Goal: Use online tool/utility: Use online tool/utility

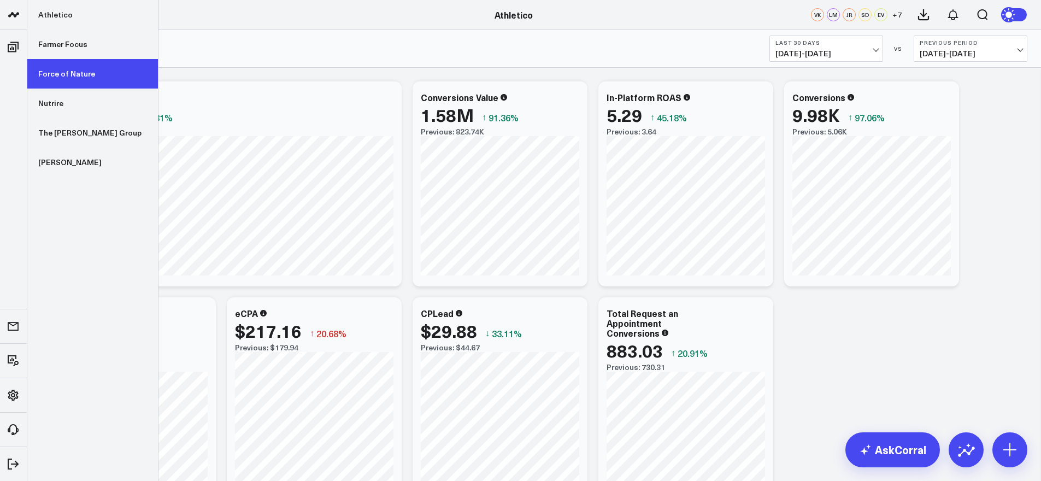
click at [61, 67] on link "Force of Nature" at bounding box center [92, 73] width 131 height 29
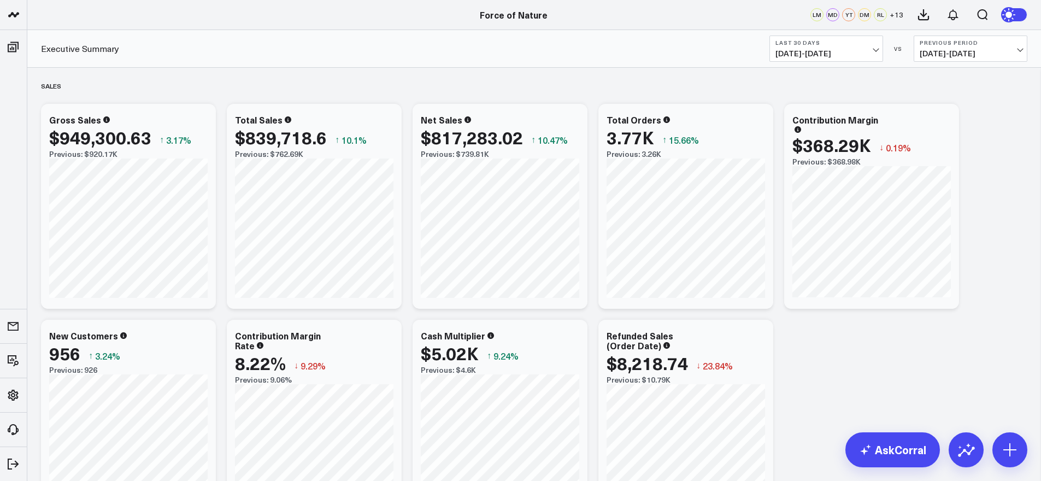
click at [812, 49] on span "[DATE] - [DATE]" at bounding box center [826, 53] width 102 height 9
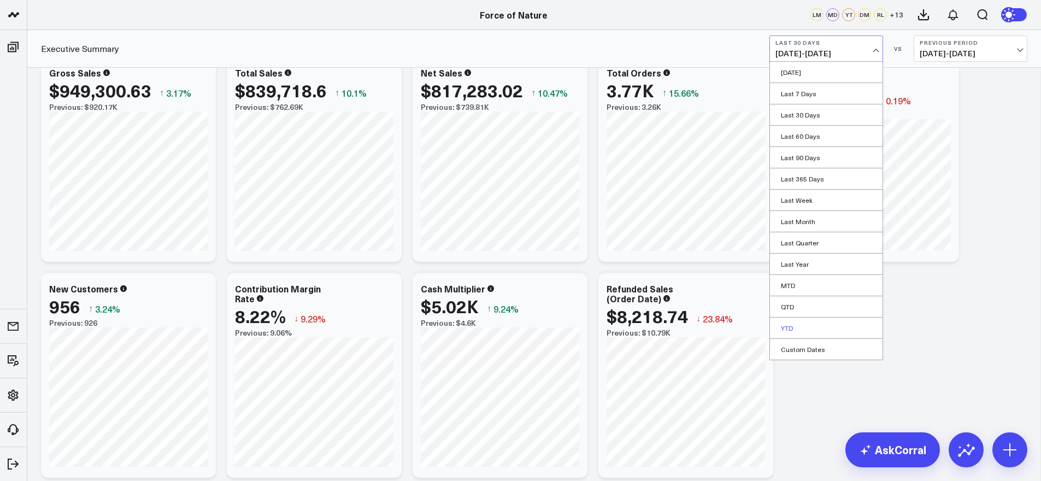
scroll to position [67, 0]
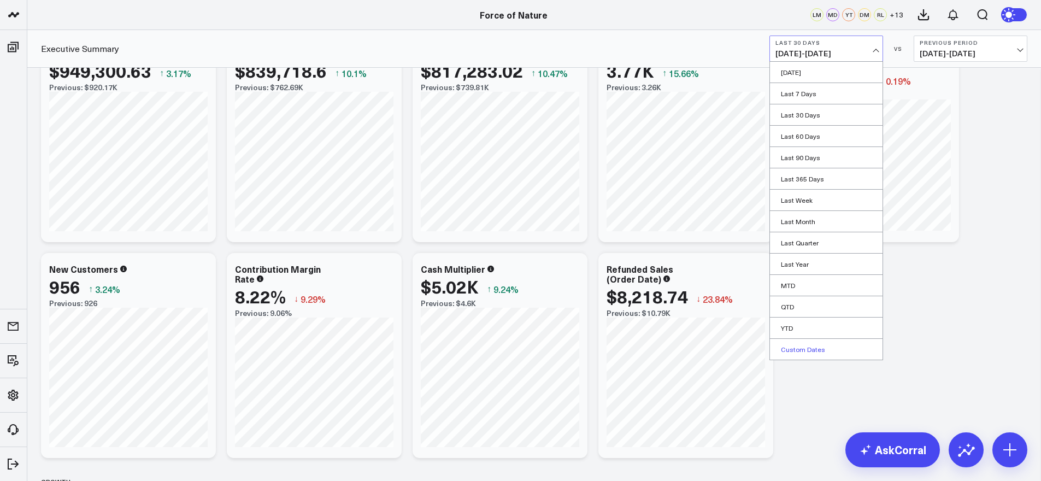
click at [805, 340] on link "Custom Dates" at bounding box center [826, 349] width 113 height 21
select select "8"
select select "2025"
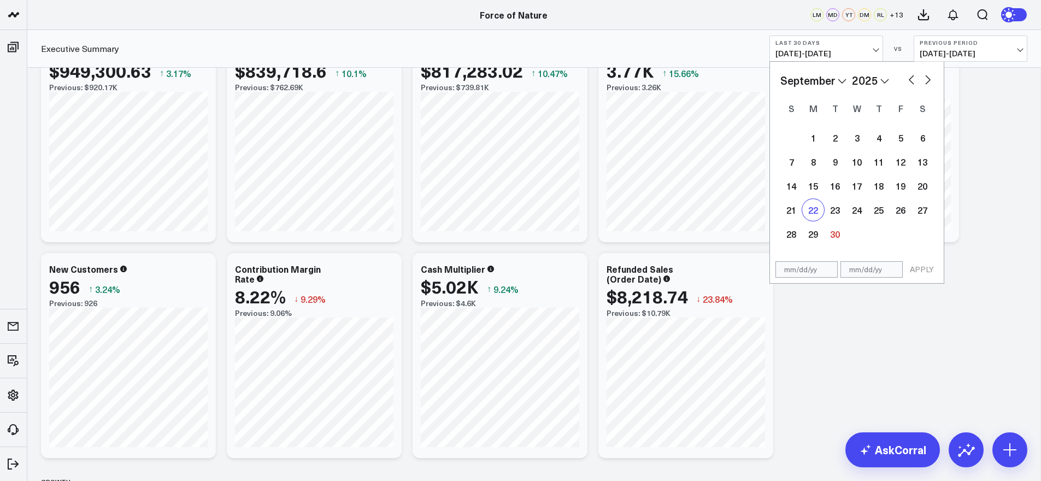
click at [809, 210] on div "22" at bounding box center [813, 210] width 22 height 22
type input "[DATE]"
select select "8"
select select "2025"
click at [785, 231] on div "28" at bounding box center [791, 234] width 22 height 22
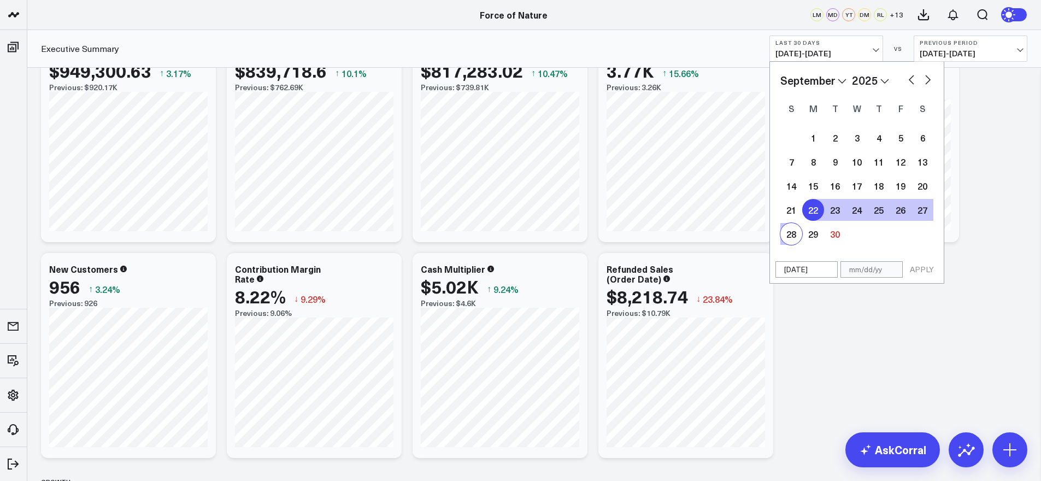
type input "[DATE]"
select select "8"
select select "2025"
click at [925, 273] on button "APPLY" at bounding box center [921, 269] width 33 height 16
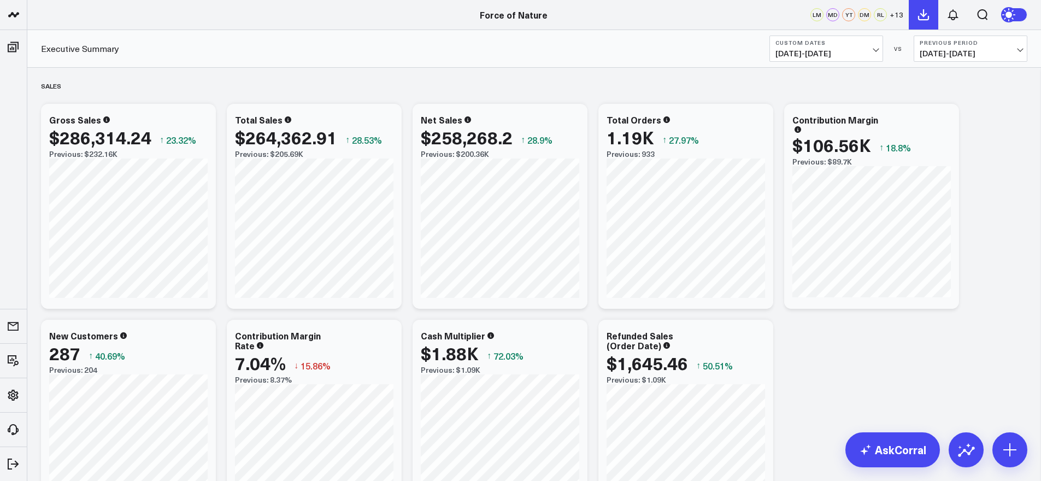
click at [927, 15] on icon at bounding box center [923, 14] width 13 height 13
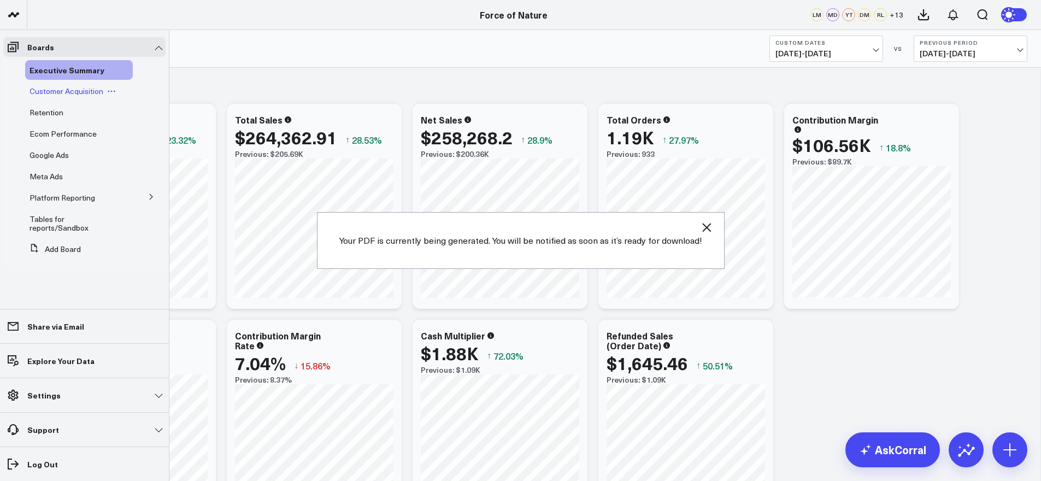
click at [38, 90] on span "Customer Acquisition" at bounding box center [66, 91] width 74 height 10
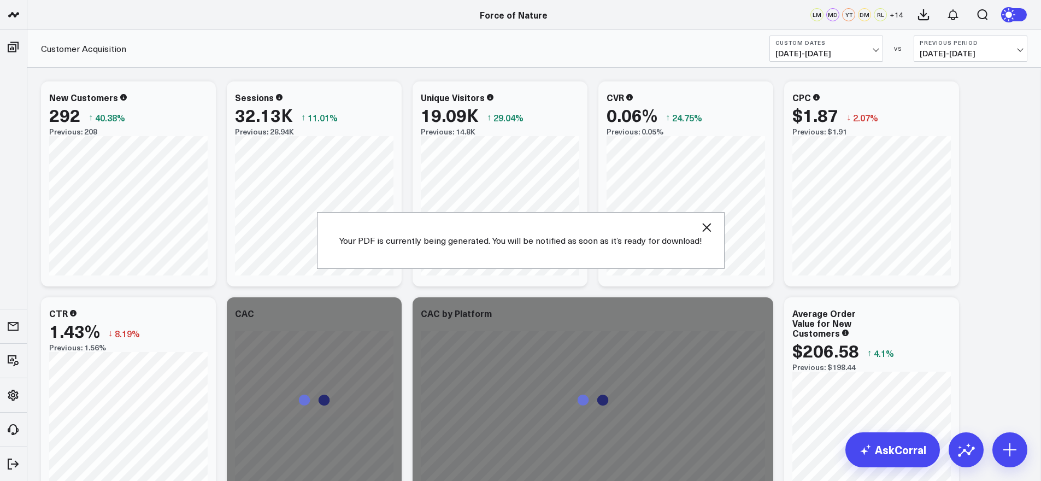
click at [704, 228] on icon "button" at bounding box center [706, 227] width 13 height 13
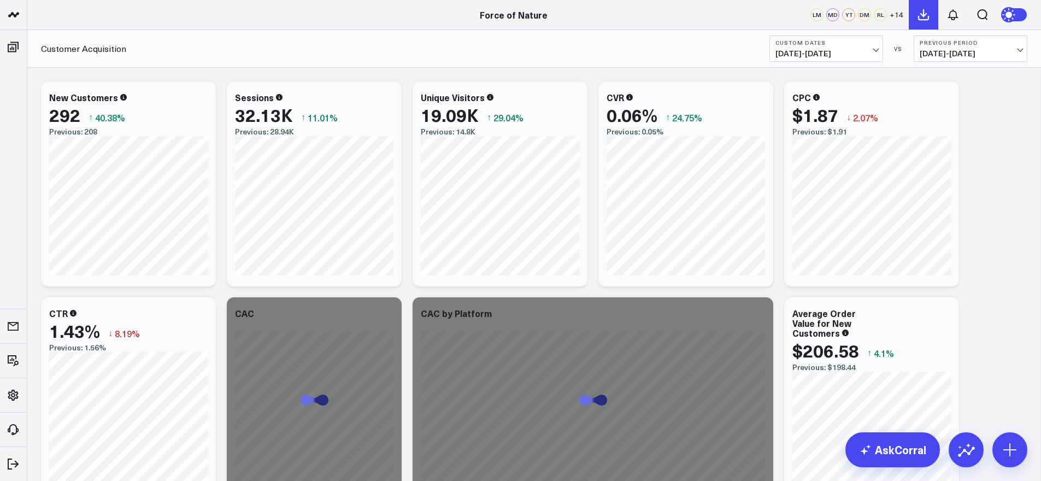
click at [926, 13] on icon at bounding box center [923, 14] width 13 height 13
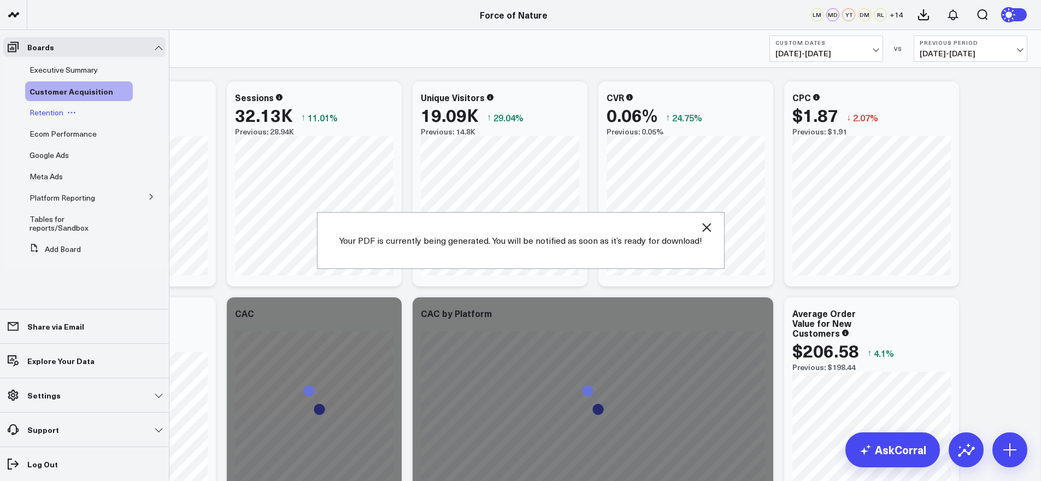
click at [38, 113] on span "Retention" at bounding box center [46, 112] width 34 height 10
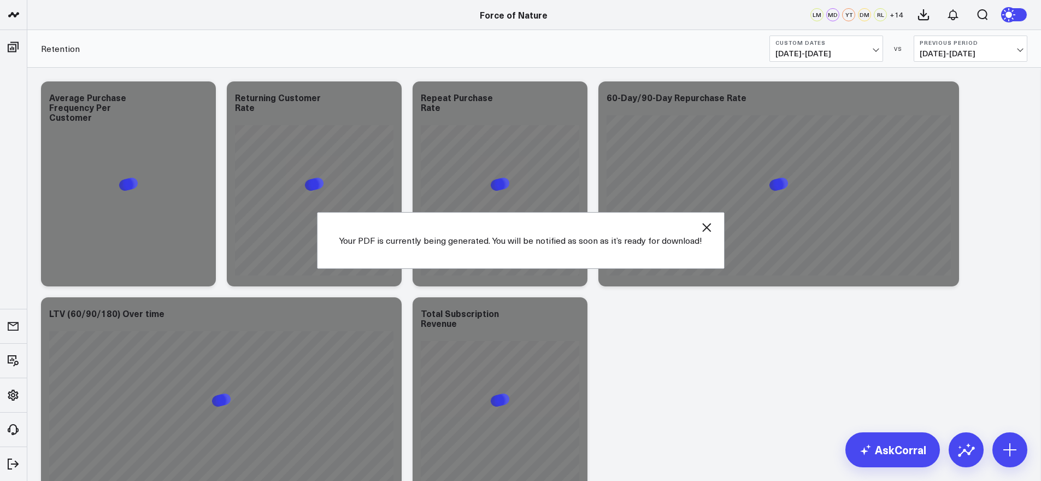
click at [707, 230] on icon "button" at bounding box center [706, 227] width 13 height 13
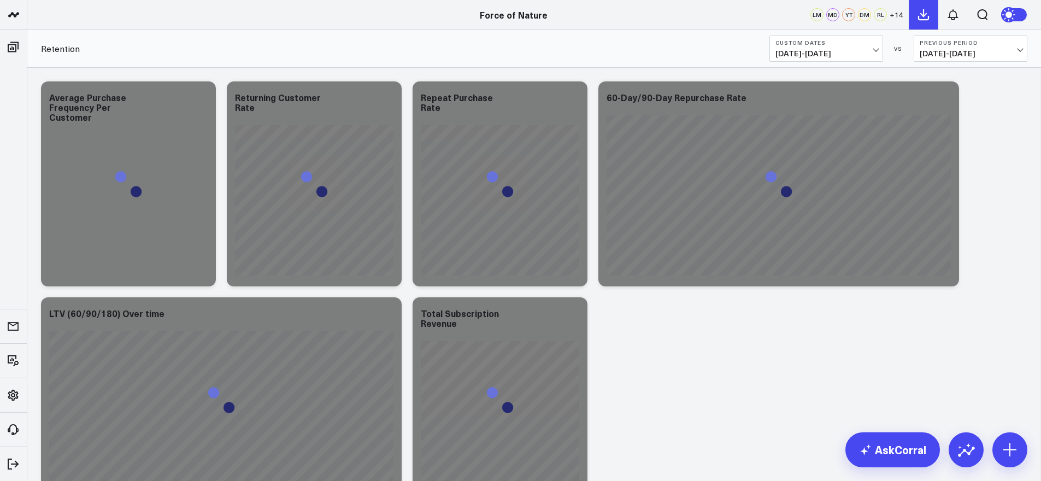
click at [922, 10] on icon at bounding box center [923, 14] width 13 height 13
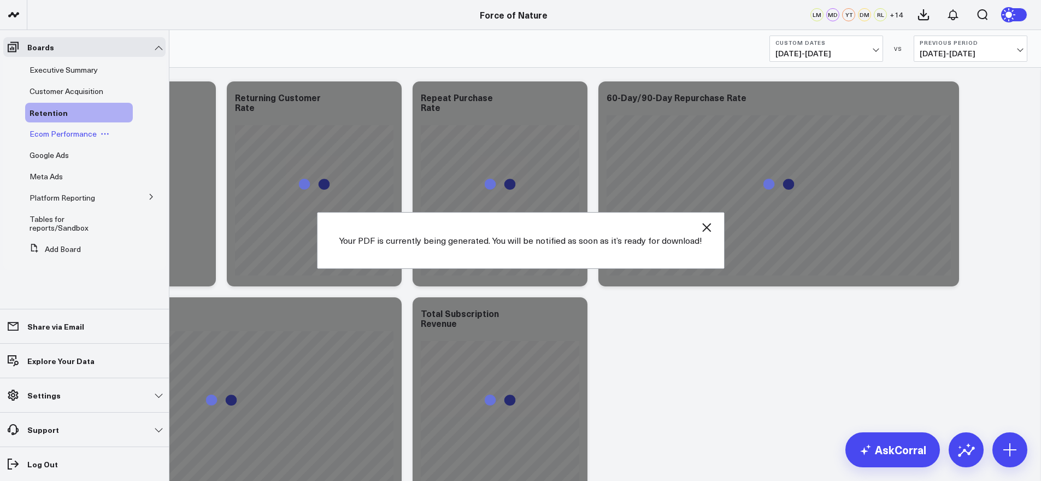
click at [74, 132] on span "Ecom Performance" at bounding box center [62, 133] width 67 height 10
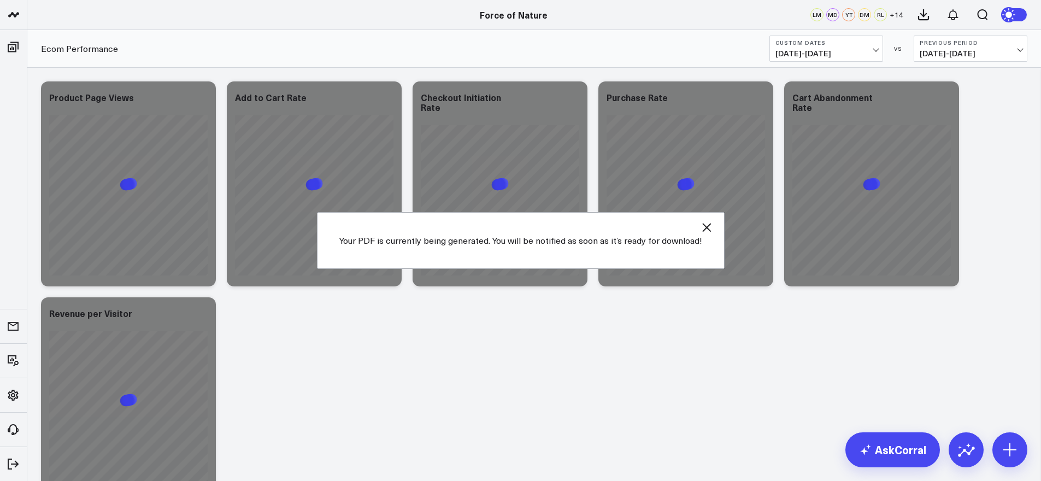
click at [710, 226] on icon "button" at bounding box center [706, 227] width 13 height 13
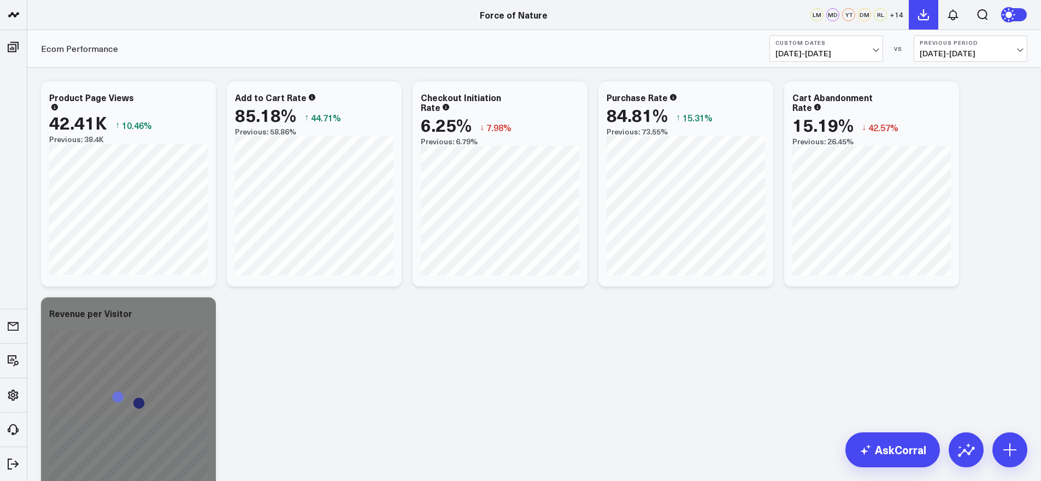
click at [931, 19] on button at bounding box center [922, 14] width 29 height 29
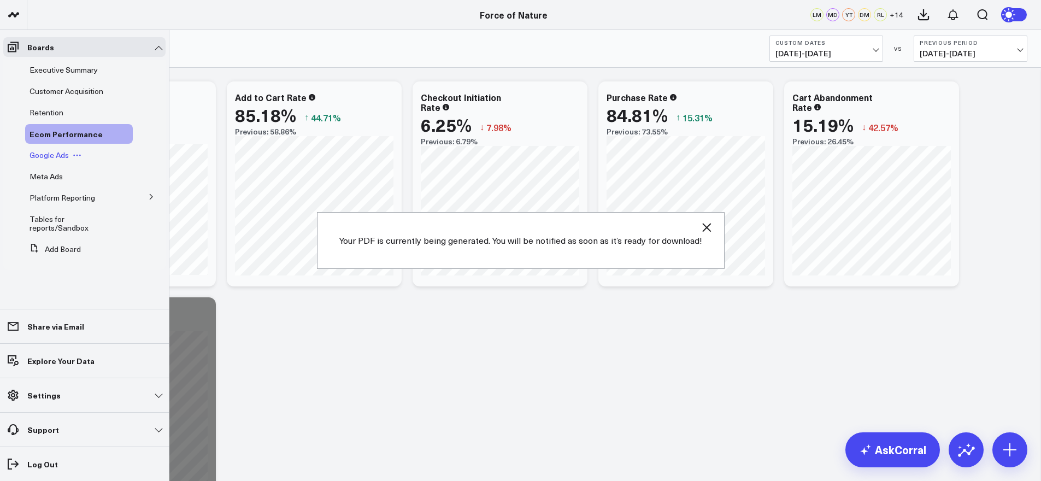
click at [59, 155] on span "Google Ads" at bounding box center [48, 155] width 39 height 10
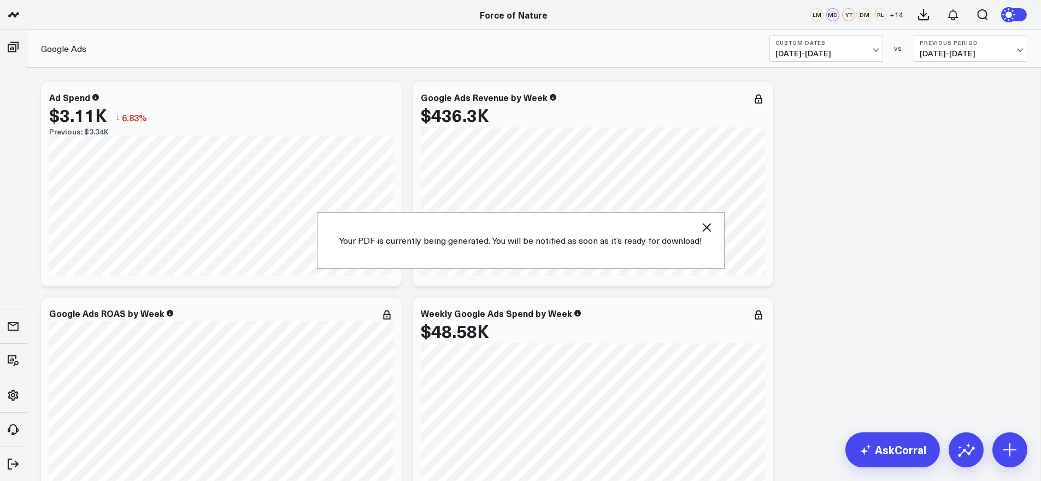
click at [707, 233] on icon "button" at bounding box center [706, 227] width 13 height 13
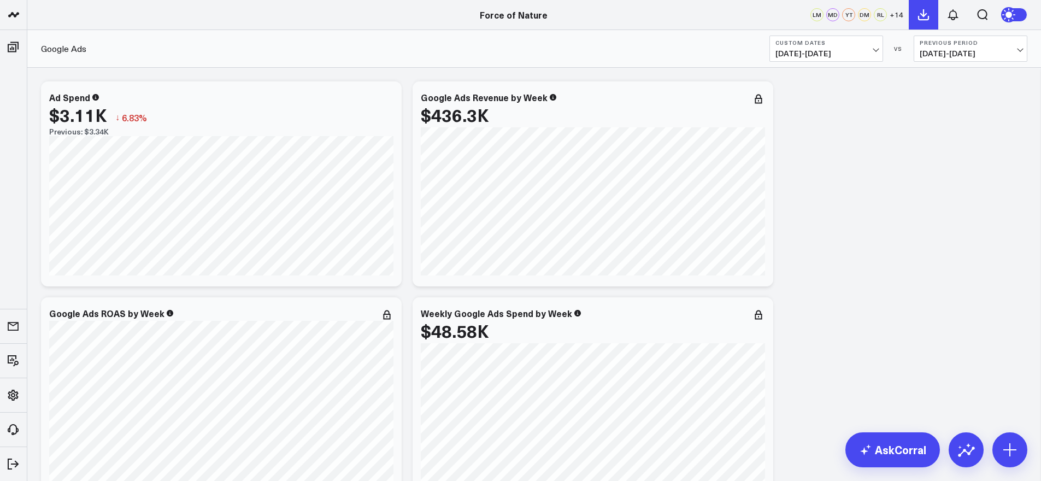
click at [924, 18] on icon at bounding box center [923, 14] width 13 height 13
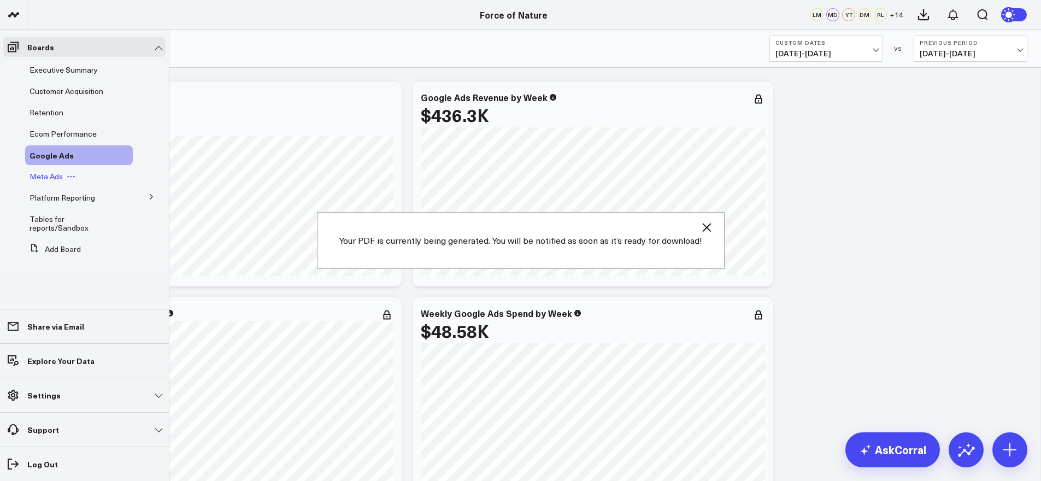
click at [47, 173] on span "Meta Ads" at bounding box center [45, 176] width 33 height 10
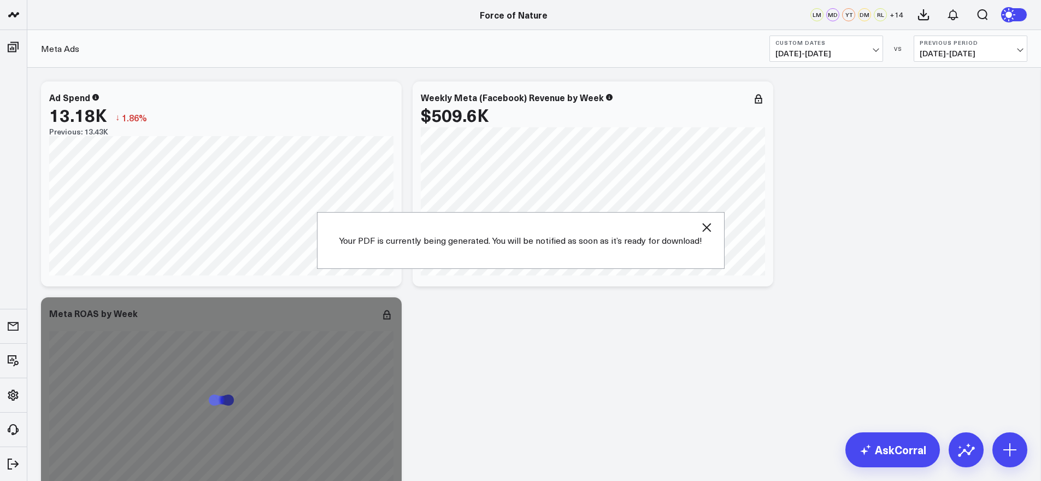
click at [700, 222] on icon "button" at bounding box center [706, 227] width 13 height 13
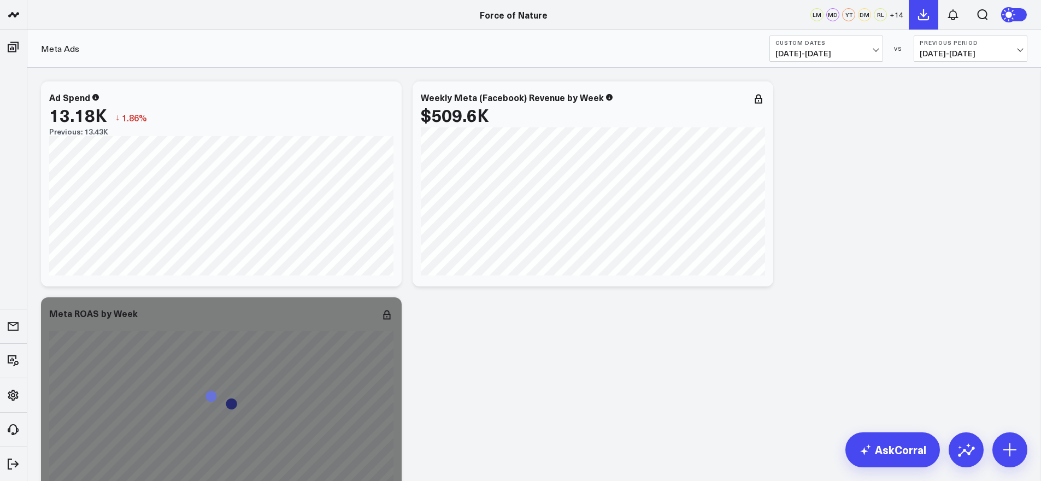
click at [930, 21] on button at bounding box center [922, 14] width 29 height 29
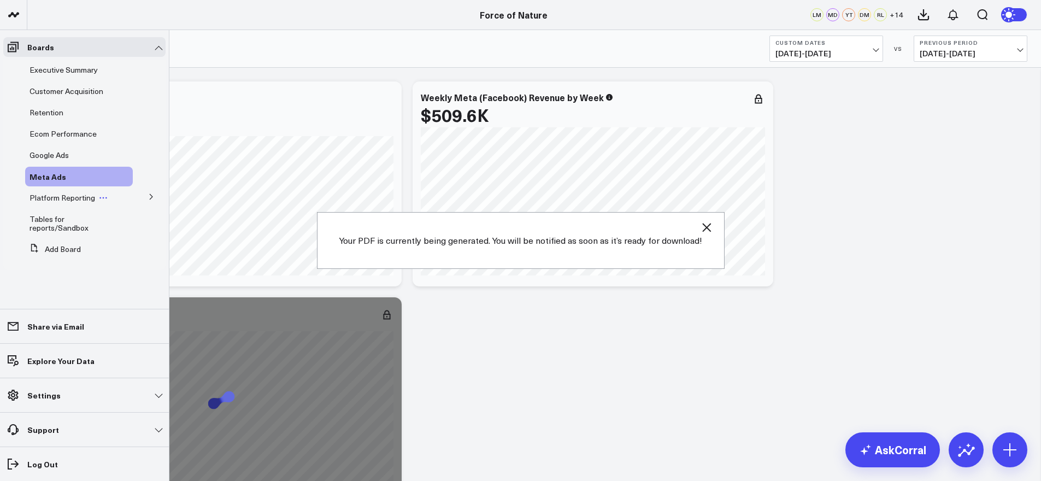
click at [55, 194] on span "Platform Reporting" at bounding box center [62, 197] width 66 height 10
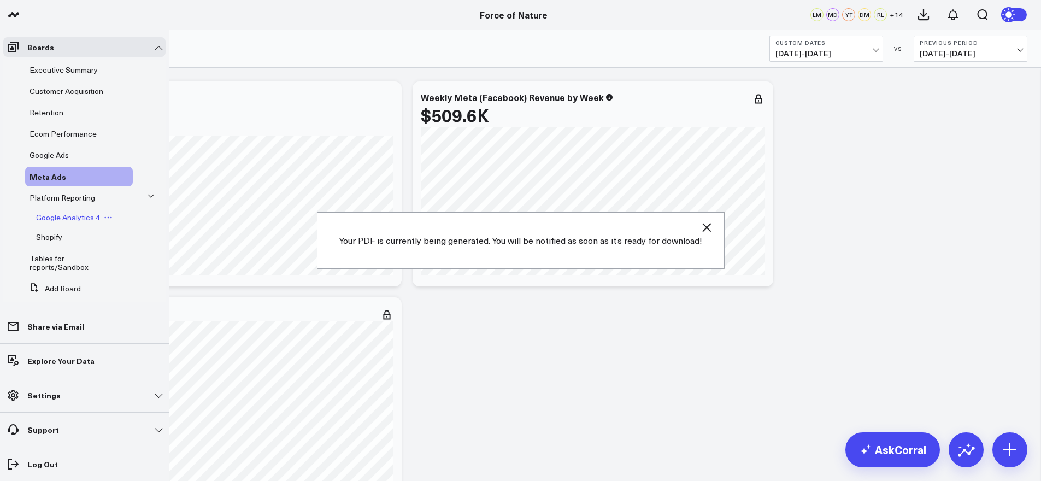
click at [67, 216] on span "Google Analytics 4" at bounding box center [68, 217] width 64 height 10
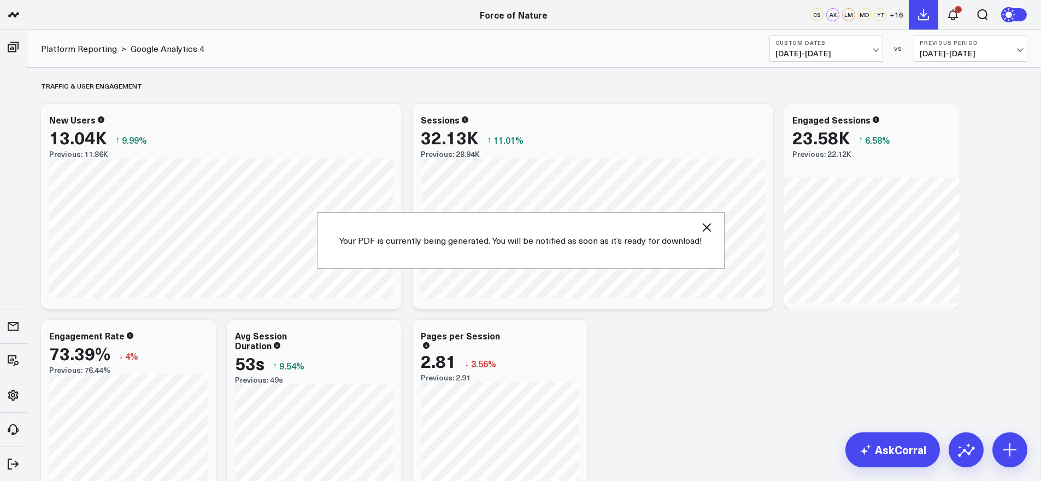
click at [915, 17] on button at bounding box center [922, 14] width 29 height 29
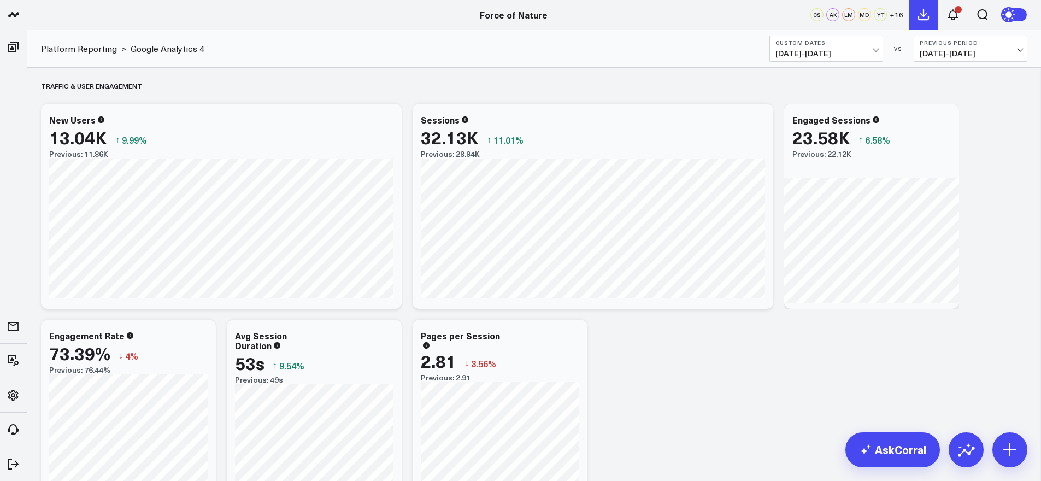
click at [919, 10] on icon at bounding box center [923, 14] width 13 height 13
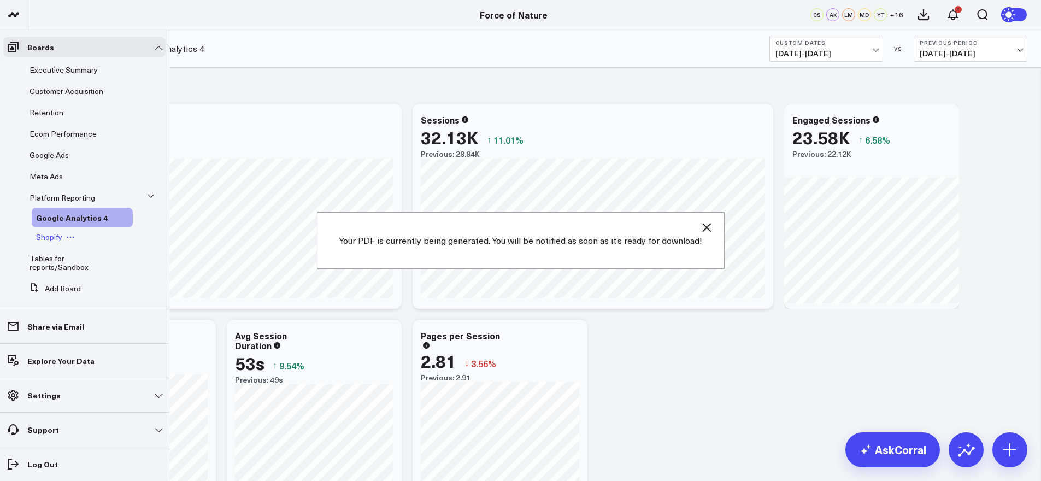
click at [52, 234] on span "Shopify" at bounding box center [49, 237] width 26 height 10
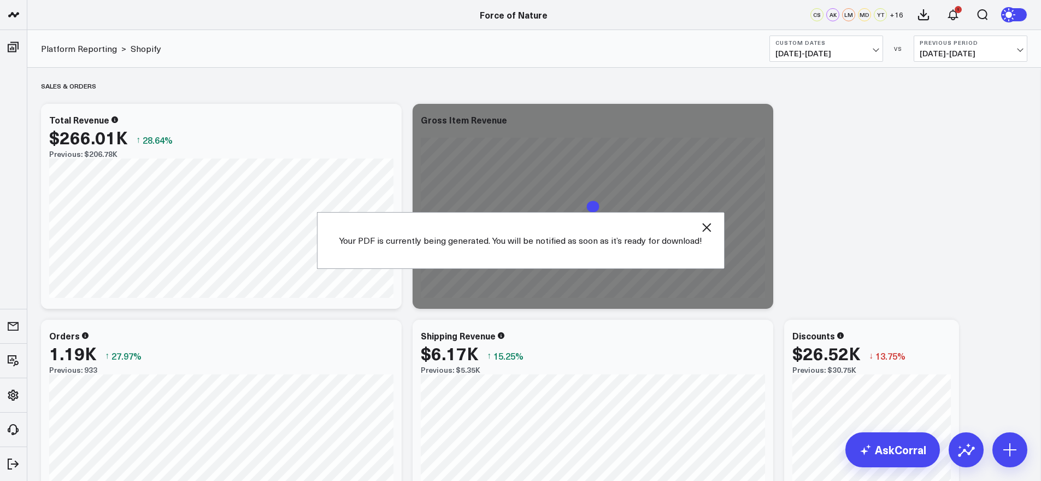
click at [700, 238] on div "Your PDF is currently being generated. You will be notified as soon as it’s rea…" at bounding box center [520, 240] width 407 height 57
click at [702, 226] on icon "button" at bounding box center [706, 227] width 13 height 13
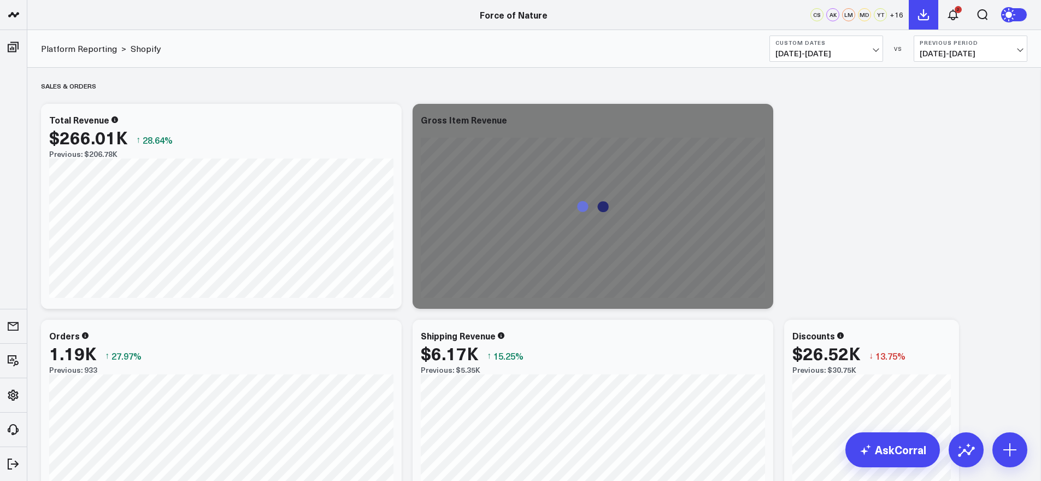
click at [926, 8] on icon at bounding box center [923, 14] width 13 height 13
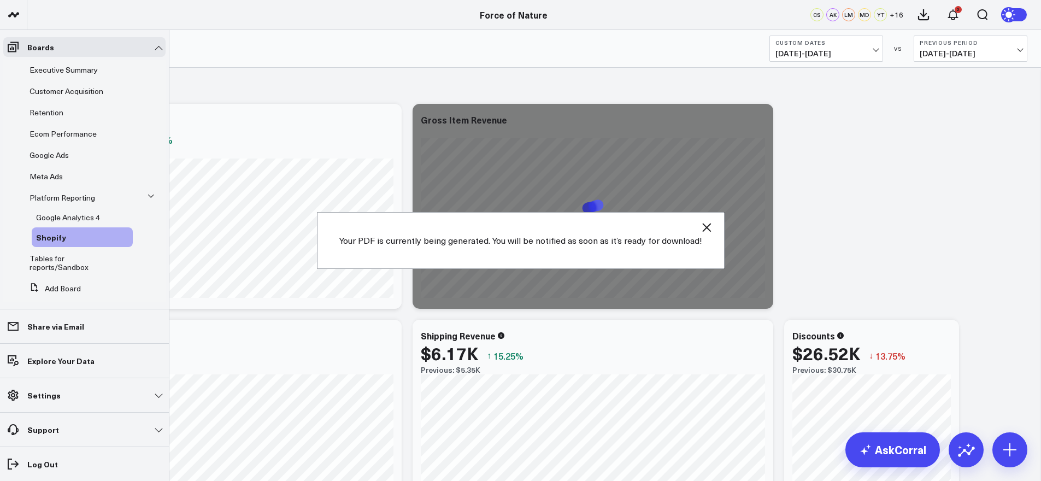
scroll to position [14, 0]
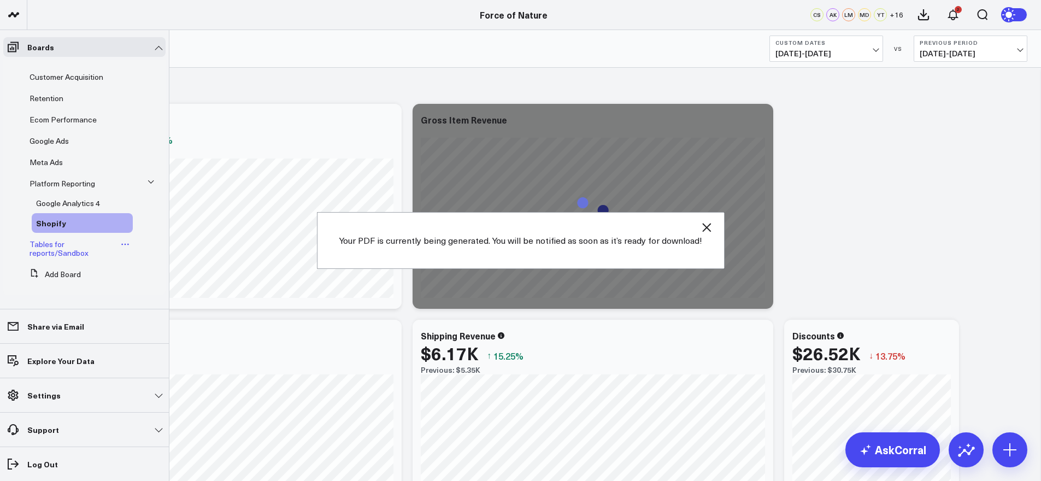
click at [67, 246] on link "Tables for reports/Sandbox" at bounding box center [73, 248] width 88 height 17
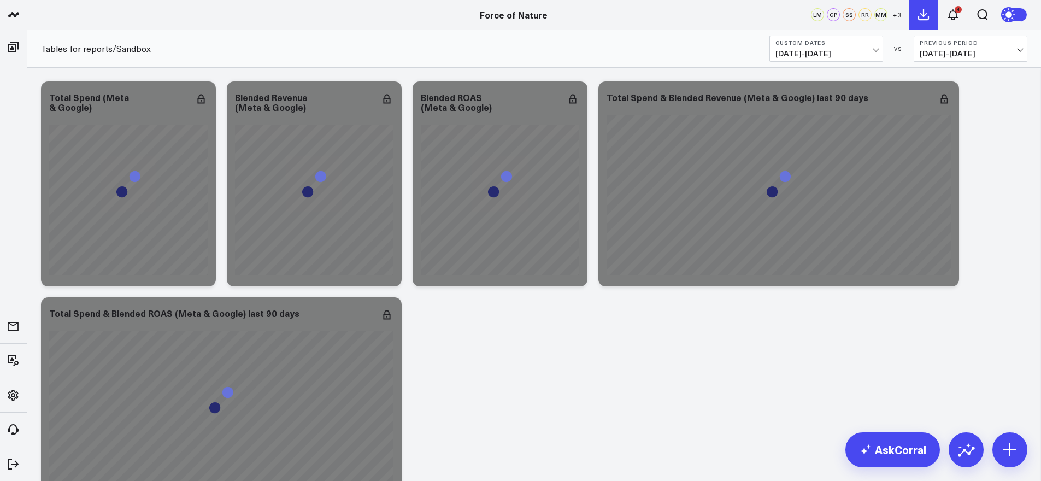
click at [925, 19] on icon at bounding box center [923, 14] width 13 height 13
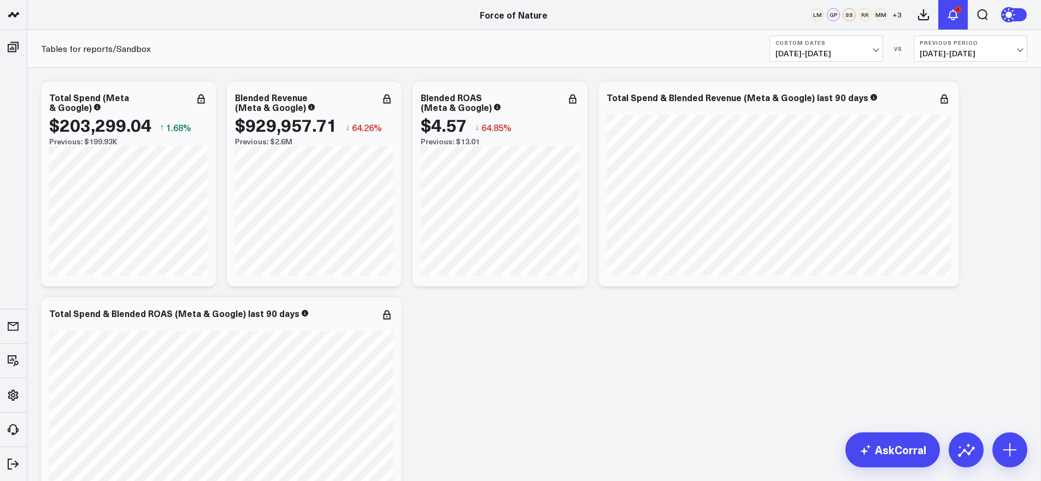
click at [957, 20] on icon at bounding box center [952, 14] width 13 height 13
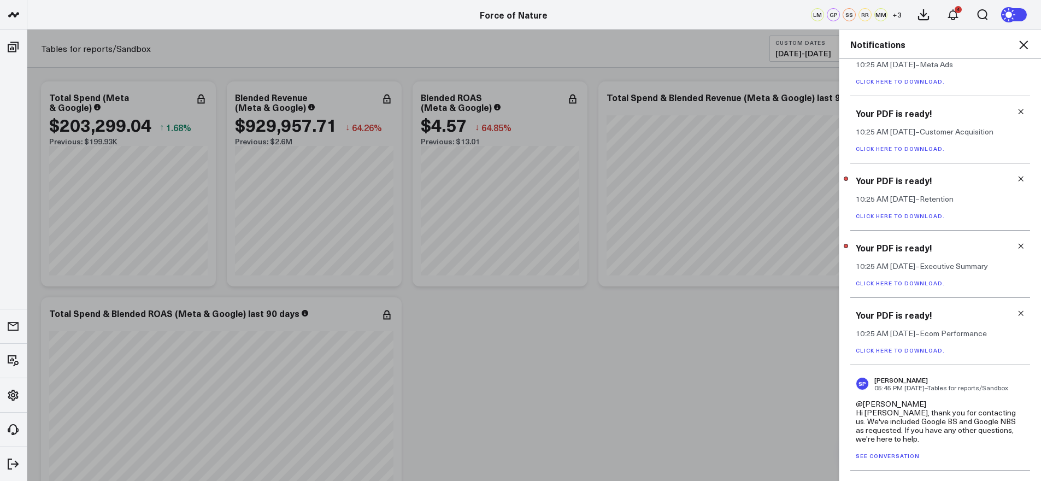
scroll to position [229, 0]
click at [911, 349] on link "Click here to download." at bounding box center [899, 353] width 89 height 8
click at [903, 283] on link "Click here to download." at bounding box center [899, 286] width 89 height 8
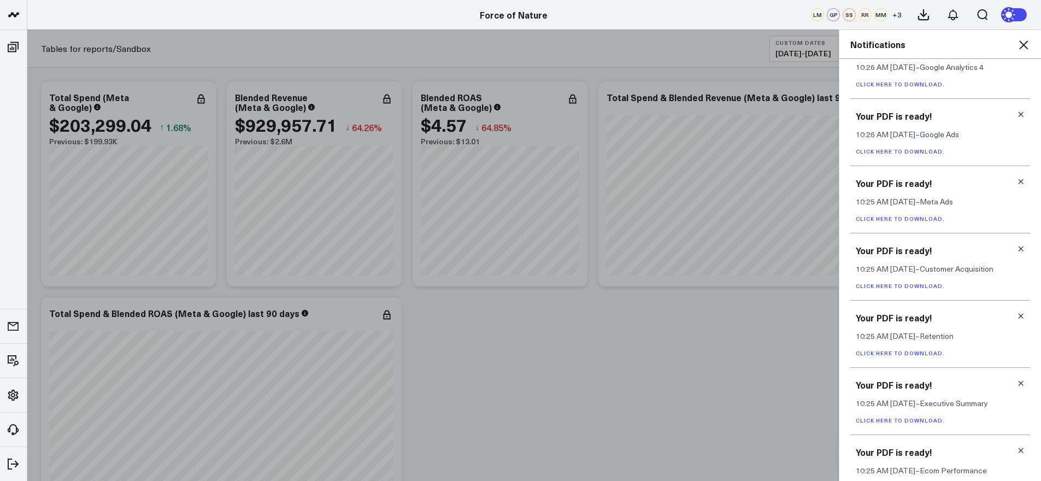
scroll to position [363, 0]
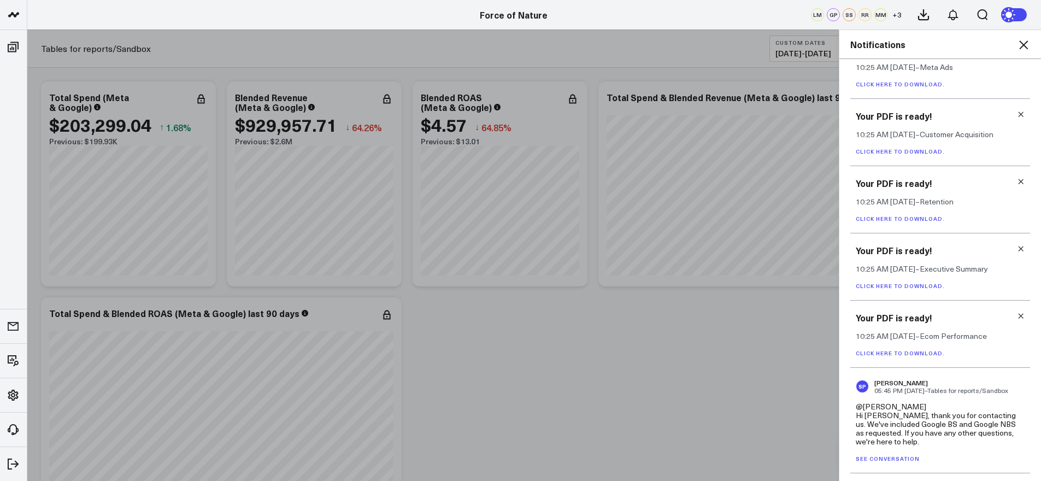
click at [1019, 313] on div "Your PDF is ready! 10:25 AM [DATE] – Ecom Performance Click here to download." at bounding box center [940, 333] width 180 height 67
click at [1016, 316] on icon at bounding box center [1020, 316] width 8 height 8
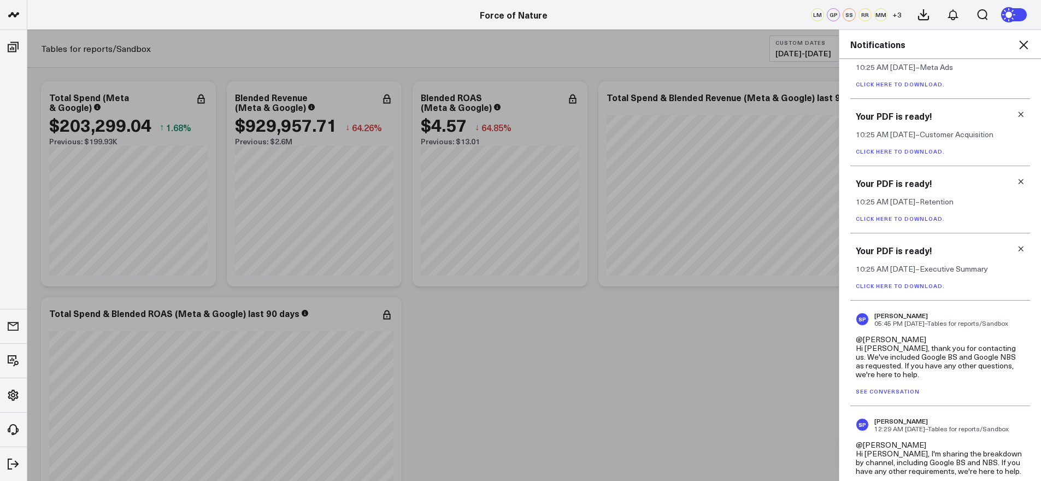
click at [1017, 247] on icon at bounding box center [1020, 249] width 8 height 8
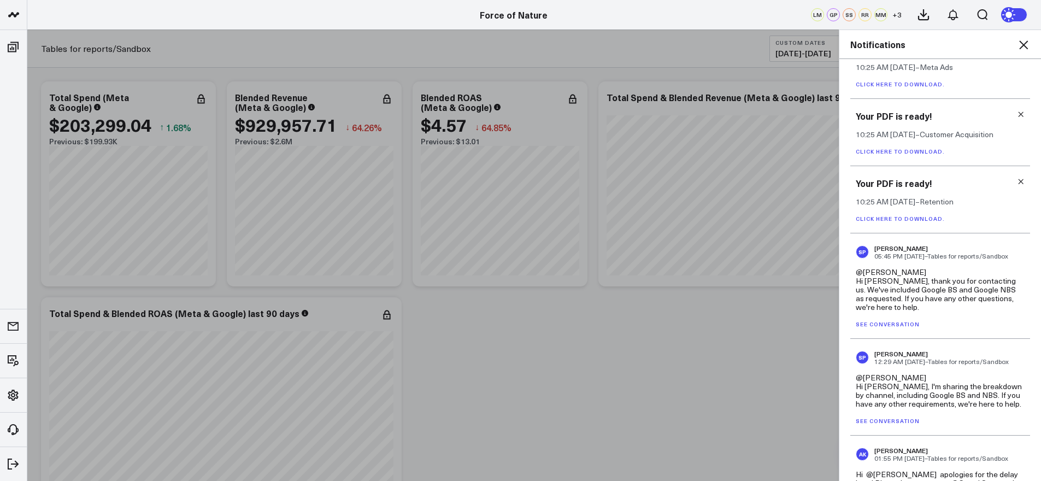
click at [919, 216] on link "Click here to download." at bounding box center [899, 219] width 89 height 8
click at [1016, 179] on icon at bounding box center [1020, 182] width 8 height 8
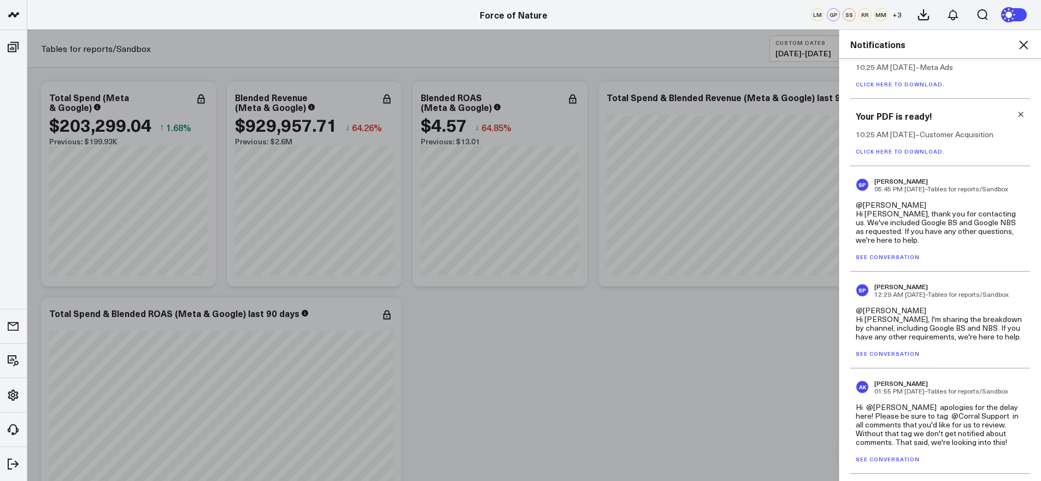
click at [906, 152] on link "Click here to download." at bounding box center [899, 151] width 89 height 8
click at [1017, 118] on icon at bounding box center [1020, 114] width 8 height 8
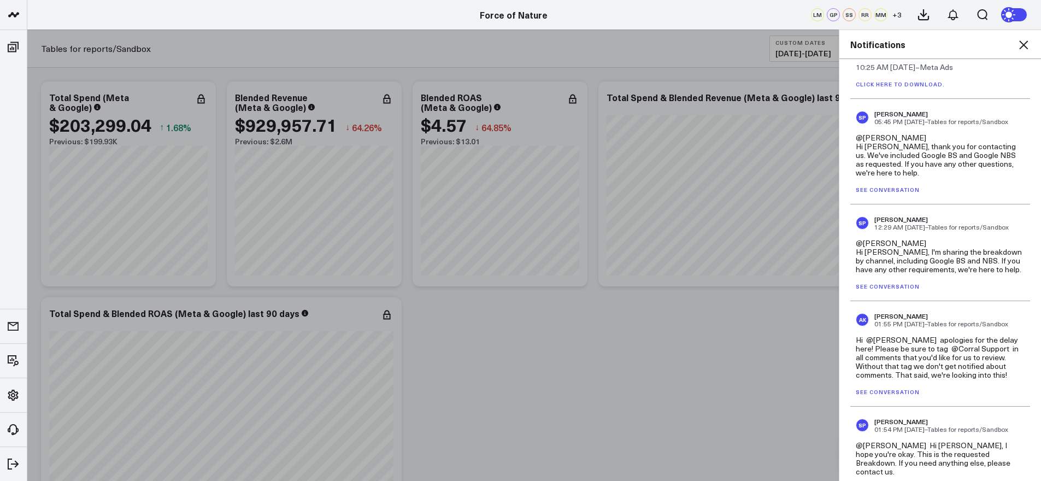
click at [897, 72] on div "Your PDF is ready! 10:25 AM [DATE] – Meta Ads Click here to download." at bounding box center [940, 65] width 180 height 67
click at [897, 80] on p "Click here to download." at bounding box center [939, 84] width 169 height 8
click at [898, 85] on link "Click here to download." at bounding box center [899, 84] width 89 height 8
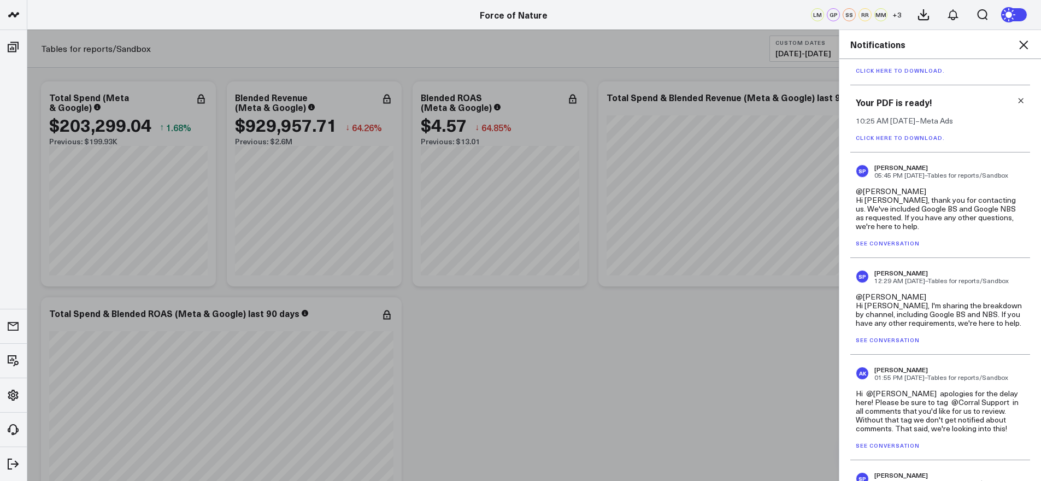
scroll to position [309, 0]
click at [1016, 99] on icon at bounding box center [1020, 102] width 8 height 8
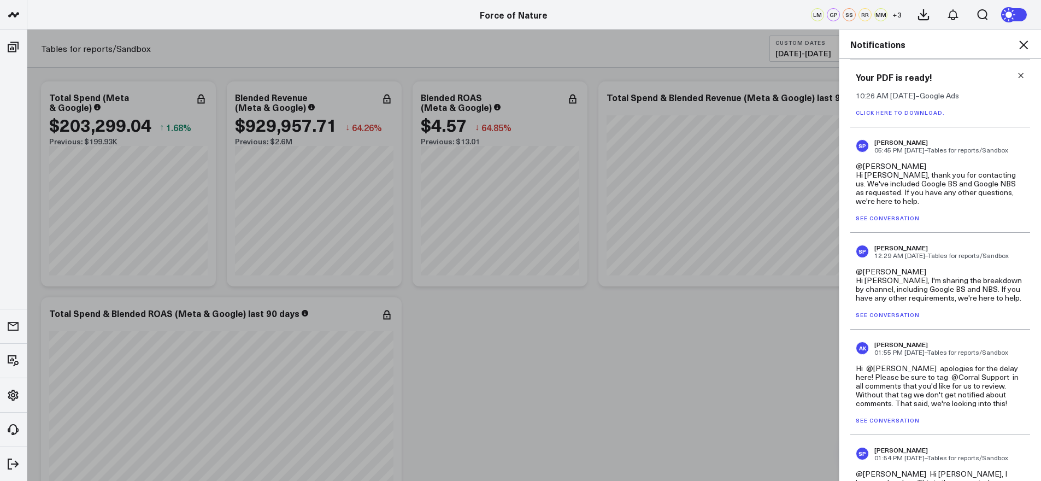
scroll to position [251, 0]
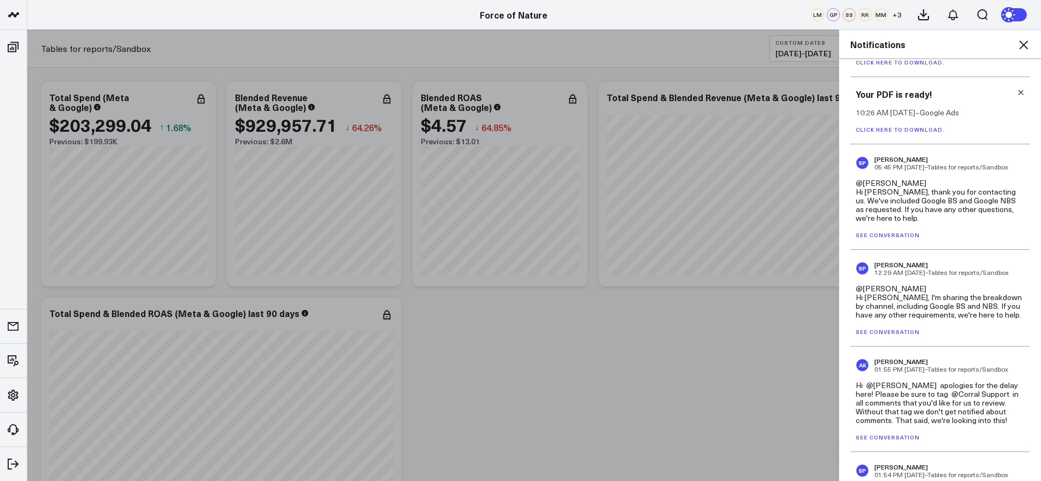
click at [918, 121] on div "Your PDF is ready! 10:26 AM [DATE] – Google Ads Click here to download." at bounding box center [940, 110] width 180 height 67
click at [919, 131] on link "Click here to download." at bounding box center [899, 130] width 89 height 8
click at [1016, 92] on icon at bounding box center [1020, 92] width 8 height 8
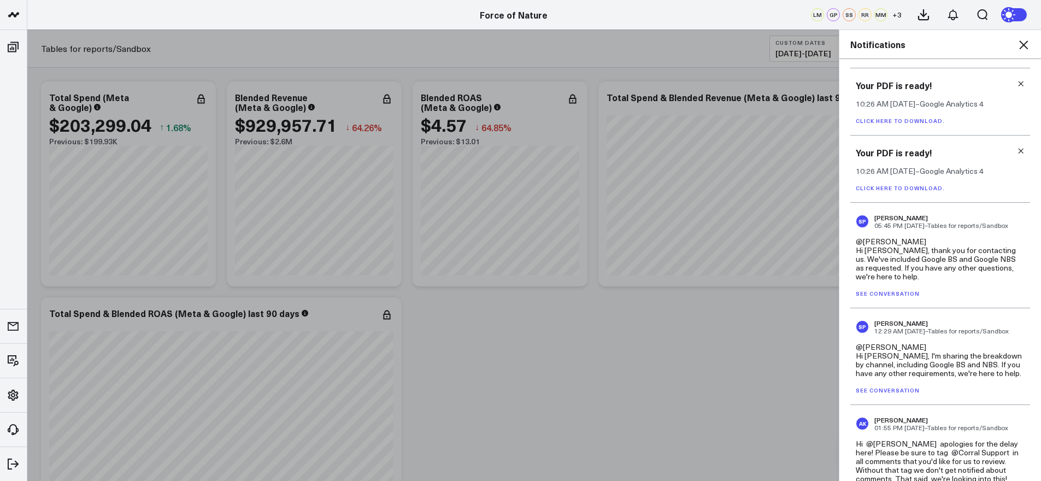
scroll to position [124, 0]
click at [912, 188] on link "Click here to download." at bounding box center [899, 189] width 89 height 8
click at [1019, 84] on div "Your PDF is ready! 10:26 AM [DATE] – Google Analytics 4 Click here to download." at bounding box center [940, 102] width 180 height 67
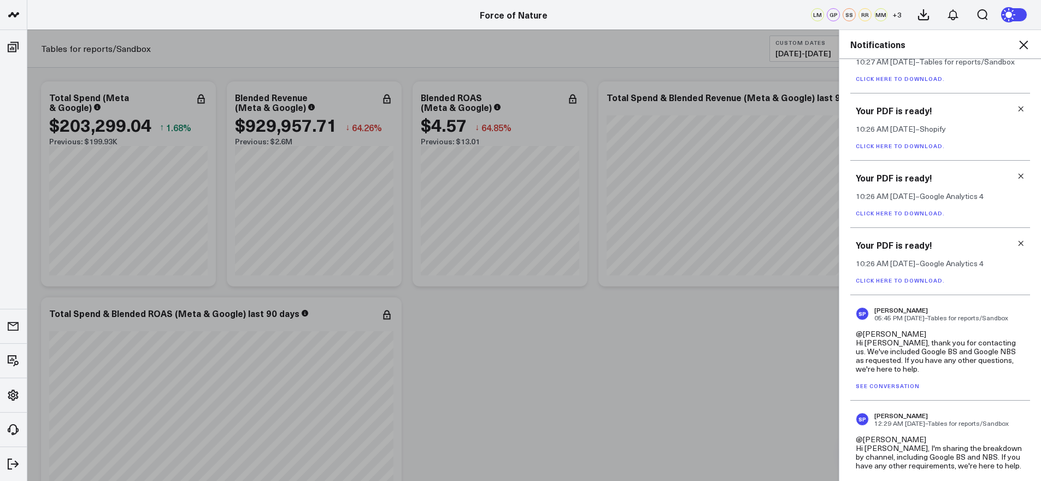
scroll to position [33, 0]
click at [1016, 172] on icon at bounding box center [1020, 176] width 8 height 8
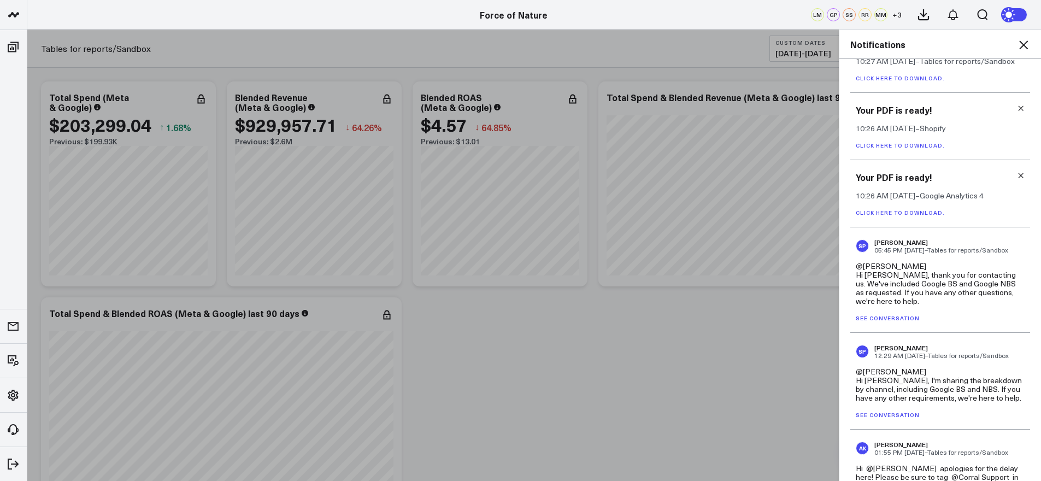
click at [925, 148] on link "Click here to download." at bounding box center [899, 145] width 89 height 8
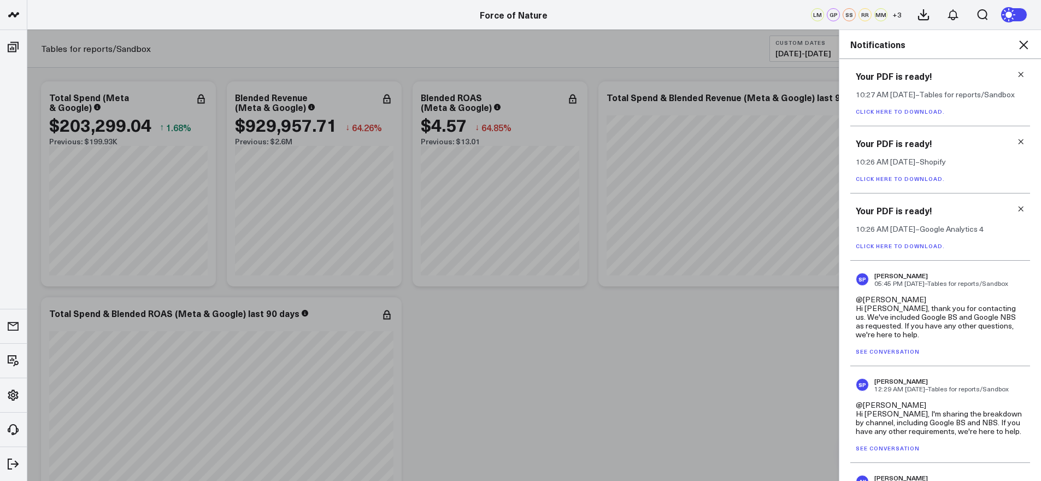
click at [891, 109] on link "Click here to download." at bounding box center [899, 112] width 89 height 8
click at [1026, 44] on icon at bounding box center [1022, 44] width 13 height 13
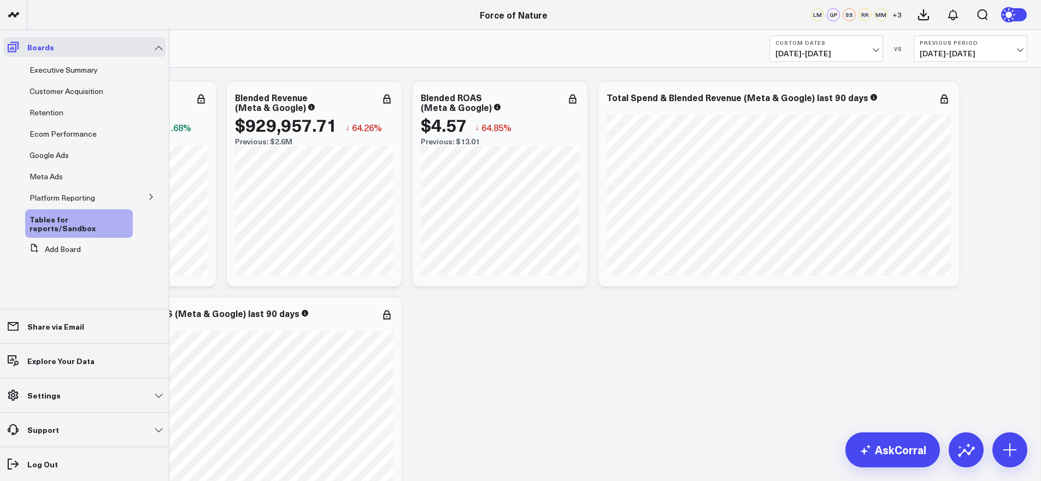
click at [20, 49] on span at bounding box center [13, 47] width 20 height 20
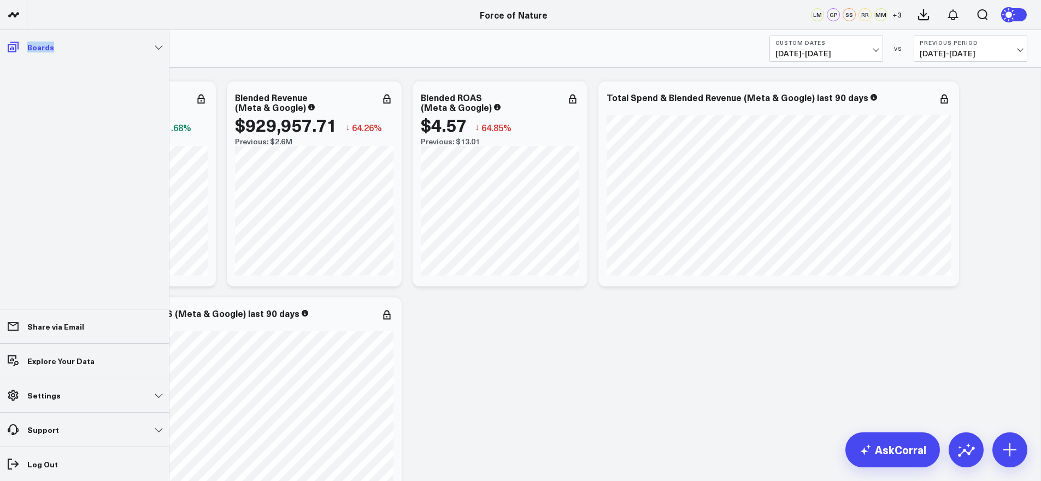
click at [20, 49] on span at bounding box center [13, 47] width 20 height 20
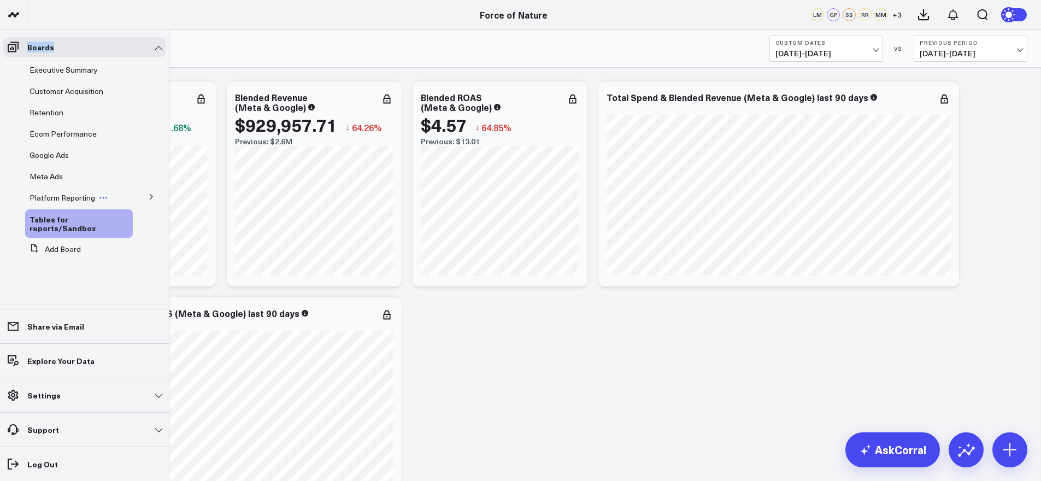
click at [63, 194] on span "Platform Reporting" at bounding box center [62, 197] width 66 height 10
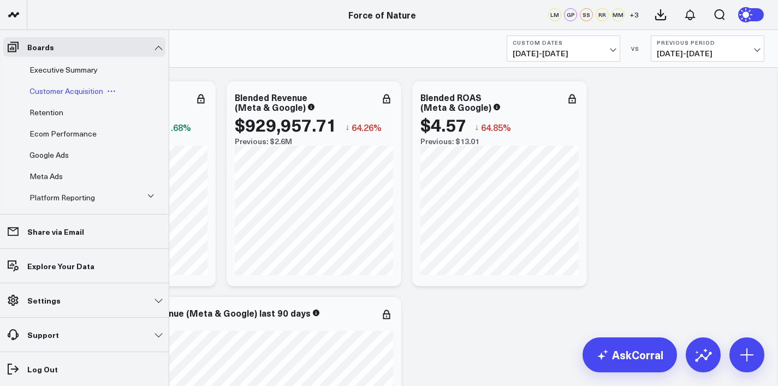
click at [54, 90] on span "Customer Acquisition" at bounding box center [66, 91] width 74 height 10
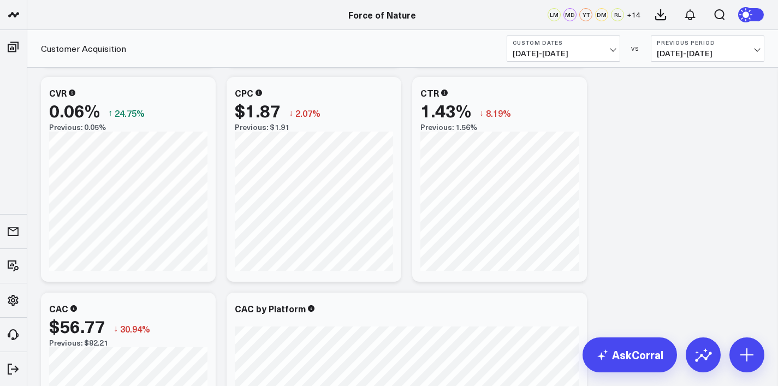
scroll to position [149, 0]
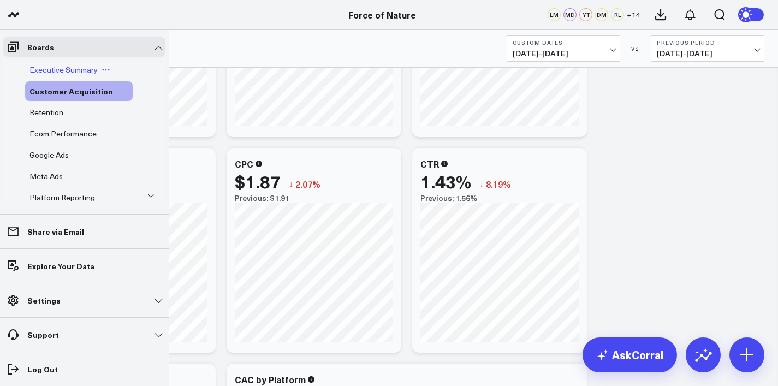
click at [42, 68] on span "Executive Summary" at bounding box center [63, 69] width 68 height 10
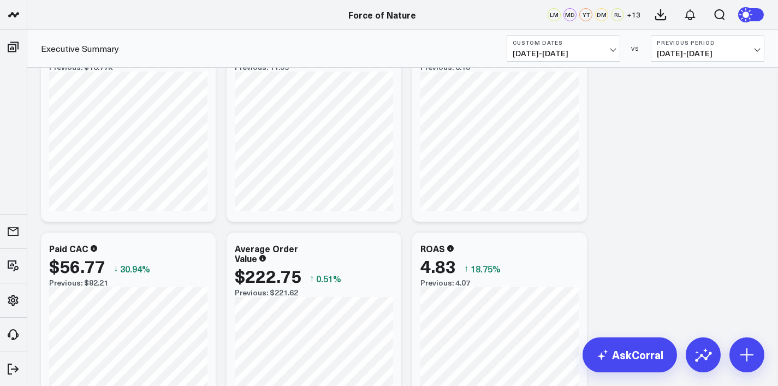
scroll to position [742, 0]
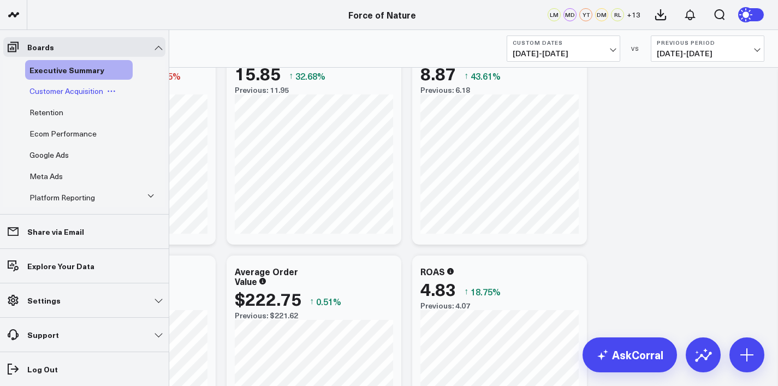
click at [51, 92] on span "Customer Acquisition" at bounding box center [66, 91] width 74 height 10
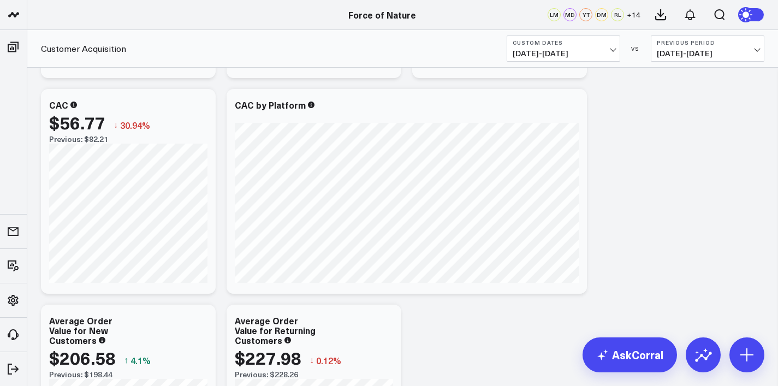
scroll to position [422, 0]
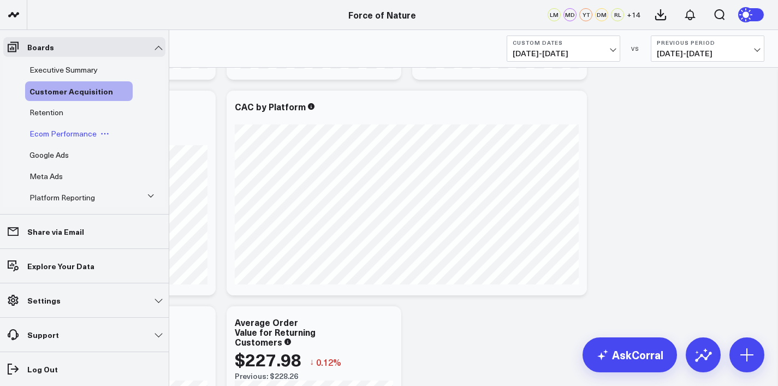
click at [50, 134] on span "Ecom Performance" at bounding box center [62, 133] width 67 height 10
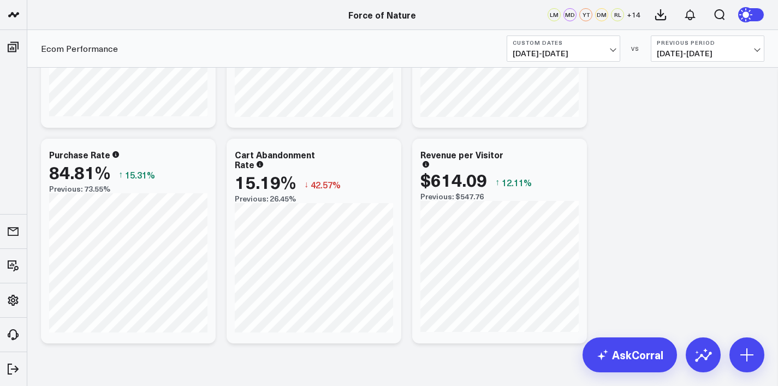
scroll to position [187, 0]
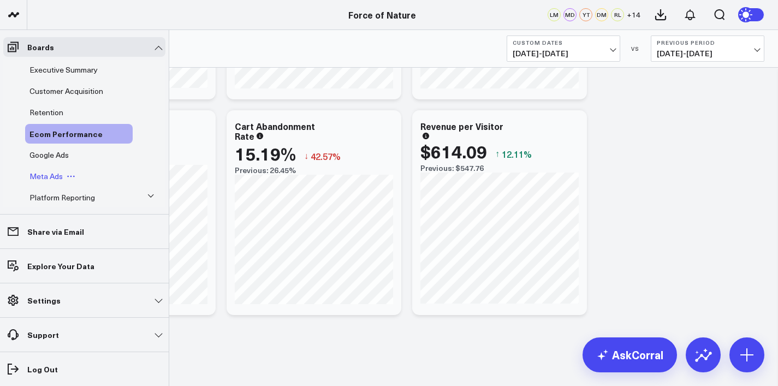
click at [48, 180] on span "Meta Ads" at bounding box center [45, 176] width 33 height 10
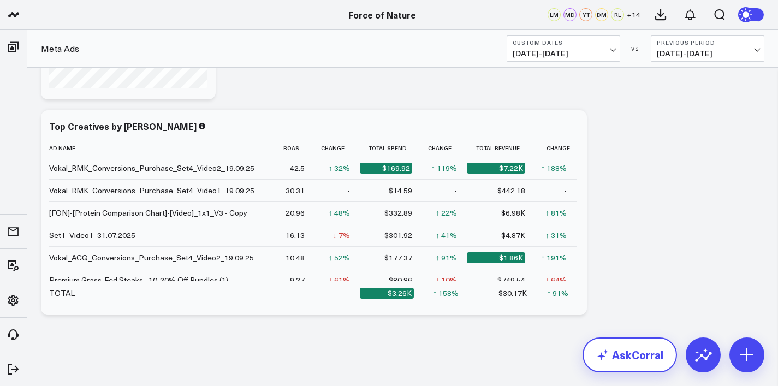
click at [634, 354] on link "AskCorral" at bounding box center [630, 355] width 94 height 35
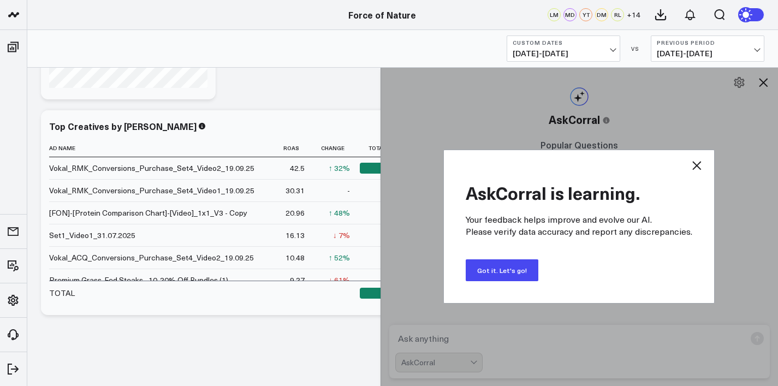
click at [691, 163] on icon at bounding box center [696, 165] width 13 height 13
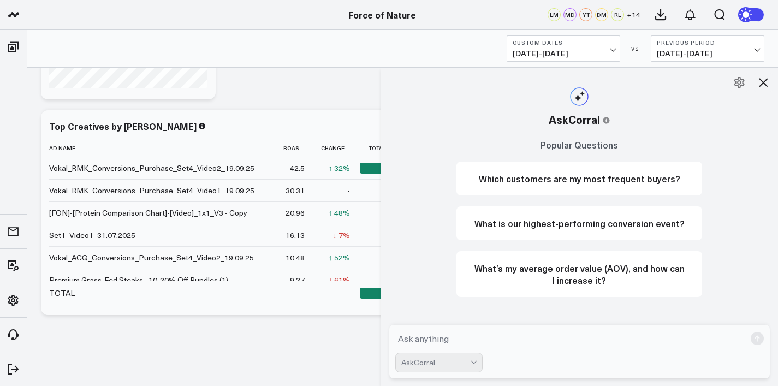
click at [467, 342] on textarea at bounding box center [570, 339] width 351 height 20
type textarea "What are my total meta purchases"
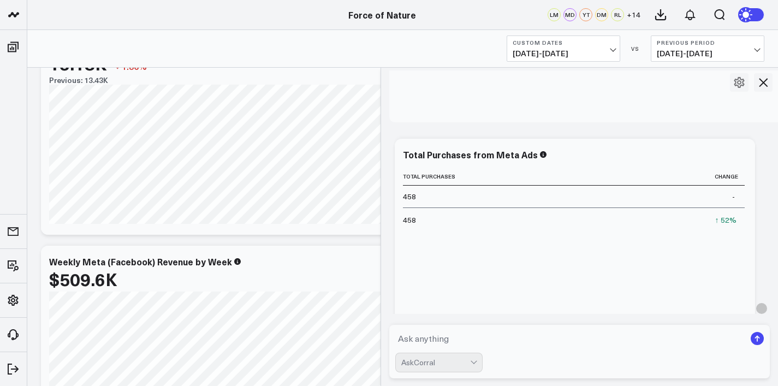
scroll to position [53, 0]
click at [488, 334] on textarea at bounding box center [570, 339] width 351 height 20
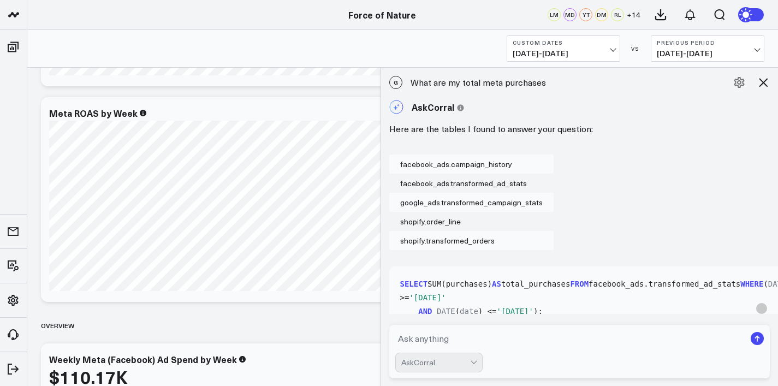
scroll to position [394, 0]
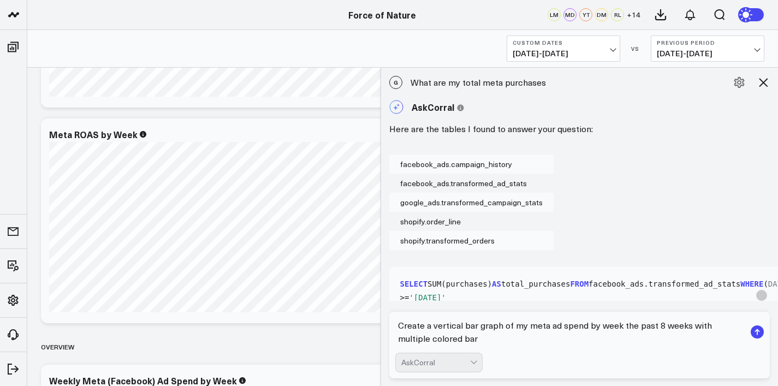
type textarea "Create a vertical bar graph of my meta ad spend by week the past 8 weeks with m…"
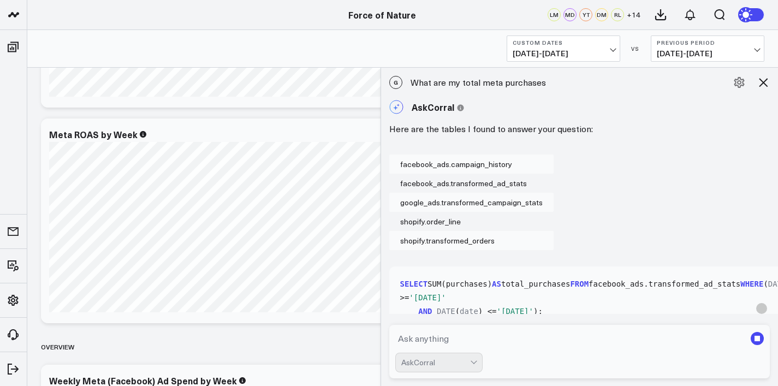
scroll to position [135, 0]
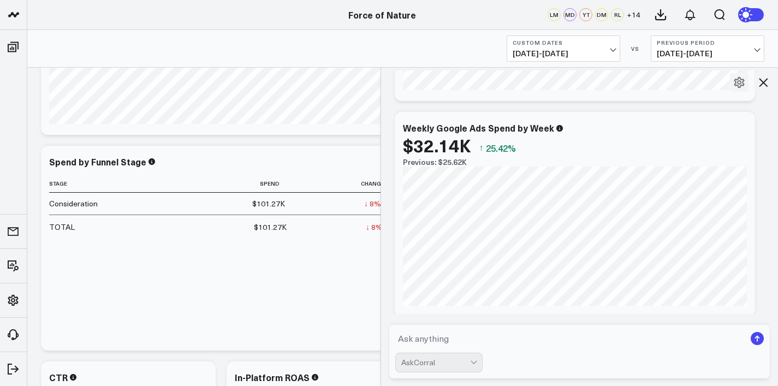
scroll to position [1883, 0]
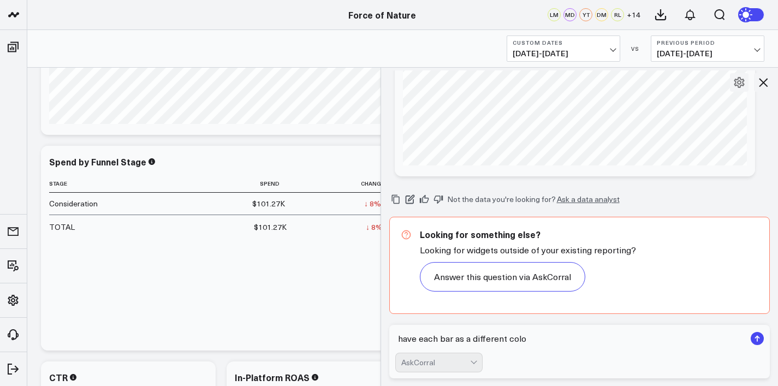
type textarea "have each bar as a different color"
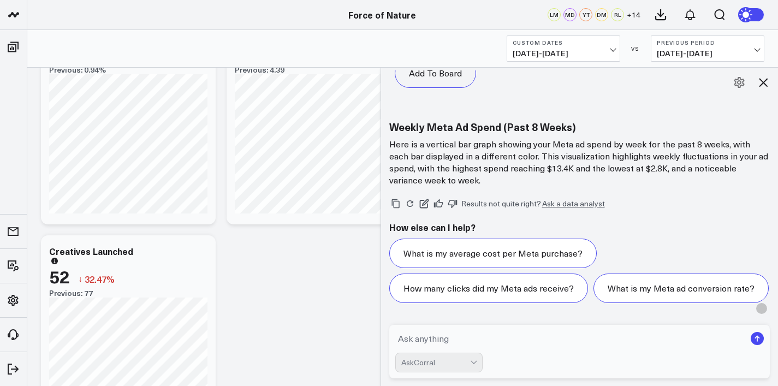
scroll to position [2878, 0]
type textarea "create a new graph"
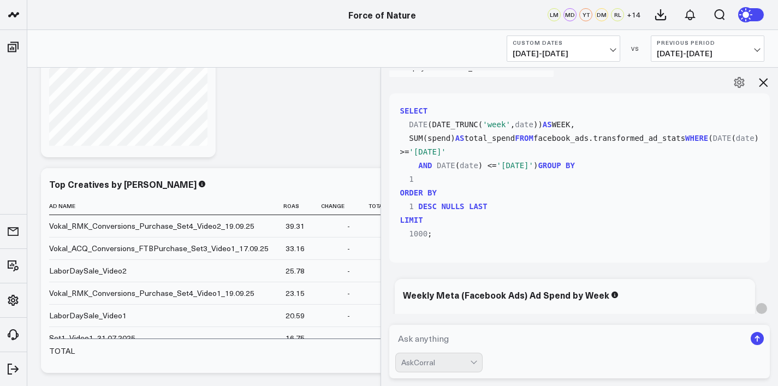
scroll to position [71, 0]
type textarea "have each bar be a different color"
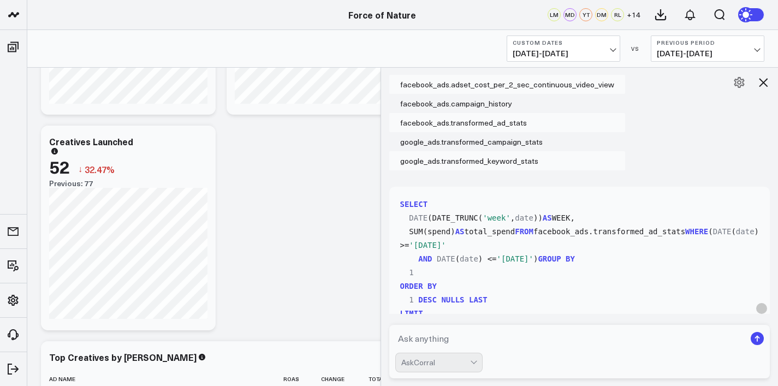
scroll to position [4567, 0]
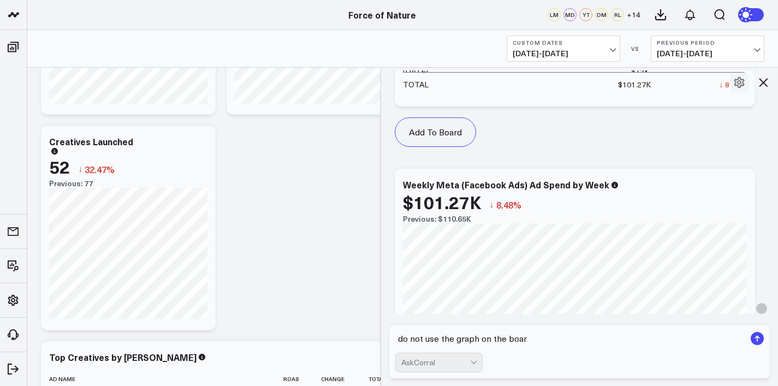
type textarea "do not use the graph on the board"
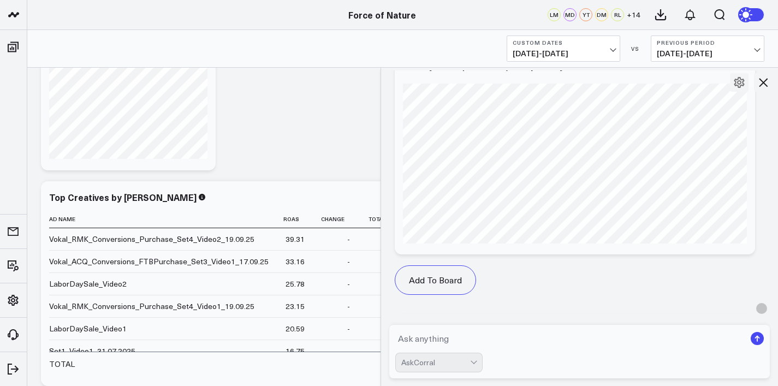
scroll to position [5404, 0]
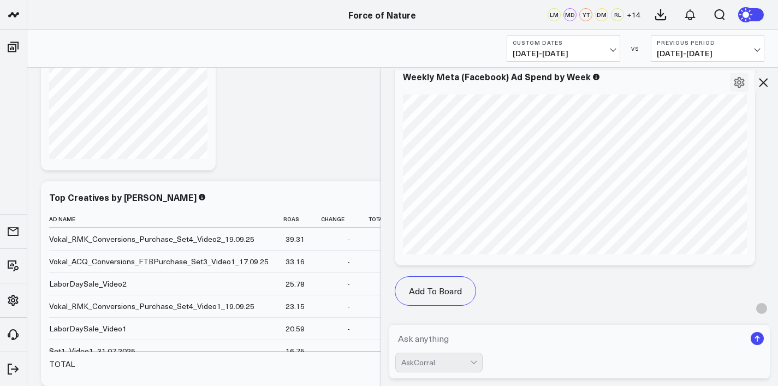
click at [696, 42] on b "Previous Period" at bounding box center [708, 42] width 102 height 7
click at [695, 137] on link "No Comparison" at bounding box center [708, 136] width 113 height 21
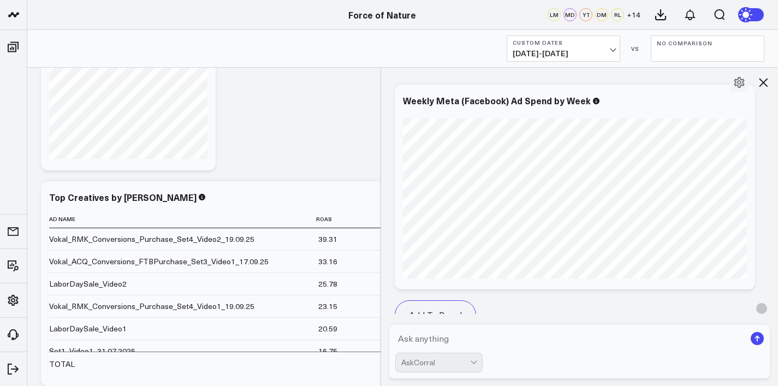
scroll to position [5380, 0]
click at [436, 337] on textarea at bounding box center [570, 339] width 351 height 20
type textarea "d"
click at [569, 43] on b "Custom Dates" at bounding box center [564, 42] width 102 height 7
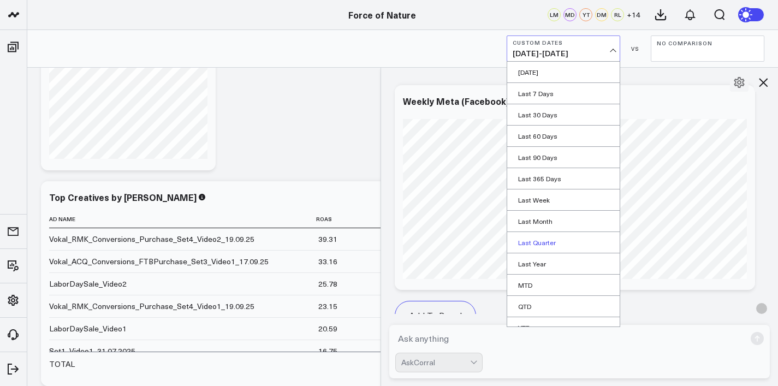
scroll to position [33, 0]
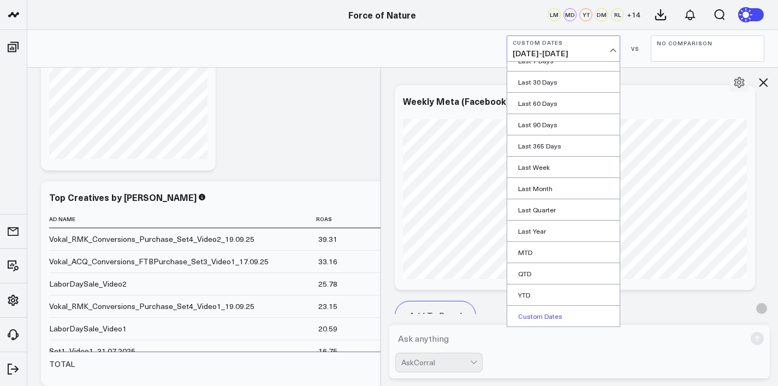
click at [542, 314] on link "Custom Dates" at bounding box center [563, 316] width 113 height 21
select select "8"
select select "2025"
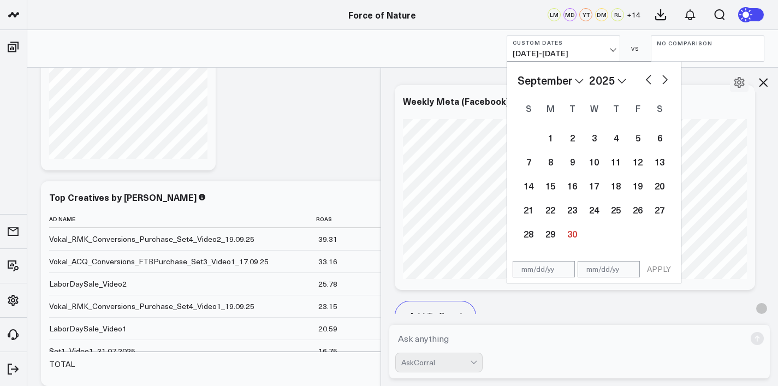
click at [580, 84] on select "January February March April May June July August September October November De…" at bounding box center [551, 80] width 66 height 16
click at [643, 77] on button "button" at bounding box center [648, 78] width 11 height 13
select select "7"
select select "2025"
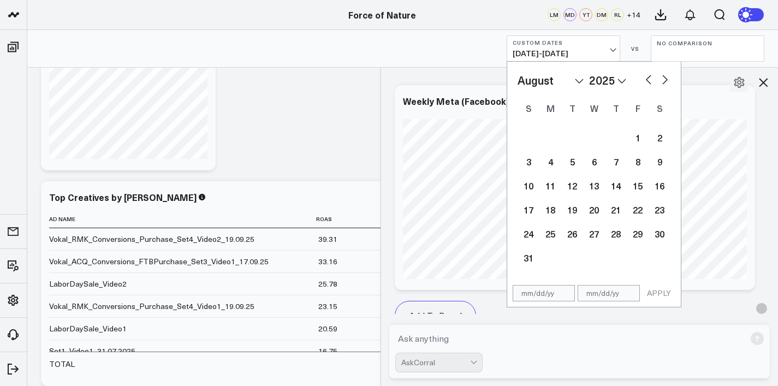
click at [643, 77] on button "button" at bounding box center [648, 78] width 11 height 13
select select "6"
select select "2025"
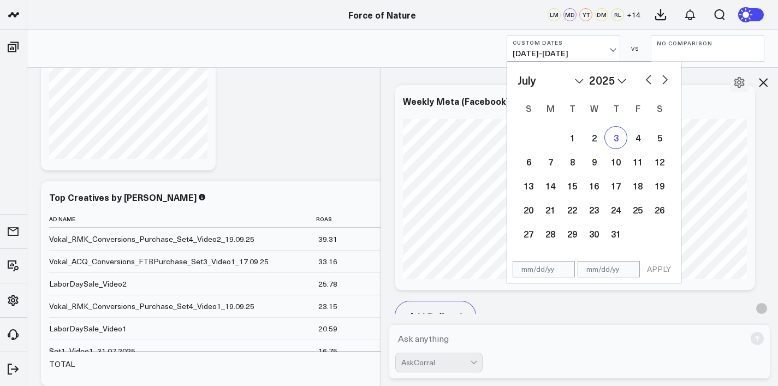
click at [614, 141] on div "3" at bounding box center [616, 138] width 22 height 22
type input "[DATE]"
select select "6"
select select "2025"
click at [660, 84] on button "button" at bounding box center [665, 78] width 11 height 13
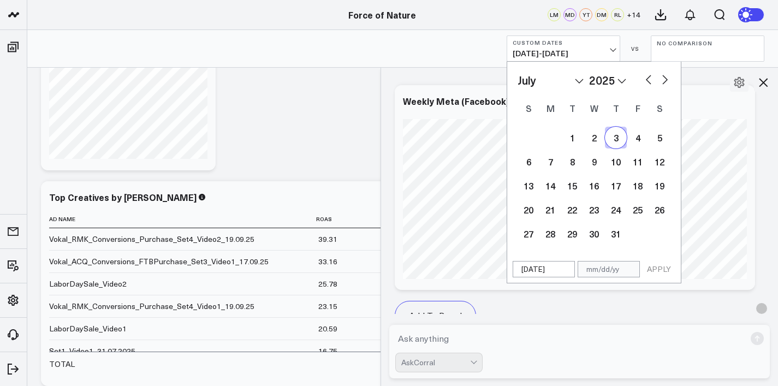
select select "8"
select select "2025"
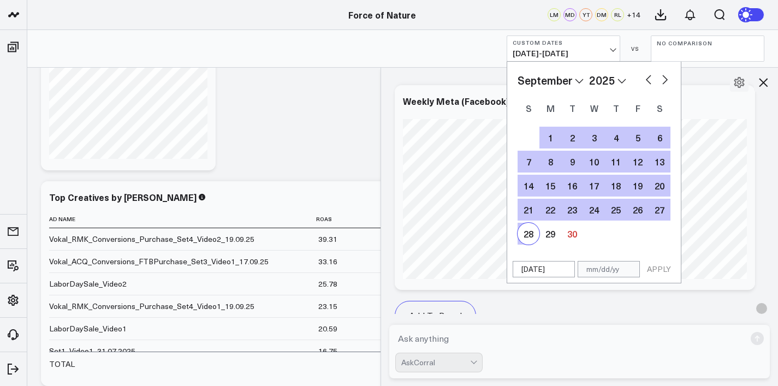
click at [533, 235] on div "28" at bounding box center [529, 234] width 22 height 22
type input "[DATE]"
select select "8"
select select "2025"
click at [663, 275] on button "APPLY" at bounding box center [659, 269] width 33 height 16
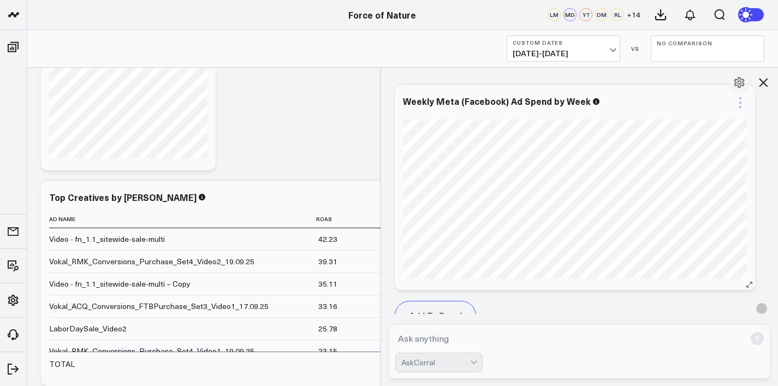
click at [746, 109] on icon at bounding box center [740, 102] width 13 height 13
click at [745, 109] on icon at bounding box center [740, 102] width 13 height 13
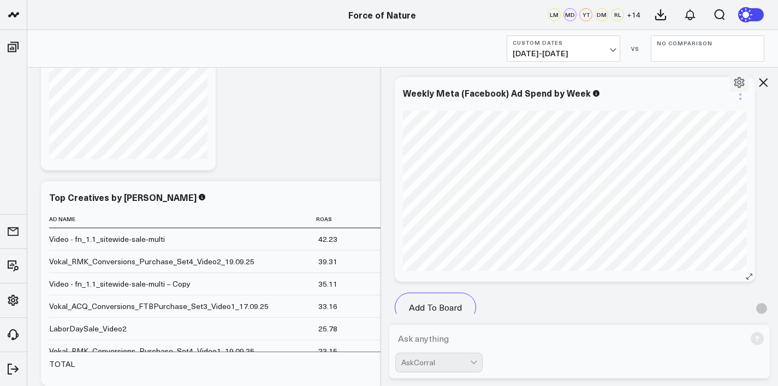
click at [743, 101] on icon at bounding box center [740, 94] width 13 height 13
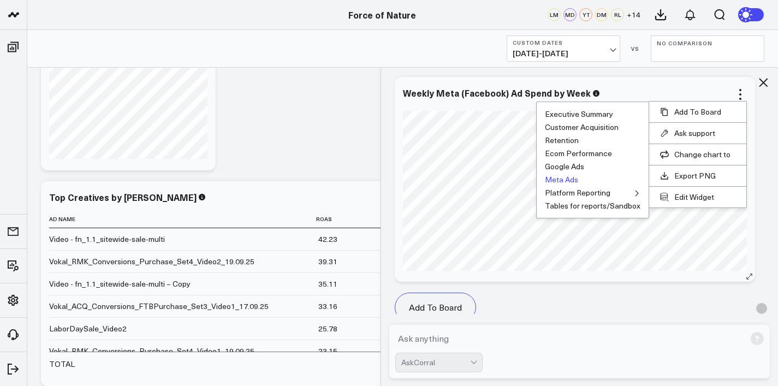
click at [572, 184] on button "Meta Ads" at bounding box center [561, 180] width 33 height 8
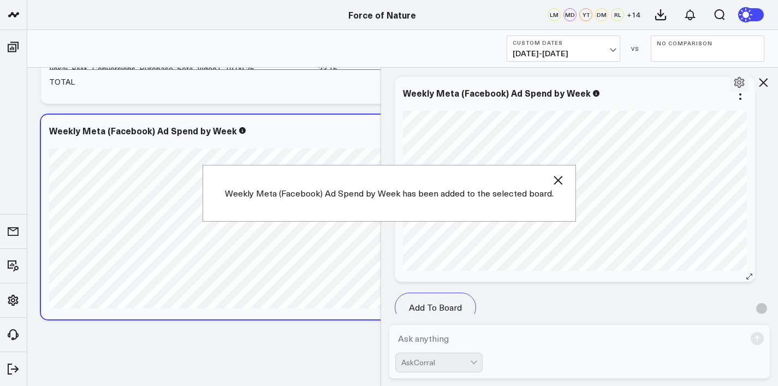
scroll to position [1728, 0]
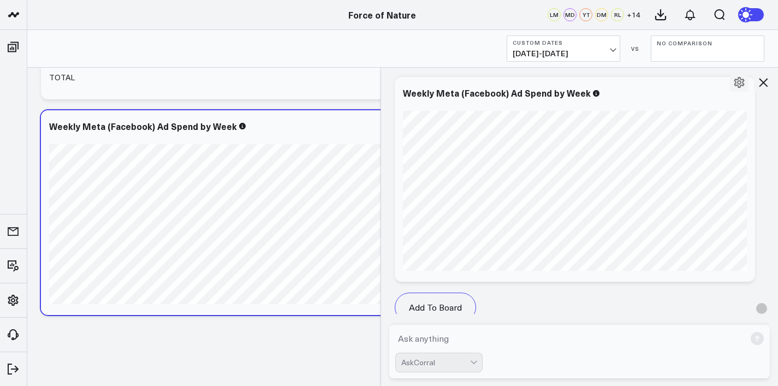
click at [761, 81] on icon at bounding box center [763, 82] width 13 height 13
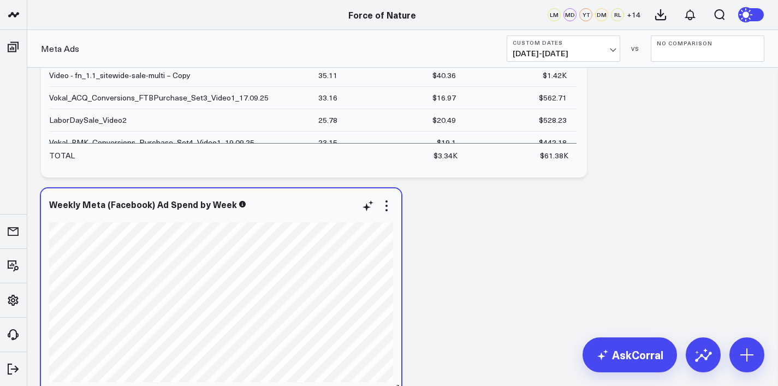
scroll to position [1650, 0]
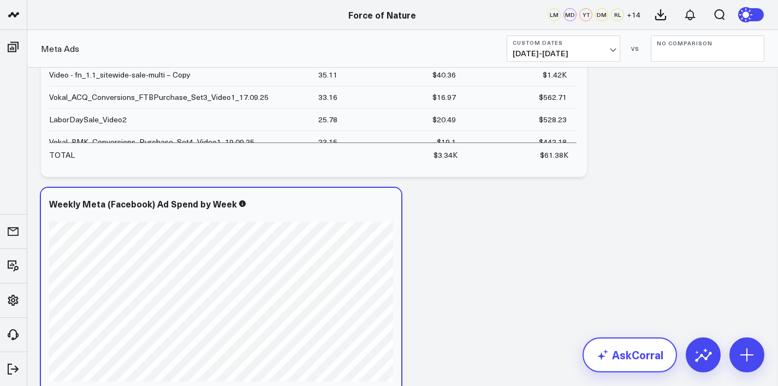
click at [617, 349] on link "AskCorral" at bounding box center [630, 355] width 94 height 35
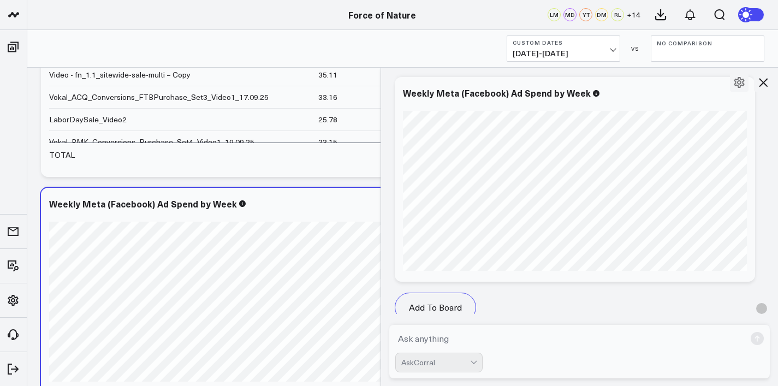
click at [515, 344] on textarea at bounding box center [570, 339] width 351 height 20
type textarea "do the same for meta ad roas by week"
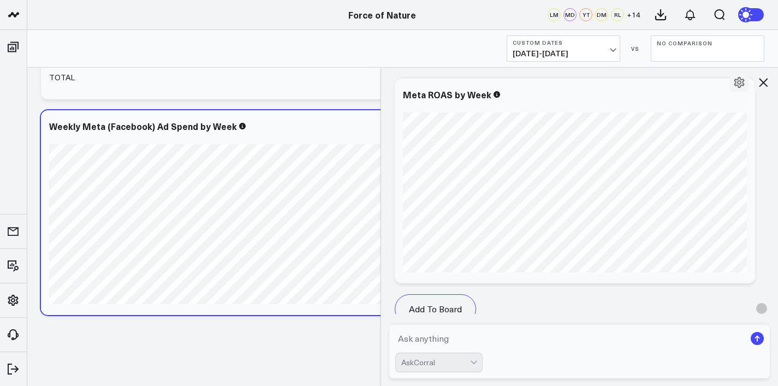
scroll to position [6399, 0]
click at [734, 108] on div "Meta ROAS by Week" at bounding box center [575, 96] width 344 height 23
click at [744, 98] on icon at bounding box center [740, 91] width 13 height 13
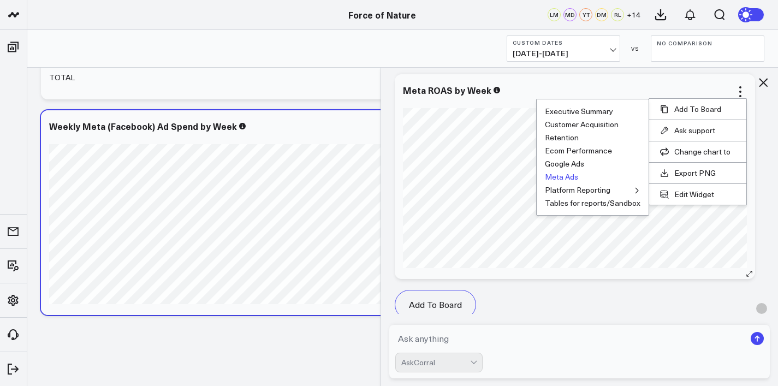
click at [575, 181] on button "Meta Ads" at bounding box center [561, 177] width 33 height 8
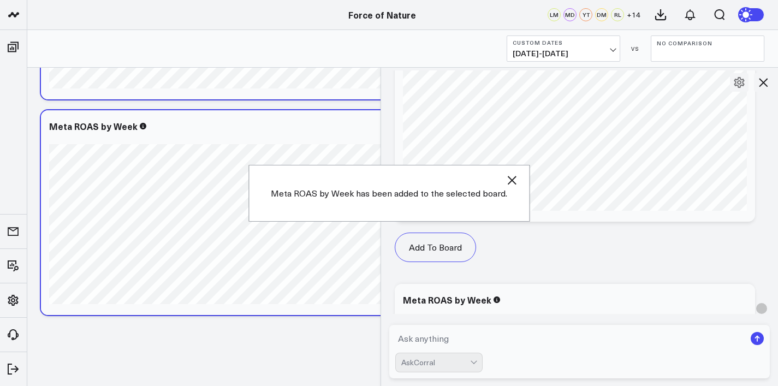
scroll to position [6473, 0]
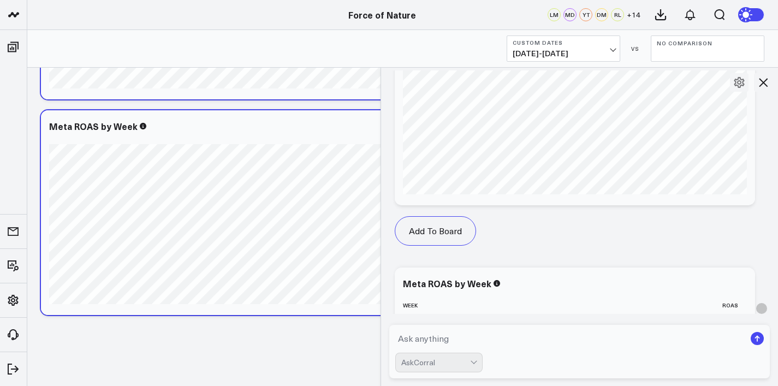
click at [472, 336] on textarea at bounding box center [570, 339] width 351 height 20
type textarea "do the same for meta ad purchases by [PERSON_NAME]"
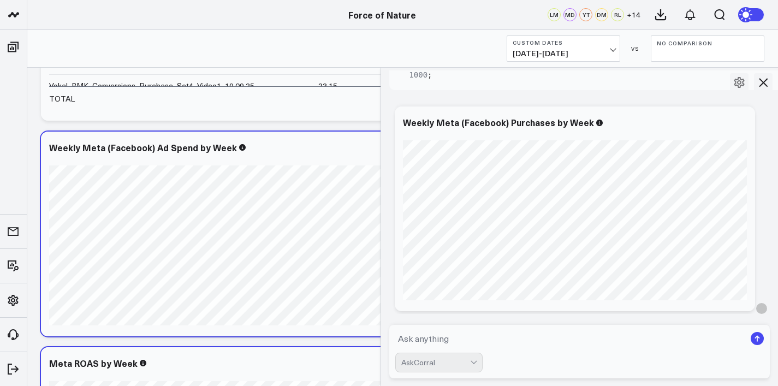
scroll to position [7325, 0]
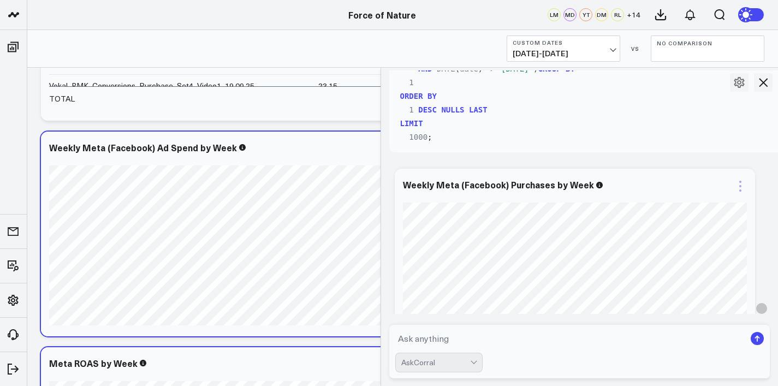
click at [742, 192] on icon at bounding box center [740, 186] width 13 height 13
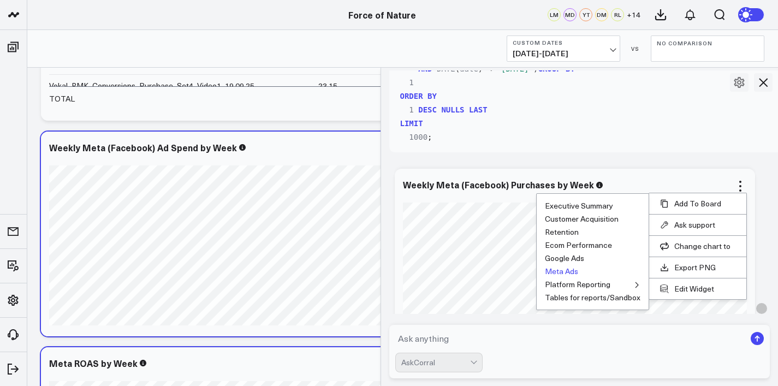
click at [568, 275] on button "Meta Ads" at bounding box center [561, 272] width 33 height 8
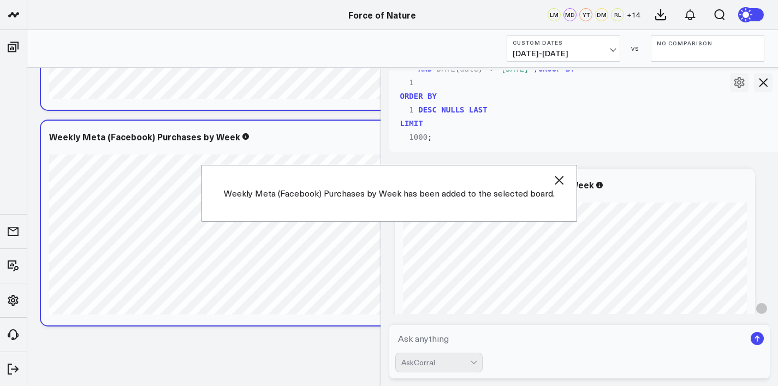
scroll to position [2159, 0]
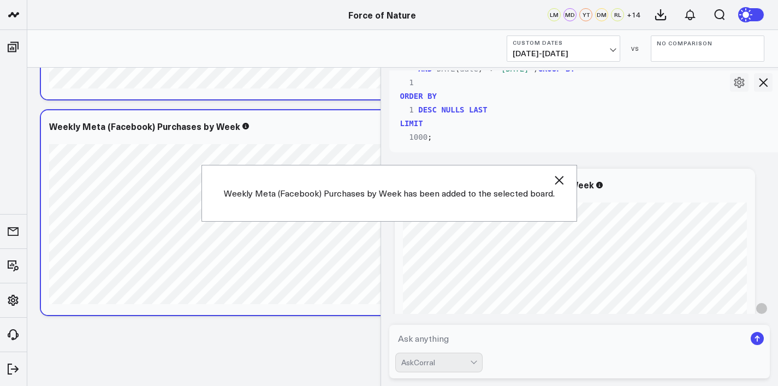
click at [767, 82] on icon at bounding box center [763, 82] width 13 height 13
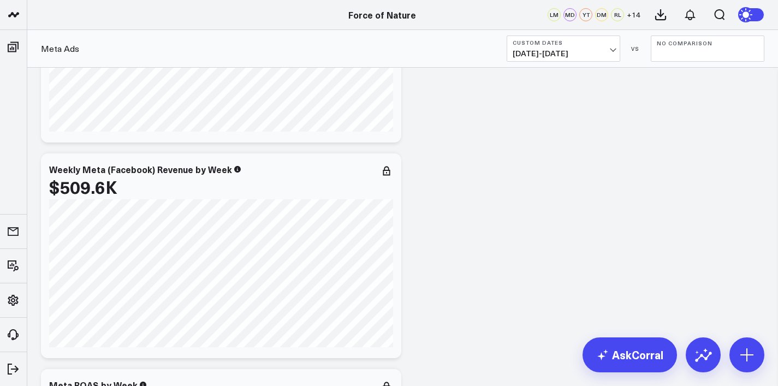
scroll to position [149, 0]
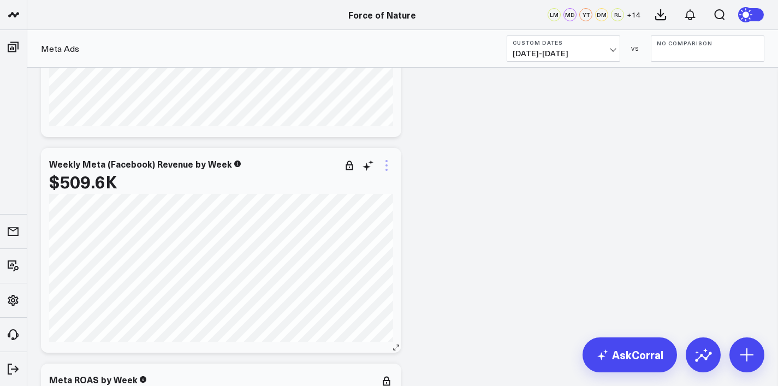
click at [383, 167] on icon at bounding box center [386, 165] width 13 height 13
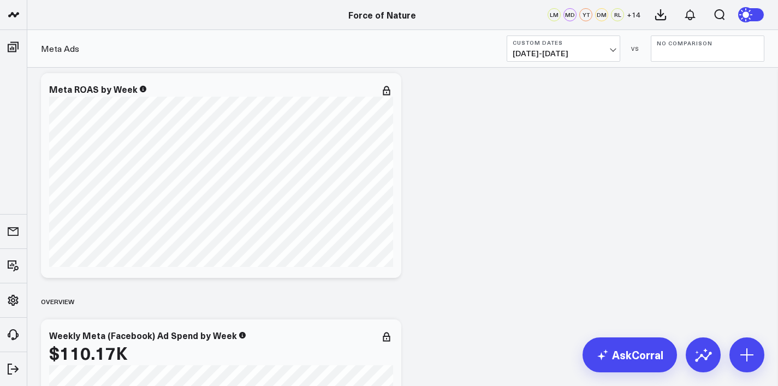
scroll to position [408, 0]
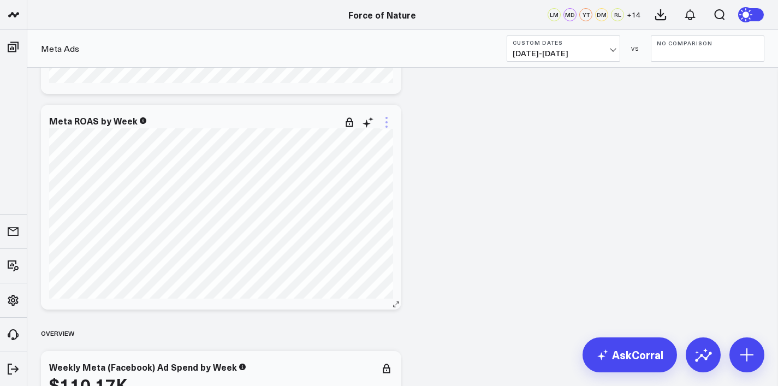
click at [385, 126] on icon at bounding box center [386, 122] width 13 height 13
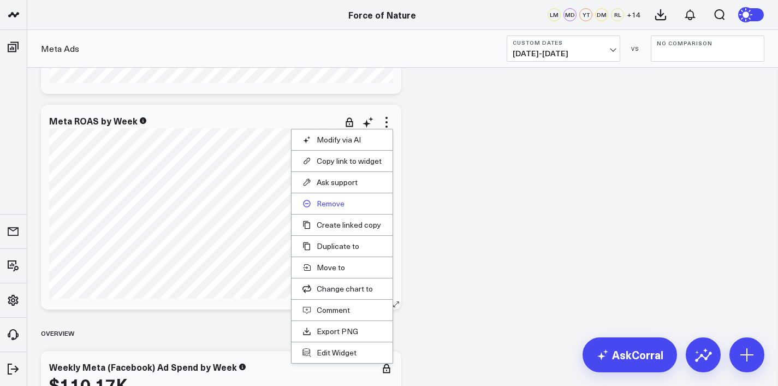
click at [340, 202] on button "Remove" at bounding box center [342, 204] width 79 height 10
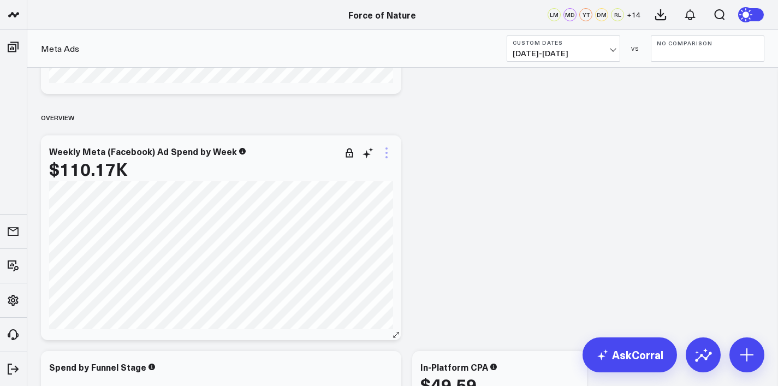
click at [389, 153] on icon at bounding box center [386, 152] width 13 height 13
drag, startPoint x: 323, startPoint y: 212, endPoint x: 445, endPoint y: 175, distance: 126.8
click at [0, 0] on button "Remove" at bounding box center [0, 0] width 0 height 0
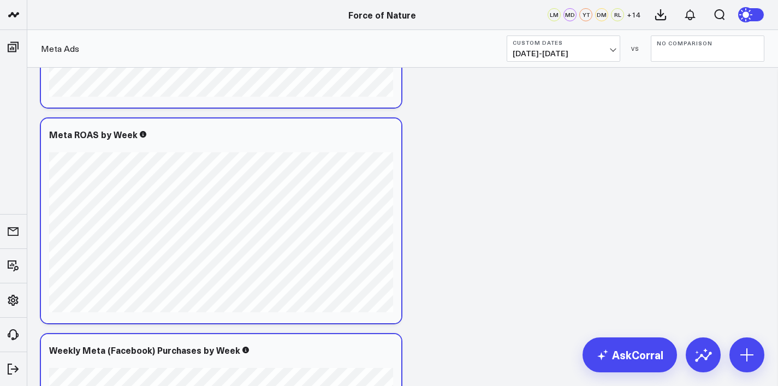
scroll to position [1517, 0]
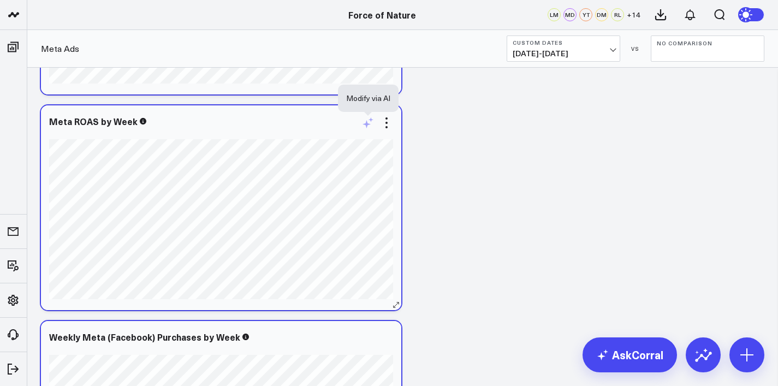
click at [368, 127] on icon at bounding box center [368, 122] width 13 height 13
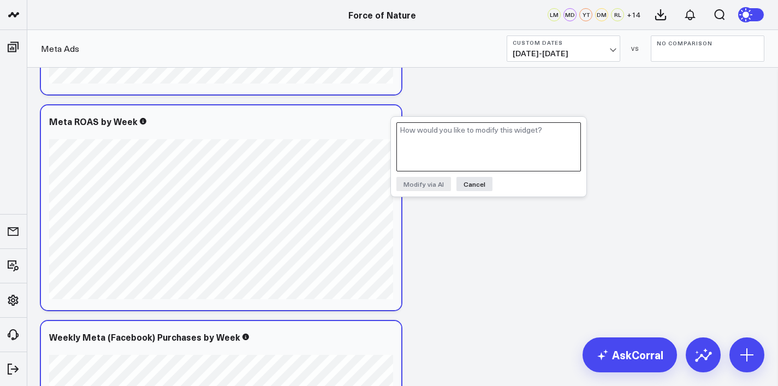
click at [423, 146] on textarea at bounding box center [489, 146] width 185 height 49
click at [464, 180] on button "Cancel" at bounding box center [475, 184] width 36 height 14
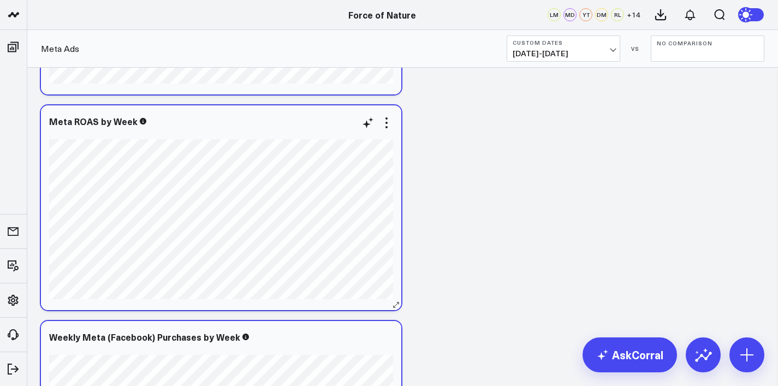
click at [390, 129] on div at bounding box center [221, 133] width 344 height 8
click at [371, 124] on icon at bounding box center [368, 122] width 13 height 13
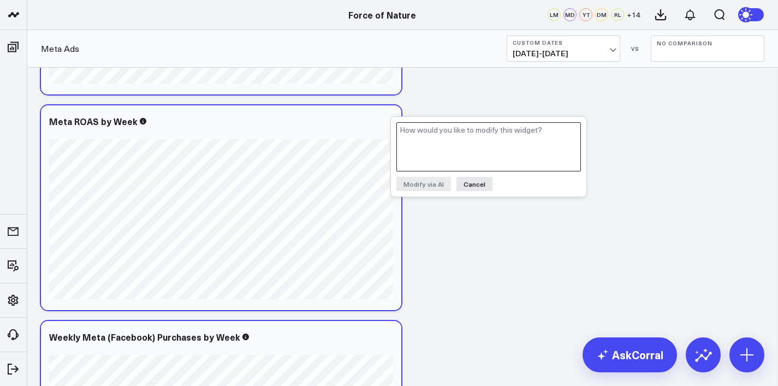
click at [421, 136] on textarea at bounding box center [489, 146] width 185 height 49
type textarea "Can we exclude the other column and keep the rest"
click at [415, 180] on button "Modify via AI" at bounding box center [424, 184] width 55 height 14
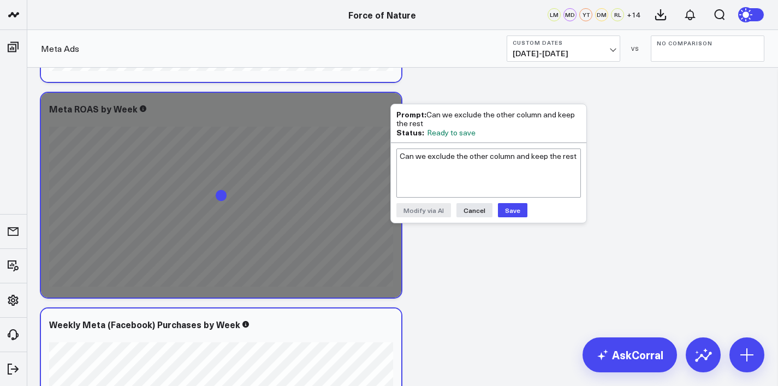
scroll to position [1535, 0]
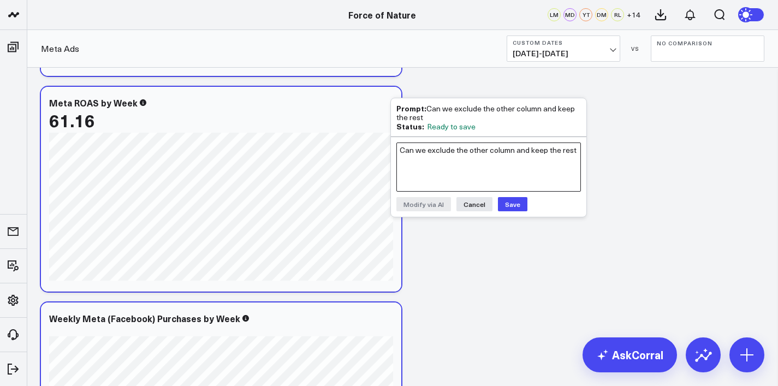
click at [441, 147] on textarea "Can we exclude the other column and keep the rest" at bounding box center [489, 167] width 185 height 49
type textarea "keep it as"
click at [443, 149] on textarea "keep it as" at bounding box center [489, 167] width 185 height 49
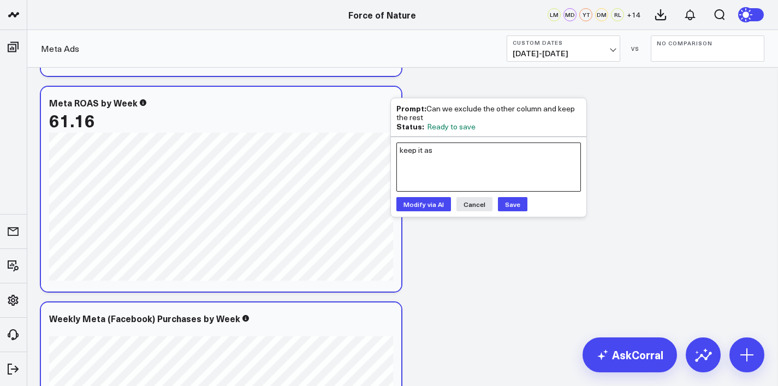
click at [443, 149] on textarea "keep it as" at bounding box center [489, 167] width 185 height 49
type textarea "K"
click at [482, 200] on button "Cancel" at bounding box center [475, 204] width 36 height 14
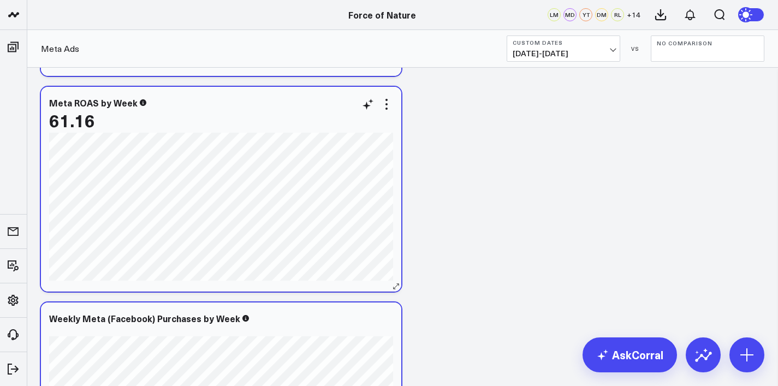
click at [387, 112] on div "61.16" at bounding box center [221, 120] width 344 height 20
click at [383, 105] on icon at bounding box center [386, 104] width 13 height 13
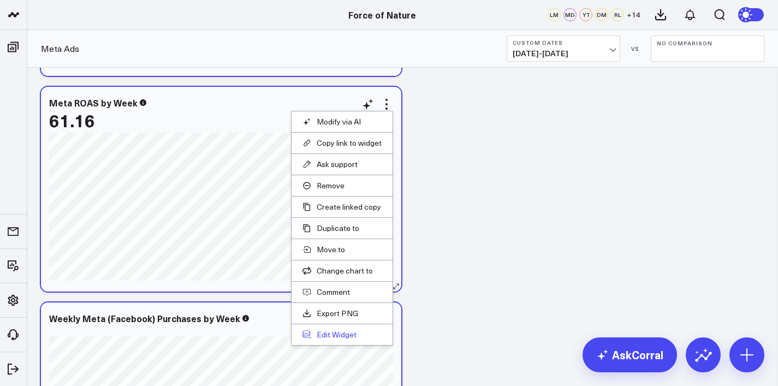
click at [357, 334] on button "Edit Widget" at bounding box center [342, 335] width 79 height 10
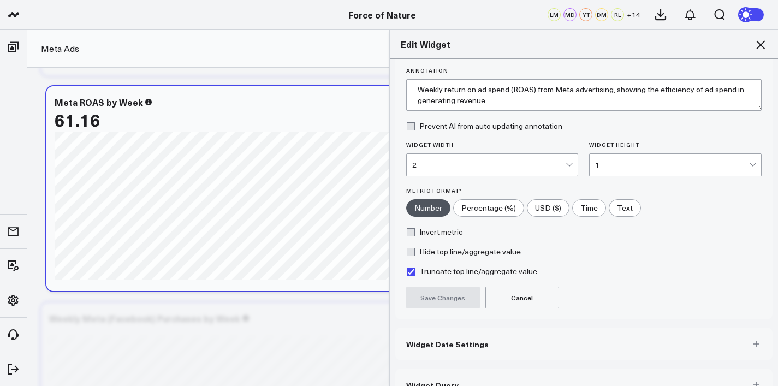
scroll to position [80, 0]
click at [596, 173] on div "1" at bounding box center [672, 164] width 154 height 22
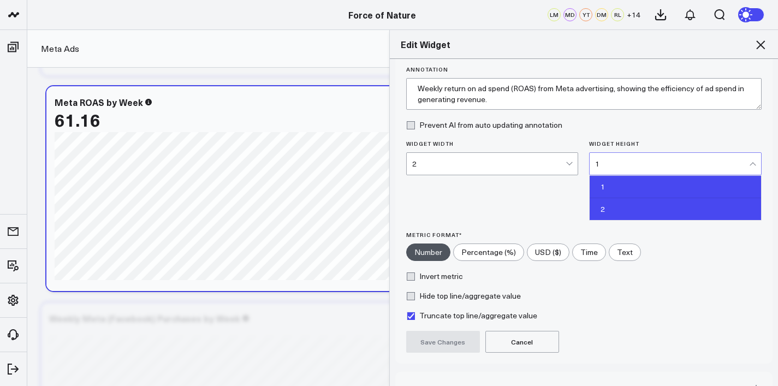
click at [600, 208] on div "2" at bounding box center [676, 209] width 172 height 22
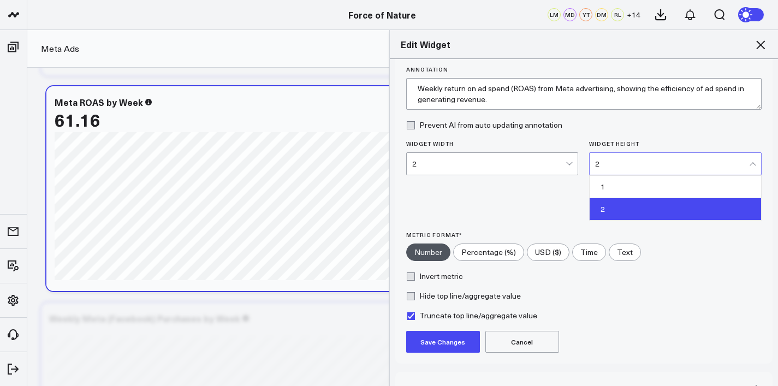
click at [612, 161] on div "2" at bounding box center [672, 163] width 154 height 9
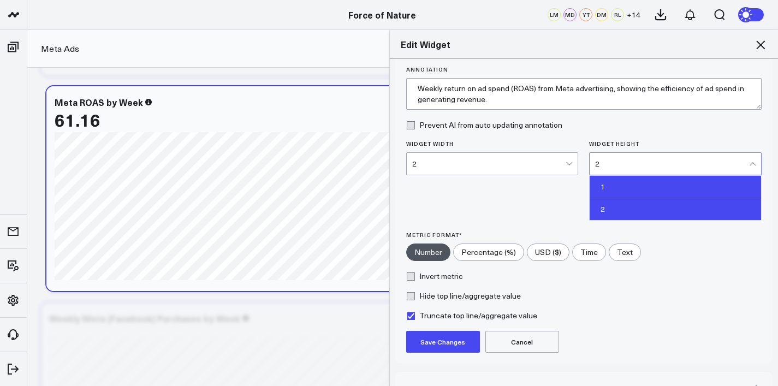
click at [609, 187] on div "1" at bounding box center [676, 187] width 172 height 22
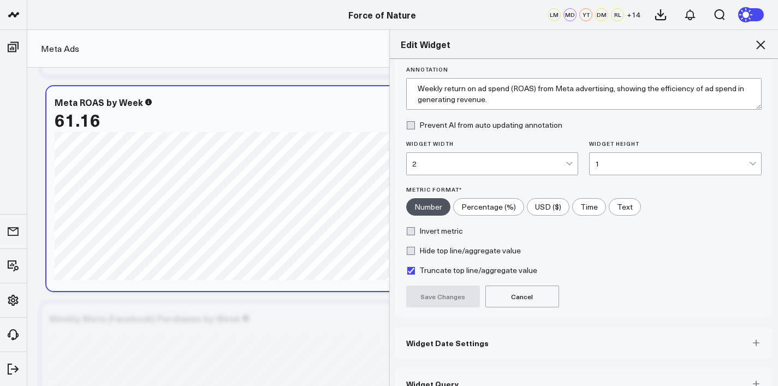
scroll to position [102, 0]
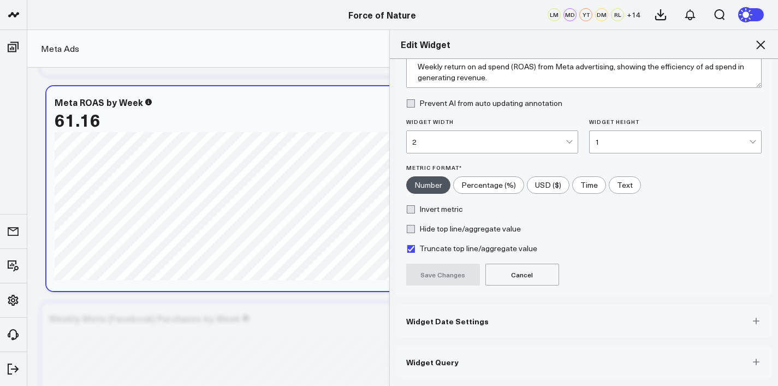
click at [541, 321] on button "Widget Date Settings" at bounding box center [584, 321] width 378 height 33
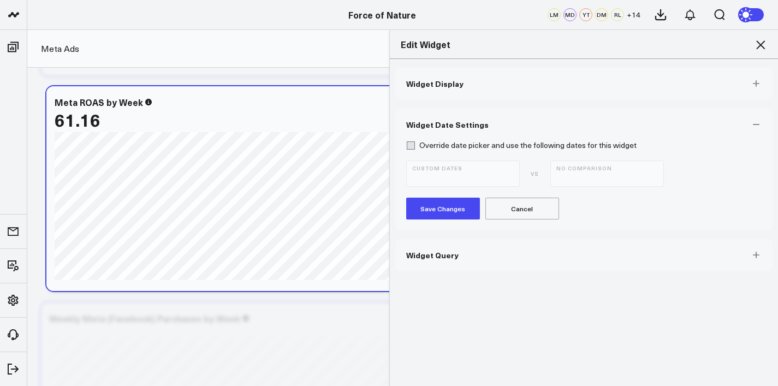
click at [544, 213] on button "Cancel" at bounding box center [523, 209] width 74 height 22
click at [583, 259] on button "Widget Query" at bounding box center [584, 255] width 378 height 33
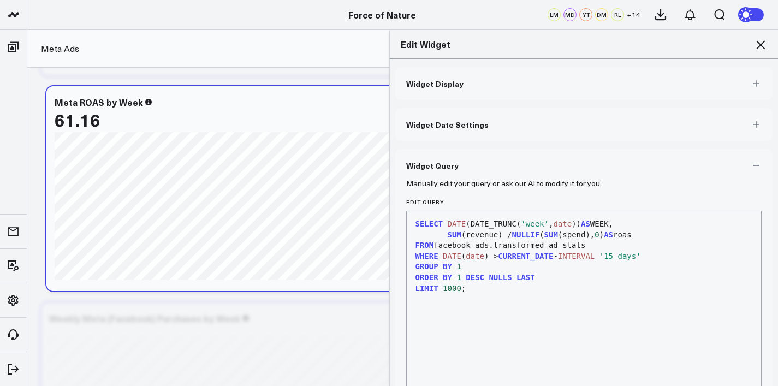
click at [496, 67] on button "Widget Display" at bounding box center [584, 83] width 378 height 33
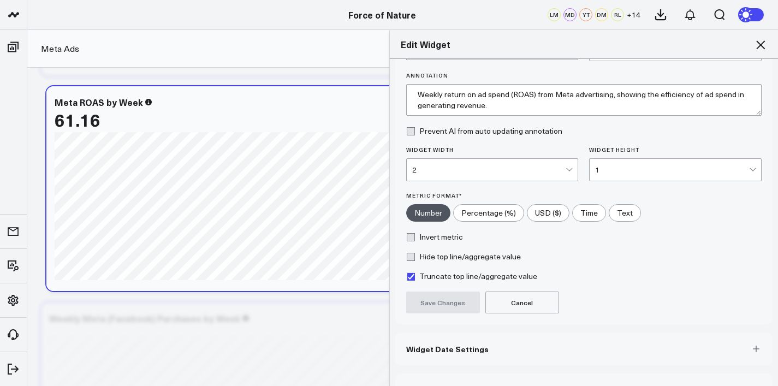
scroll to position [102, 0]
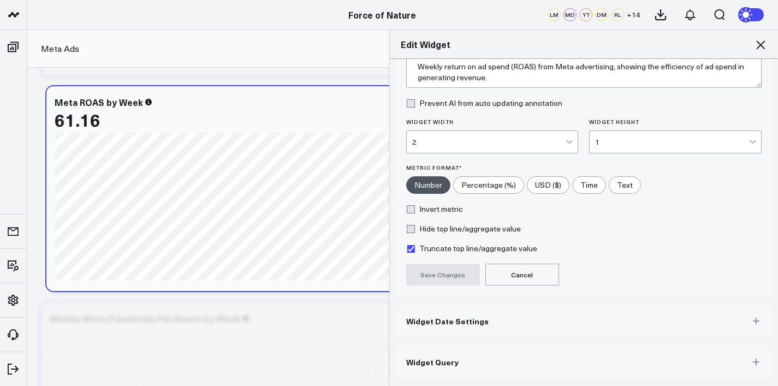
click at [347, 150] on div "Edit Widget Widget Display Widget Title * Meta ROAS by Week Chart Type * Bar Ch…" at bounding box center [389, 207] width 778 height 357
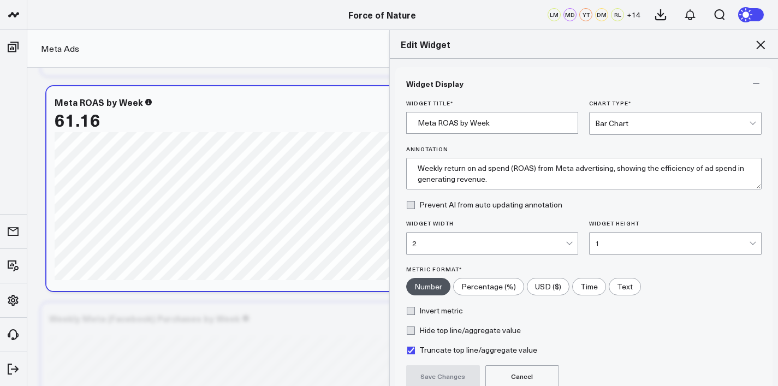
click at [761, 42] on icon at bounding box center [760, 44] width 13 height 13
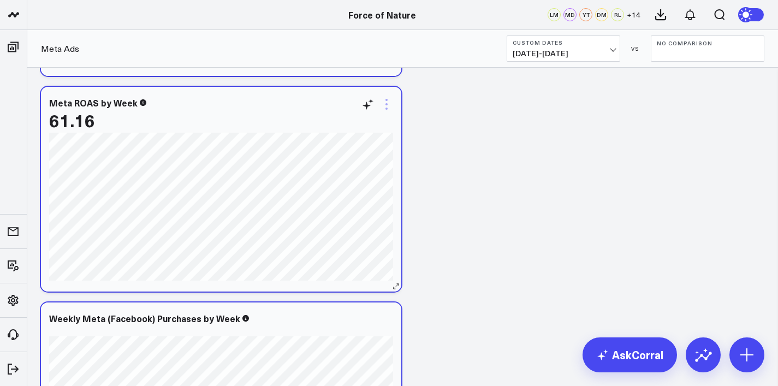
click at [392, 101] on icon at bounding box center [386, 104] width 13 height 13
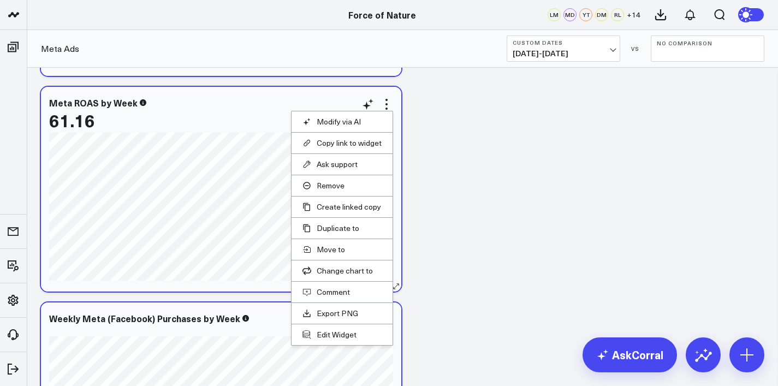
click at [360, 127] on li "Modify via AI" at bounding box center [342, 121] width 101 height 21
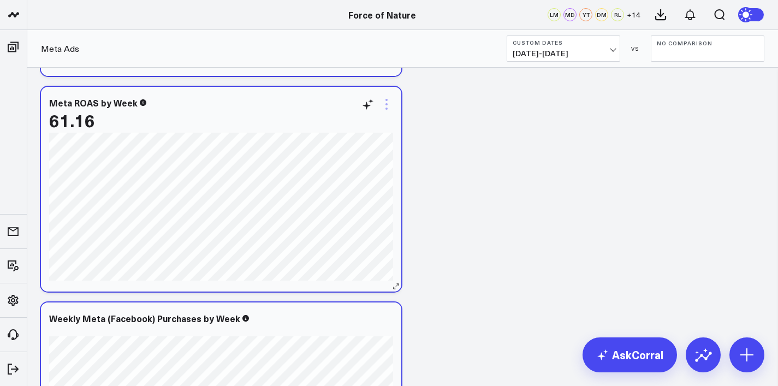
click at [391, 104] on icon at bounding box center [386, 104] width 13 height 13
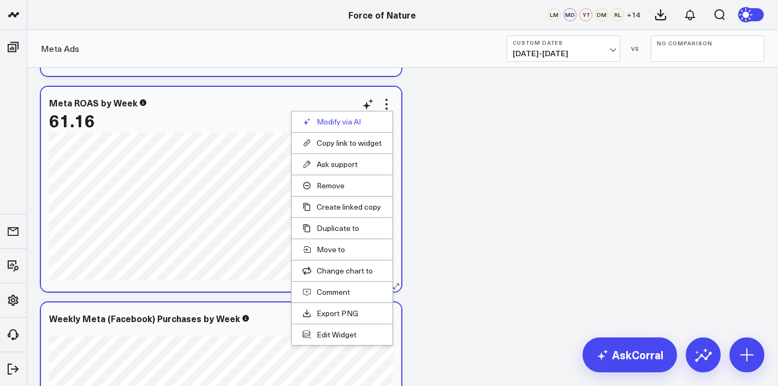
click at [371, 119] on button "Modify via AI" at bounding box center [342, 122] width 79 height 10
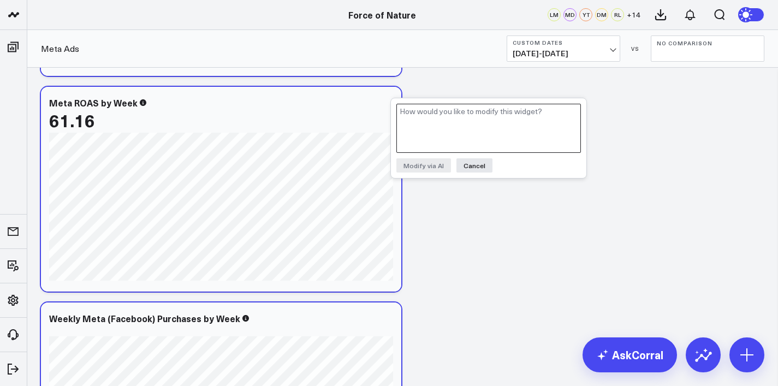
click at [431, 119] on textarea at bounding box center [489, 128] width 185 height 49
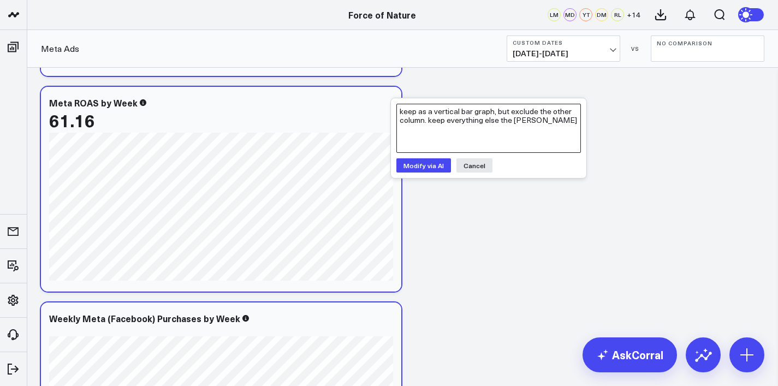
type textarea "keep as a vertical bar graph, but exclude the other column. keep everything els…"
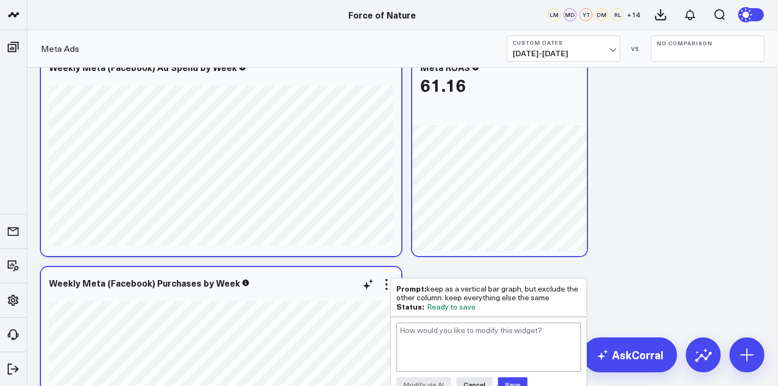
scroll to position [1373, 0]
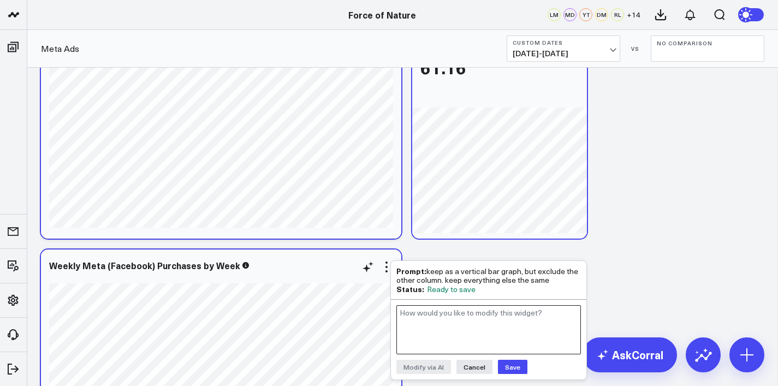
type textarea "N"
type textarea "Make it a vertical bar graph"
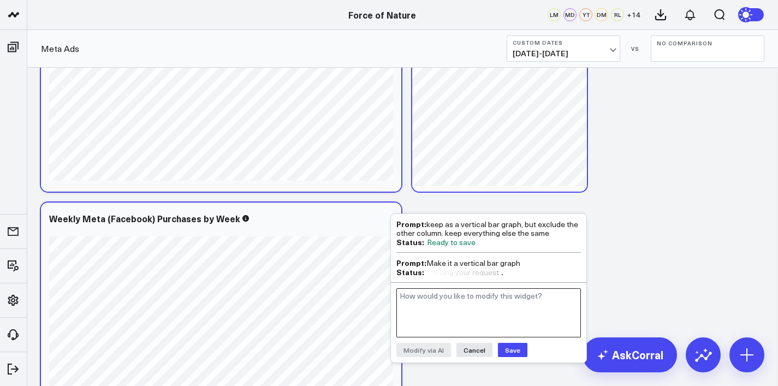
scroll to position [1425, 0]
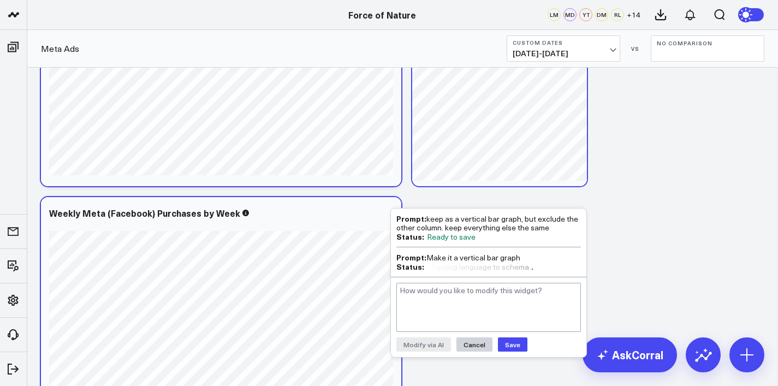
click at [471, 341] on button "Cancel" at bounding box center [475, 345] width 36 height 14
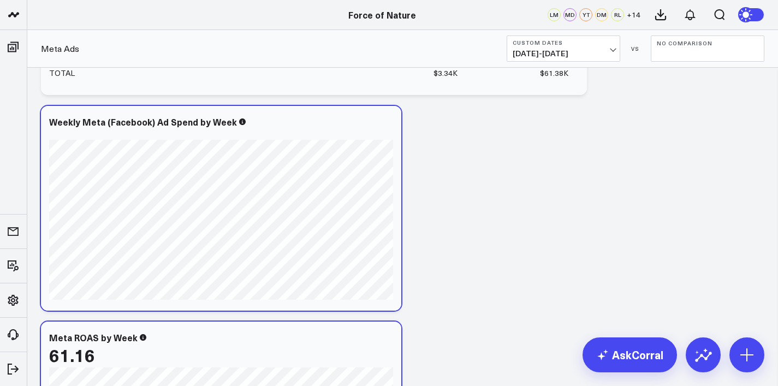
scroll to position [1376, 0]
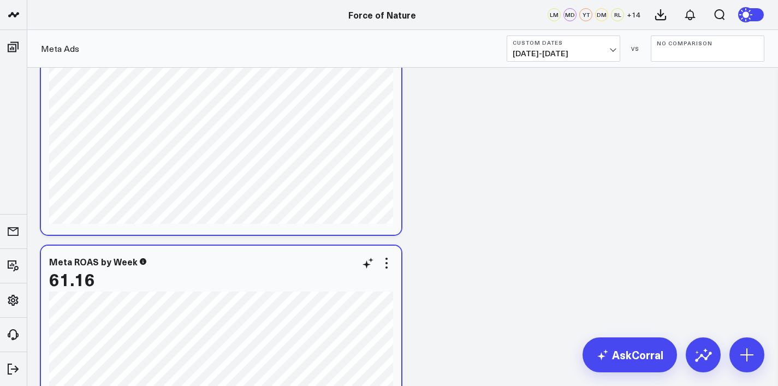
click at [140, 264] on icon at bounding box center [143, 261] width 7 height 7
click at [364, 264] on icon at bounding box center [368, 263] width 13 height 13
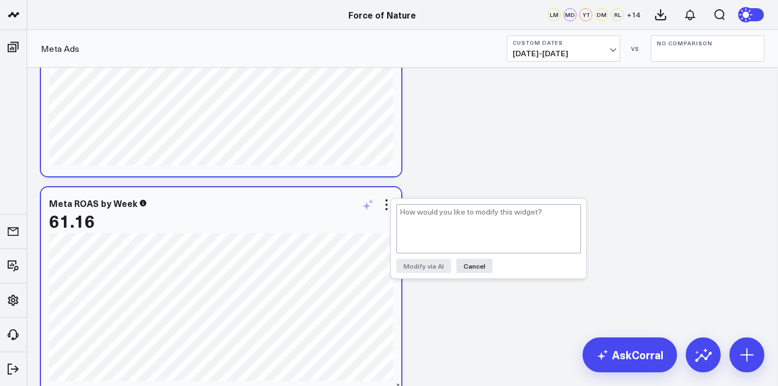
scroll to position [1440, 0]
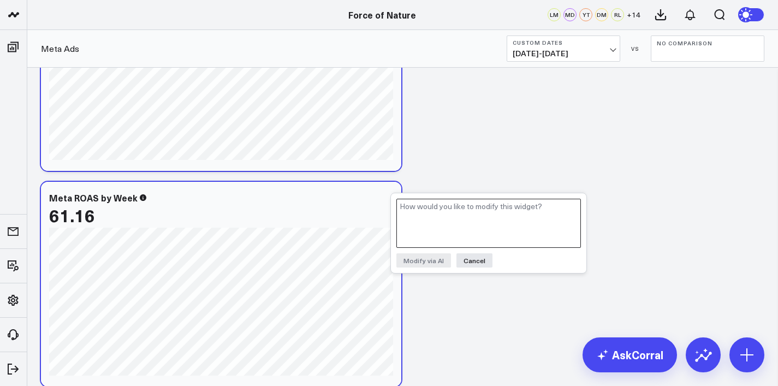
click at [424, 223] on textarea at bounding box center [489, 223] width 185 height 49
type textarea "get rid of the 61.16 on top"
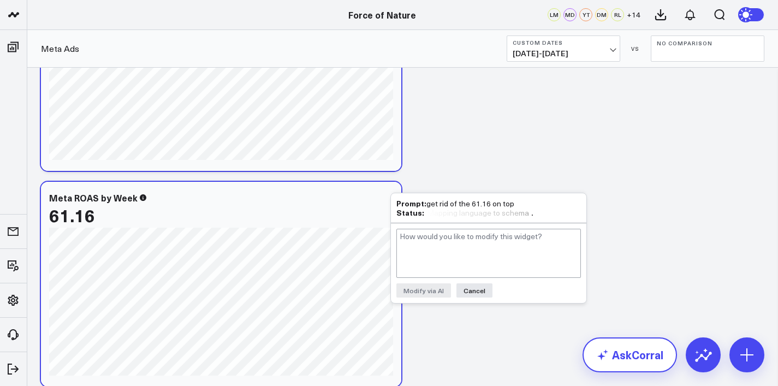
click at [618, 349] on link "AskCorral" at bounding box center [630, 355] width 94 height 35
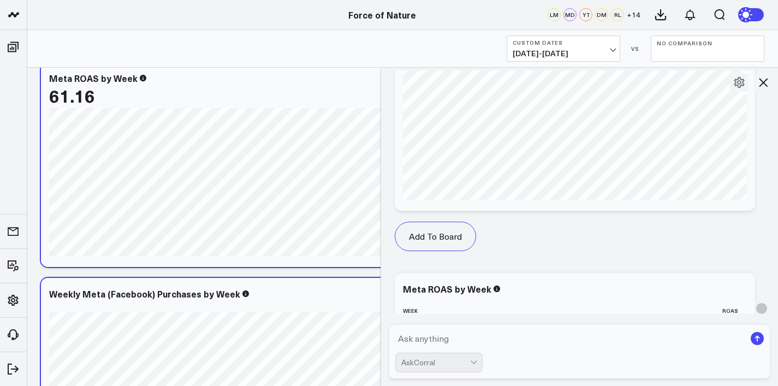
scroll to position [1541, 0]
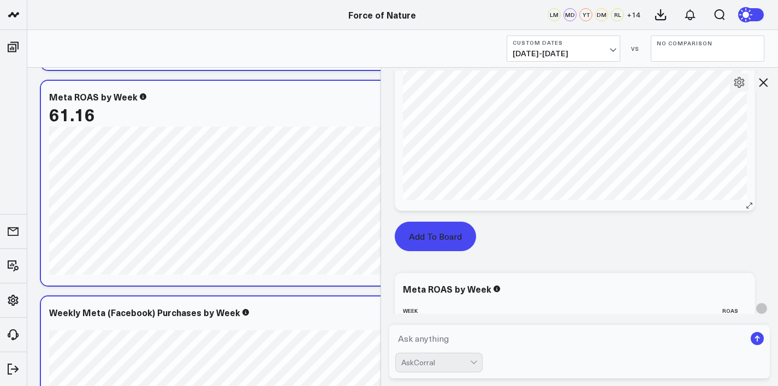
click at [421, 251] on button "Add To Board" at bounding box center [435, 236] width 81 height 29
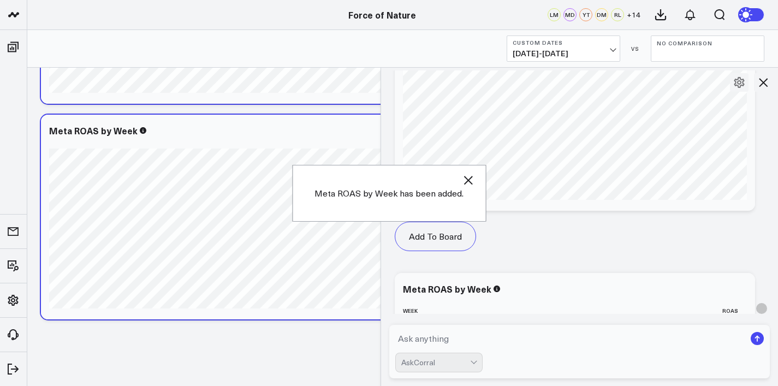
scroll to position [1943, 0]
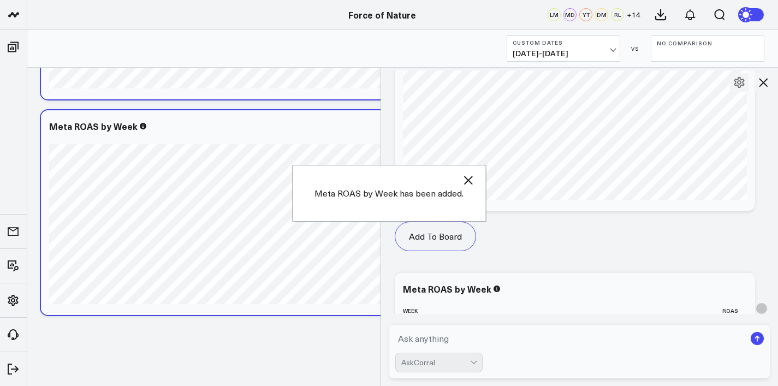
click at [471, 173] on div "Meta ROAS by Week has been added." at bounding box center [389, 193] width 194 height 57
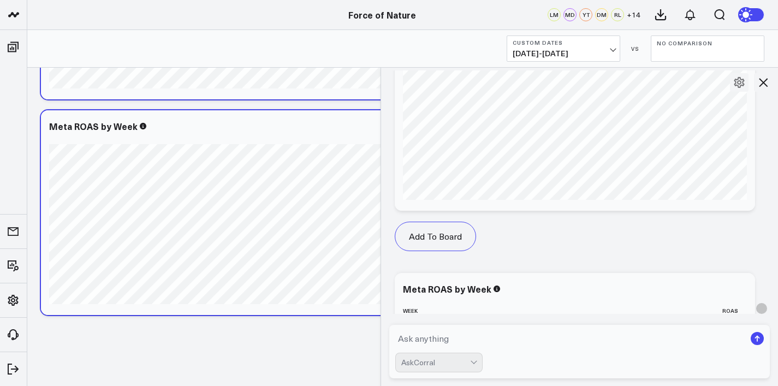
click at [767, 84] on icon at bounding box center [763, 82] width 13 height 13
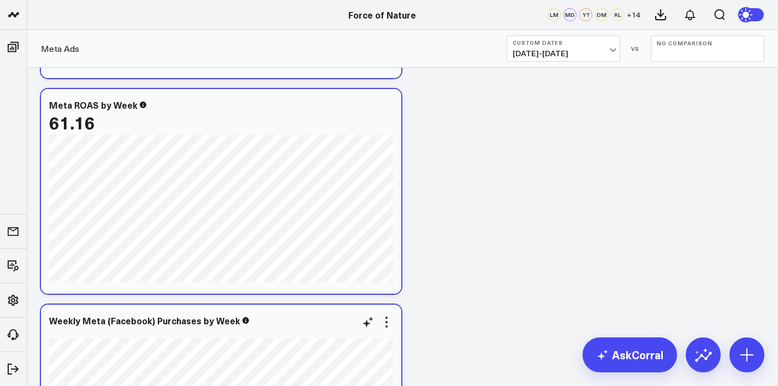
scroll to position [1528, 0]
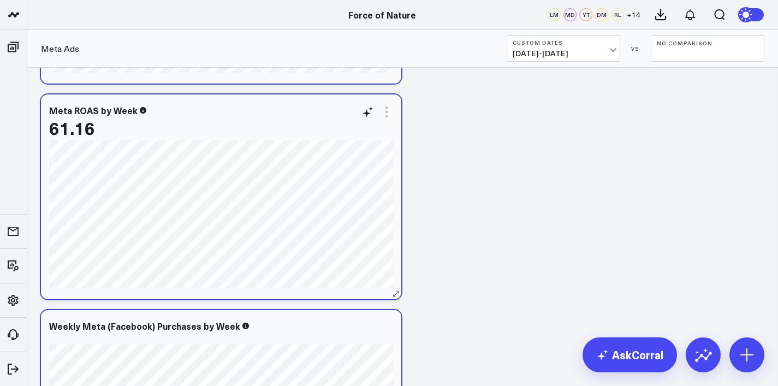
click at [389, 113] on icon at bounding box center [386, 111] width 13 height 13
drag, startPoint x: 347, startPoint y: 190, endPoint x: 333, endPoint y: 210, distance: 23.9
click at [0, 0] on button "Remove" at bounding box center [0, 0] width 0 height 0
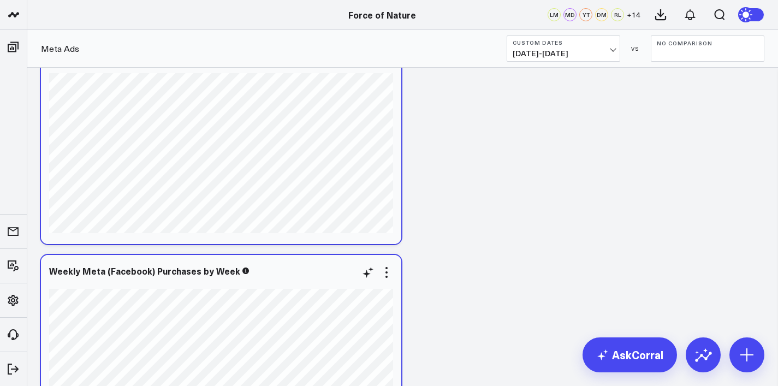
scroll to position [1366, 0]
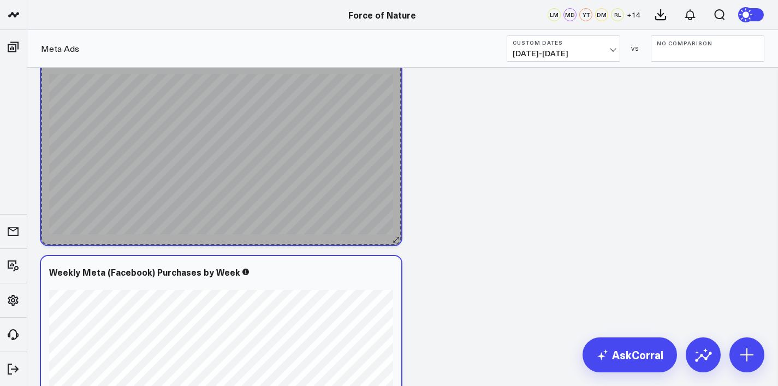
drag, startPoint x: 399, startPoint y: 242, endPoint x: 454, endPoint y: 242, distance: 54.6
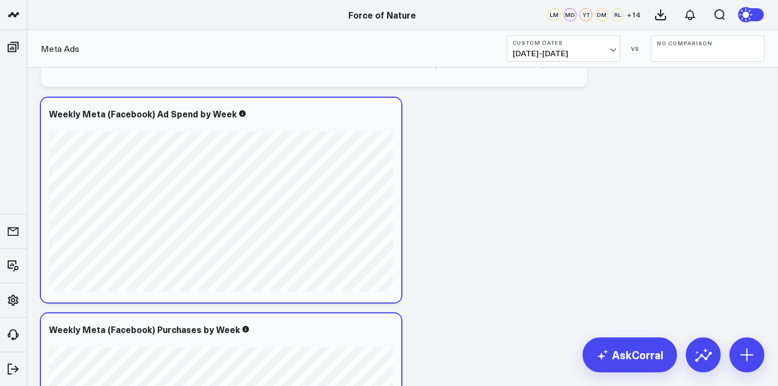
scroll to position [1297, 0]
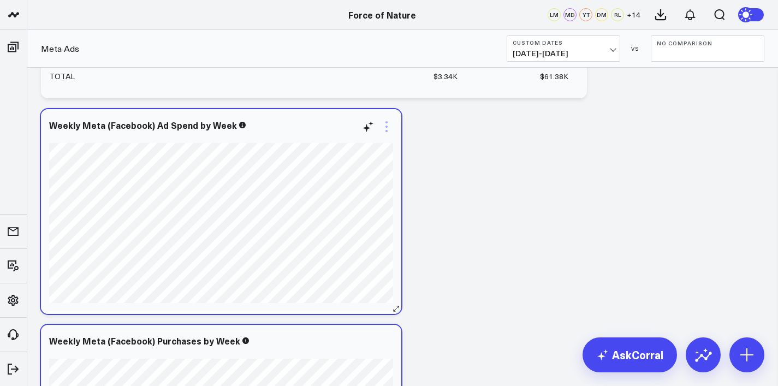
click at [385, 131] on icon at bounding box center [386, 126] width 13 height 13
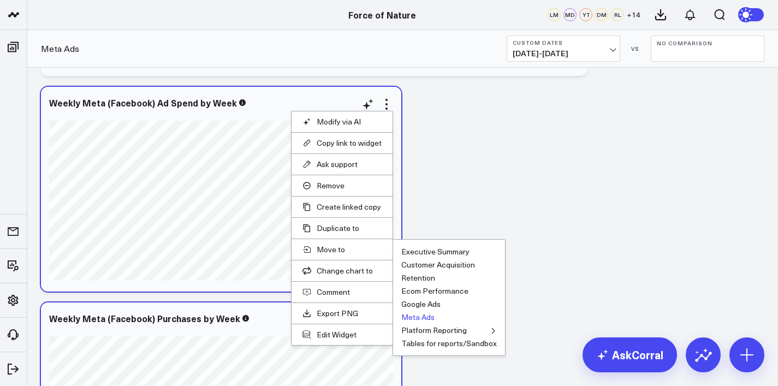
scroll to position [1331, 0]
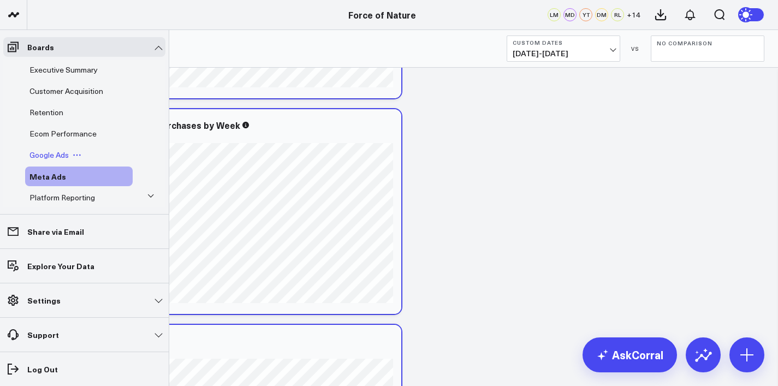
scroll to position [16, 0]
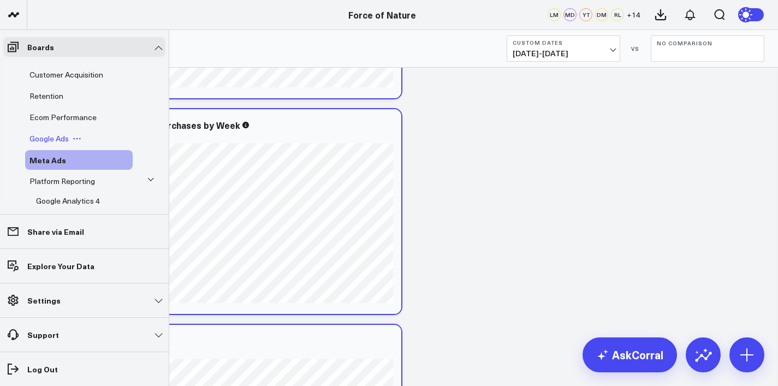
click at [49, 137] on span "Google Ads" at bounding box center [48, 138] width 39 height 10
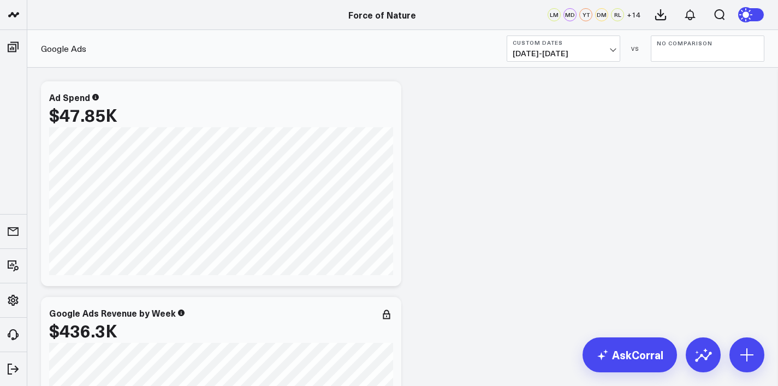
click at [555, 54] on span "[DATE] - [DATE]" at bounding box center [564, 53] width 102 height 9
click at [581, 50] on span "[DATE] - [DATE]" at bounding box center [564, 53] width 102 height 9
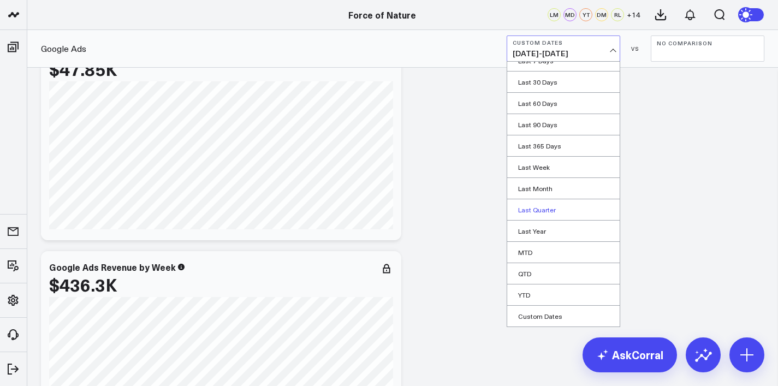
scroll to position [68, 0]
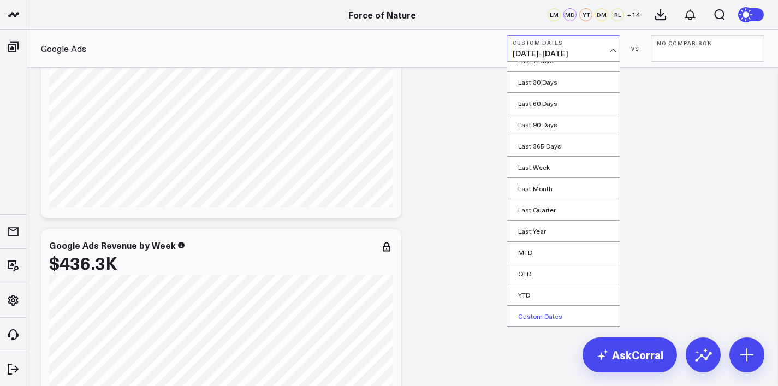
click at [564, 314] on link "Custom Dates" at bounding box center [563, 316] width 113 height 21
select select "8"
select select "2025"
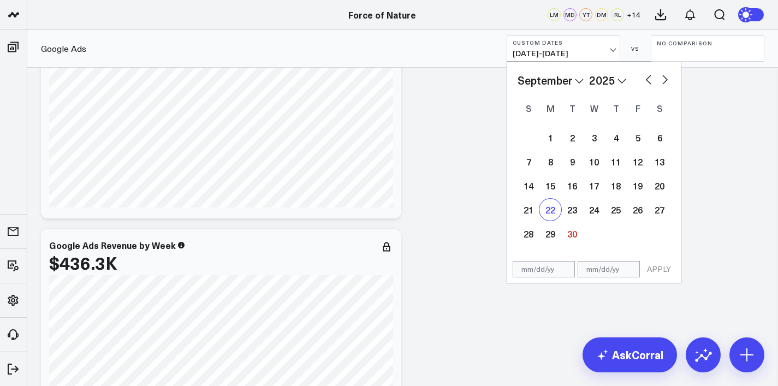
click at [549, 214] on div "22" at bounding box center [551, 210] width 22 height 22
type input "[DATE]"
select select "8"
select select "2025"
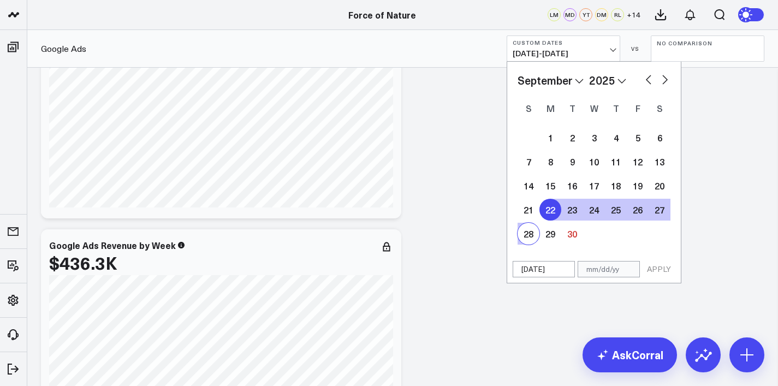
click at [529, 239] on div "28" at bounding box center [529, 234] width 22 height 22
type input "[DATE]"
select select "8"
select select "2025"
click at [646, 265] on button "APPLY" at bounding box center [659, 269] width 33 height 16
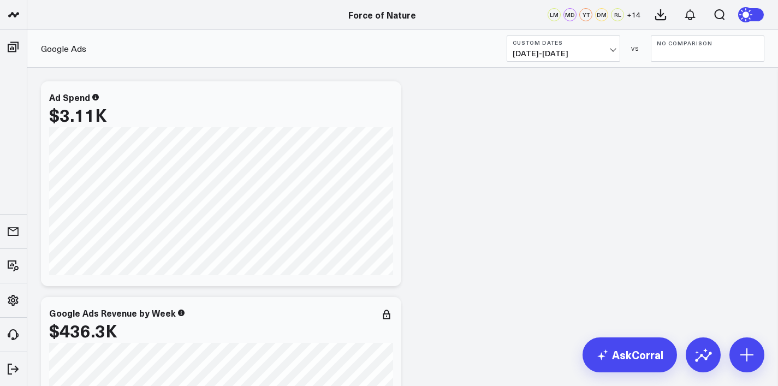
click at [683, 49] on button "No Comparison" at bounding box center [708, 49] width 114 height 26
click at [688, 62] on link "Previous Period" at bounding box center [708, 72] width 113 height 21
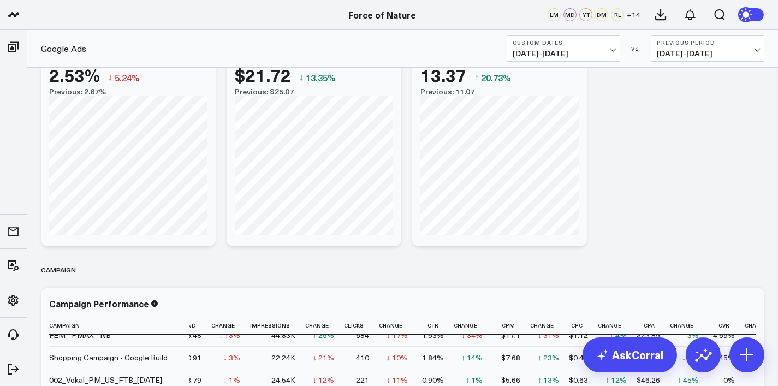
scroll to position [1956, 0]
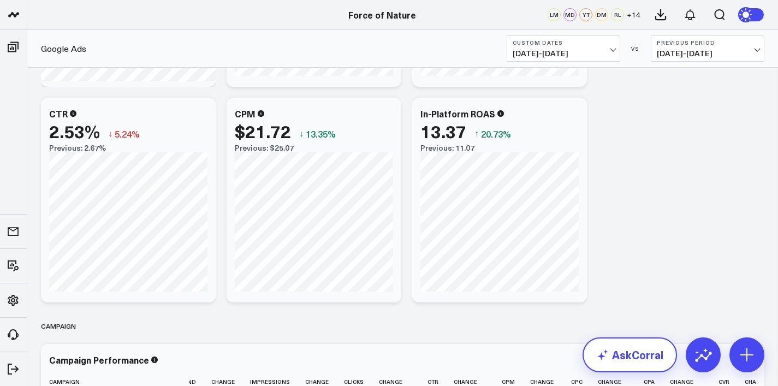
click at [637, 348] on link "AskCorral" at bounding box center [630, 355] width 94 height 35
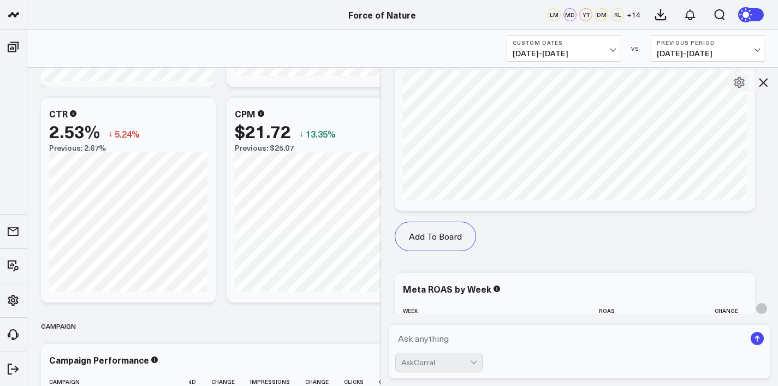
click at [539, 341] on textarea at bounding box center [570, 339] width 351 height 20
type textarea "create those for google ads"
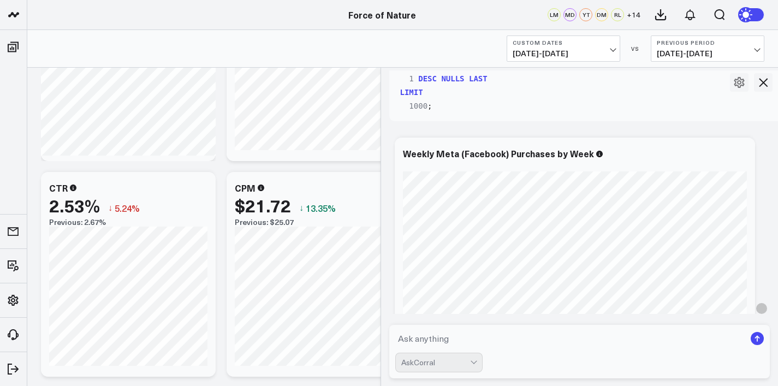
scroll to position [7246, 0]
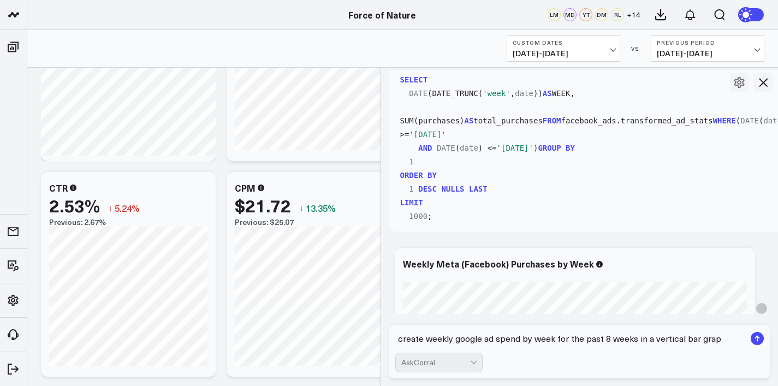
type textarea "create weekly google ad spend by week for the past 8 weeks in a vertical bar gr…"
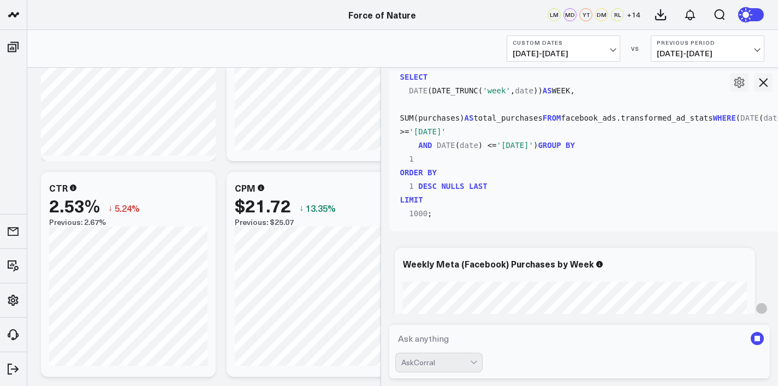
scroll to position [71, 0]
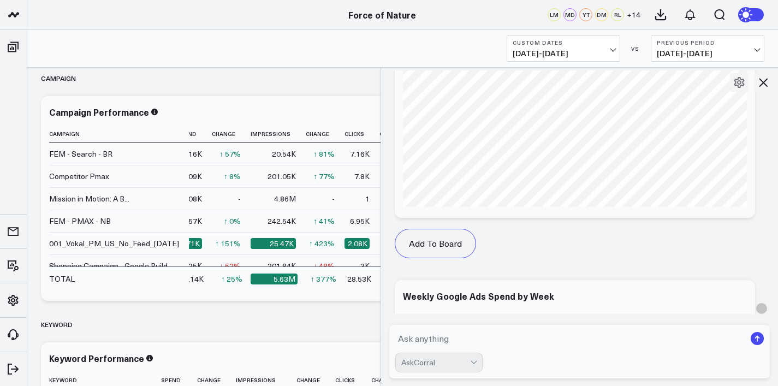
scroll to position [9563, 0]
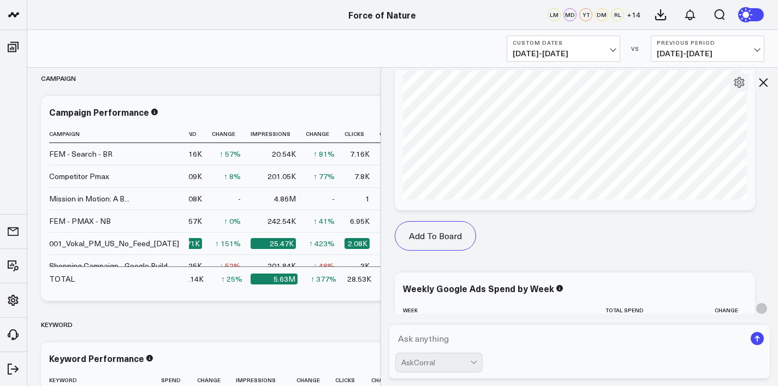
click at [590, 54] on span "[DATE] - [DATE]" at bounding box center [564, 53] width 102 height 9
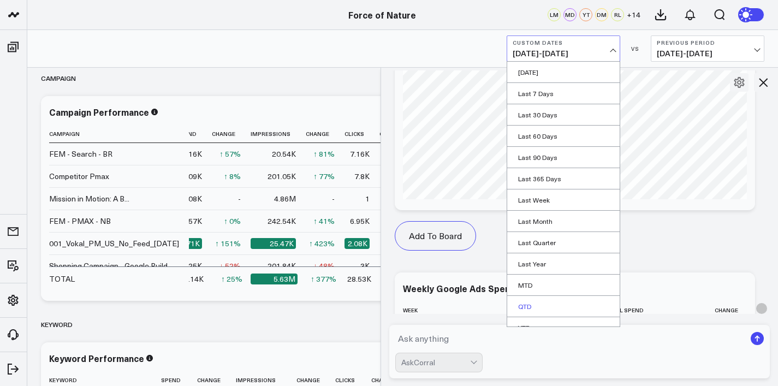
scroll to position [33, 0]
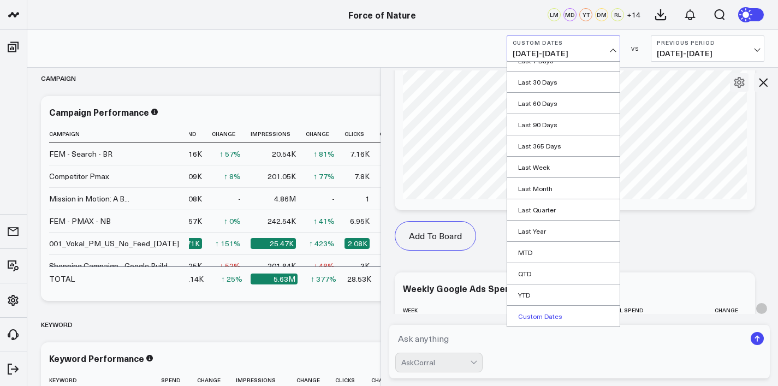
click at [553, 316] on link "Custom Dates" at bounding box center [563, 316] width 113 height 21
select select "8"
select select "2025"
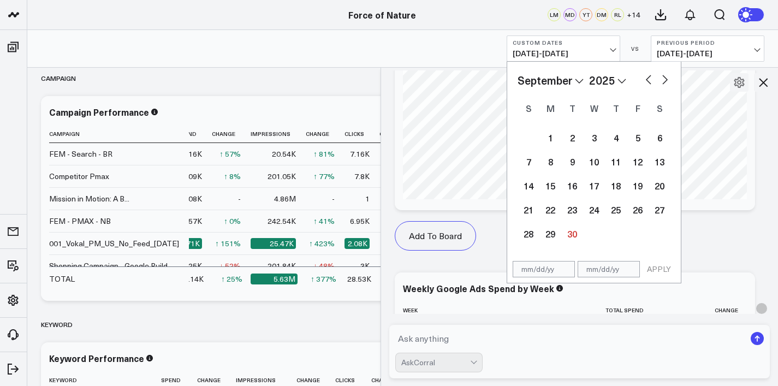
click at [655, 79] on div "January February March April May June July August September October November [D…" at bounding box center [594, 80] width 153 height 16
click at [645, 79] on button "button" at bounding box center [648, 78] width 11 height 13
select select "7"
select select "2025"
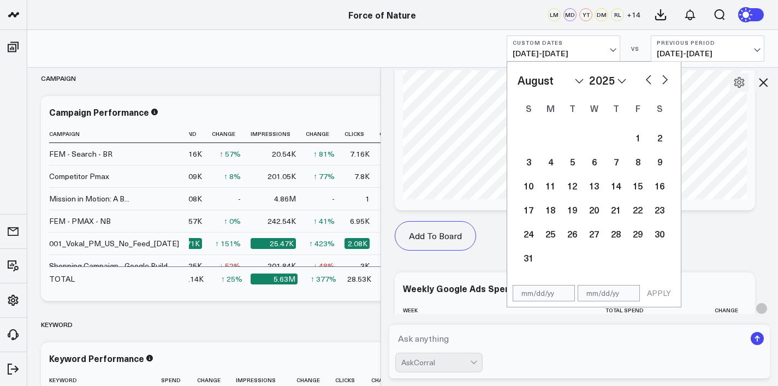
click at [645, 79] on button "button" at bounding box center [648, 78] width 11 height 13
select select "6"
select select "2025"
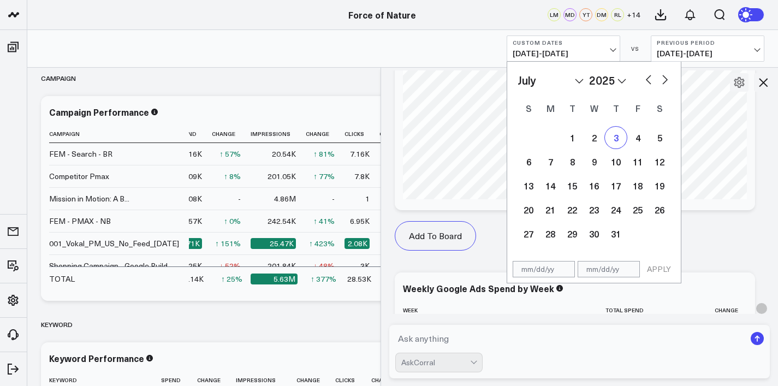
click at [619, 139] on div "3" at bounding box center [616, 138] width 22 height 22
type input "[DATE]"
select select "6"
select select "2025"
click at [668, 82] on button "button" at bounding box center [665, 78] width 11 height 13
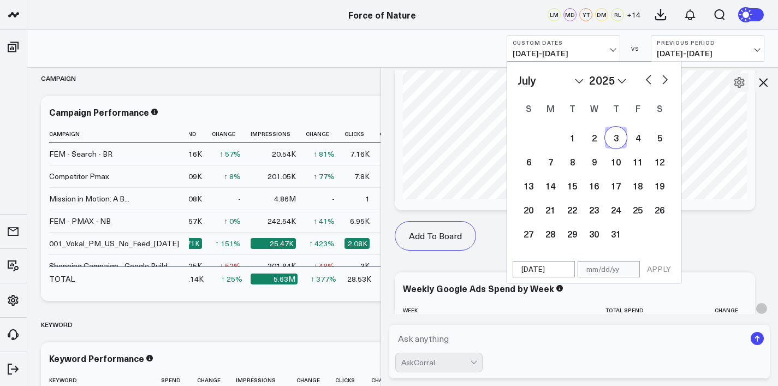
select select "7"
select select "2025"
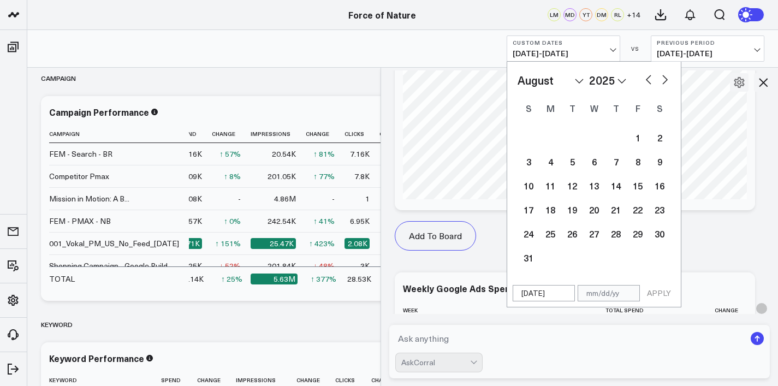
click at [668, 82] on button "button" at bounding box center [665, 78] width 11 height 13
select select "8"
select select "2025"
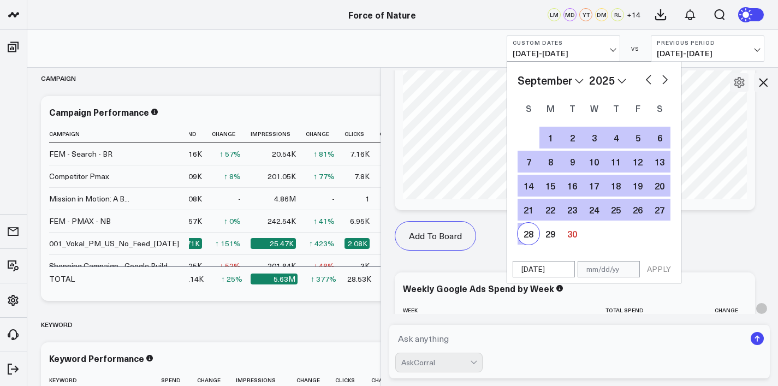
click at [524, 238] on div "28" at bounding box center [529, 234] width 22 height 22
type input "[DATE]"
select select "8"
select select "2025"
click at [651, 269] on button "APPLY" at bounding box center [659, 269] width 33 height 16
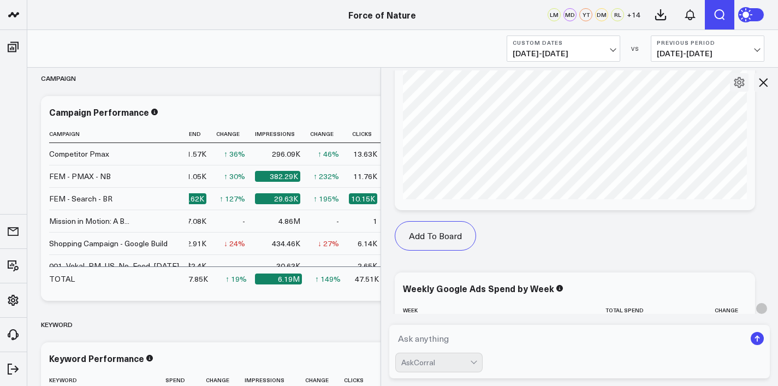
scroll to position [9528, 0]
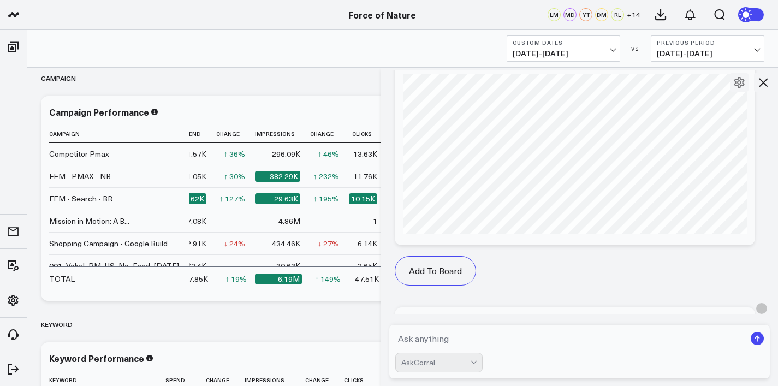
click at [720, 47] on button "Previous Period [DATE] - [DATE]" at bounding box center [708, 49] width 114 height 26
click at [690, 135] on link "No Comparison" at bounding box center [708, 136] width 113 height 21
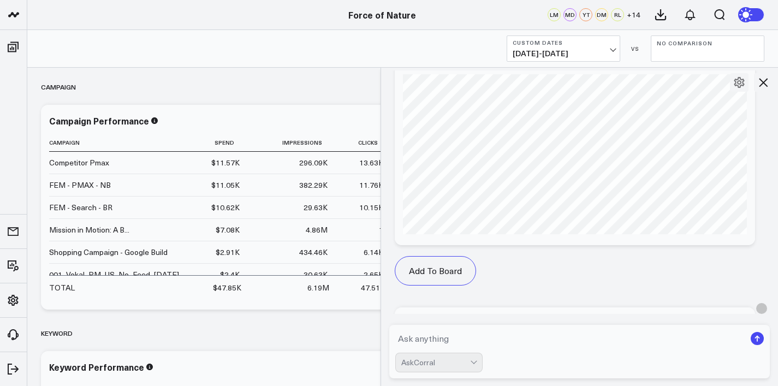
scroll to position [2176, 0]
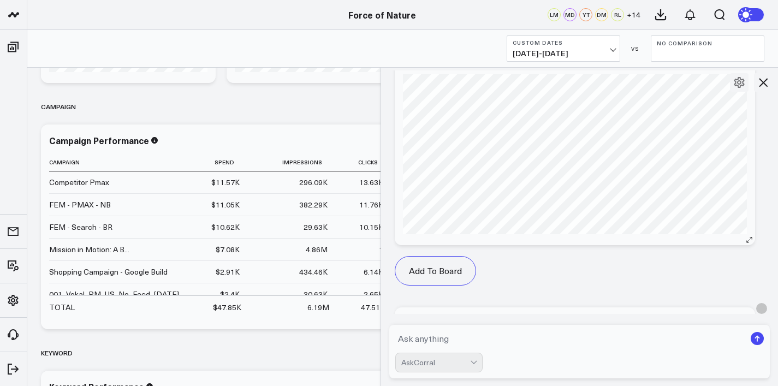
click at [747, 64] on icon at bounding box center [740, 57] width 13 height 13
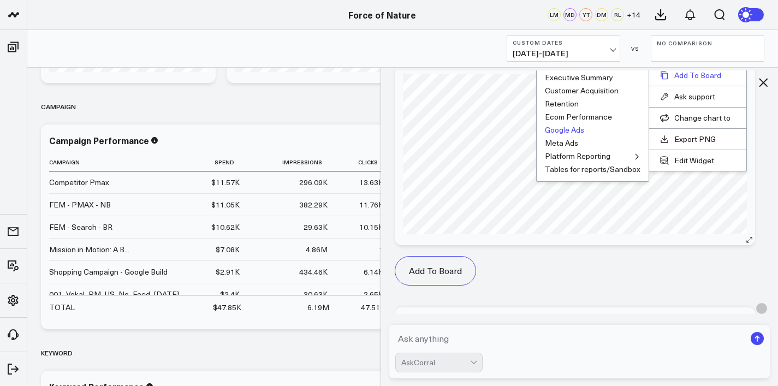
click at [720, 80] on button "Add To Board" at bounding box center [697, 75] width 75 height 10
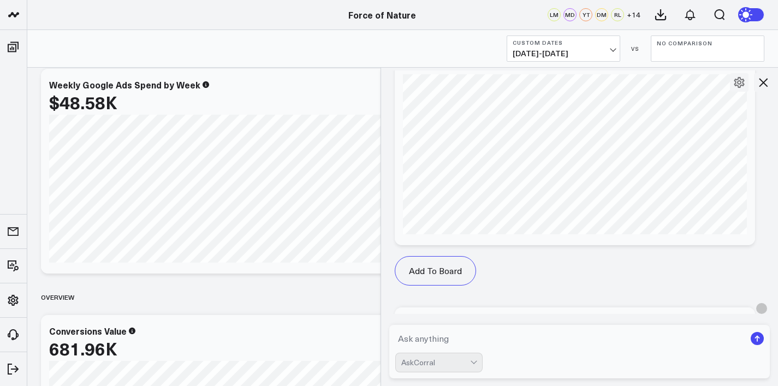
scroll to position [639, 0]
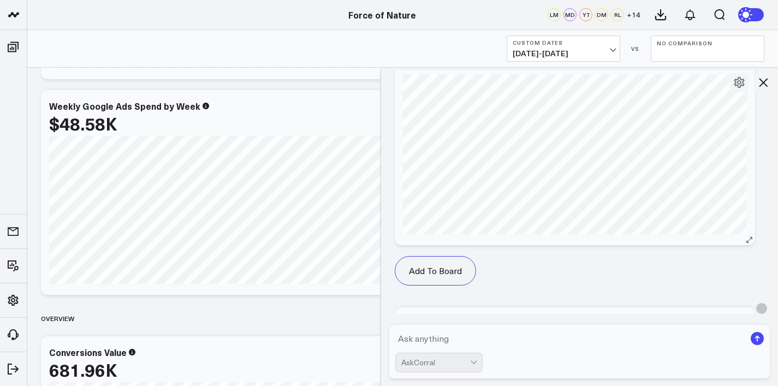
click at [754, 97] on div "Weekly Google Ads Spend by Week" at bounding box center [575, 142] width 360 height 205
click at [743, 64] on icon at bounding box center [740, 57] width 13 height 13
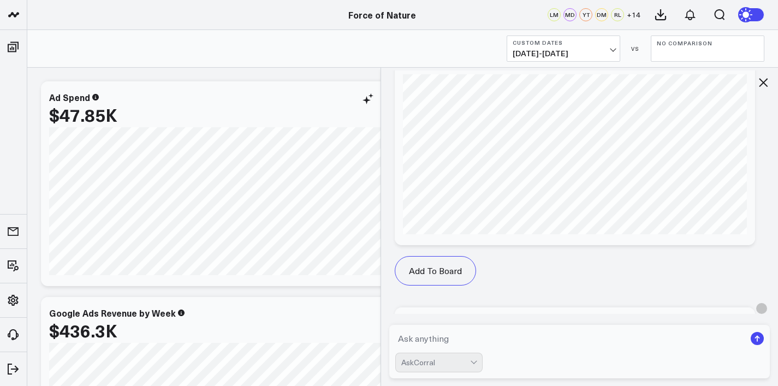
scroll to position [76, 0]
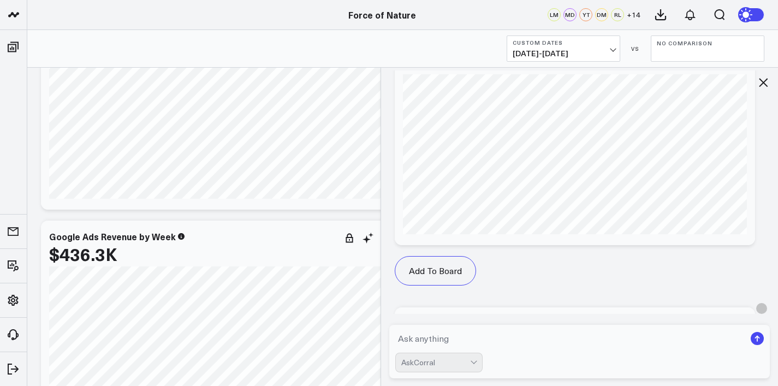
click at [304, 255] on div "$436.3K" at bounding box center [221, 254] width 344 height 20
click at [743, 72] on div at bounding box center [575, 68] width 344 height 8
click at [745, 64] on icon at bounding box center [740, 57] width 13 height 13
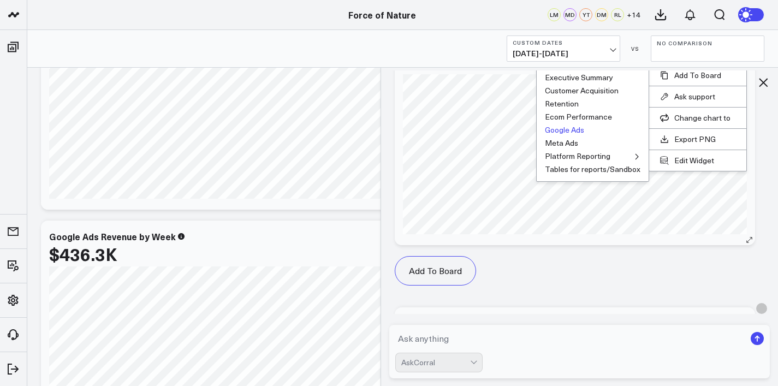
click at [567, 134] on button "Google Ads" at bounding box center [564, 130] width 39 height 8
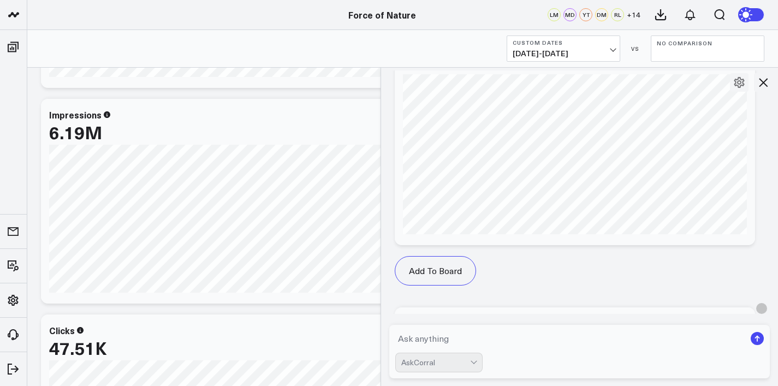
scroll to position [1294, 0]
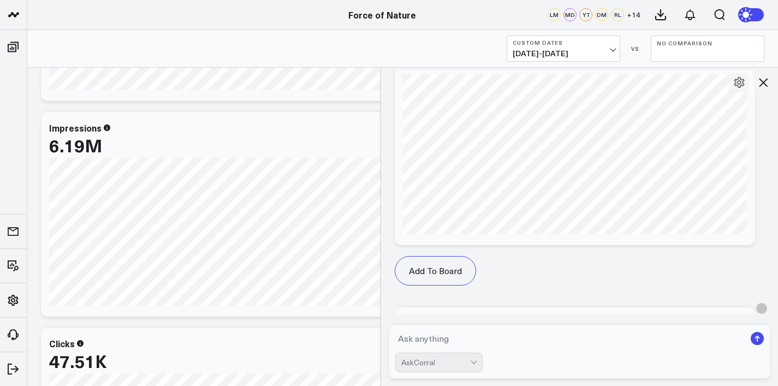
click at [492, 339] on textarea at bounding box center [570, 339] width 351 height 20
type textarea "do the same for google ad roas"
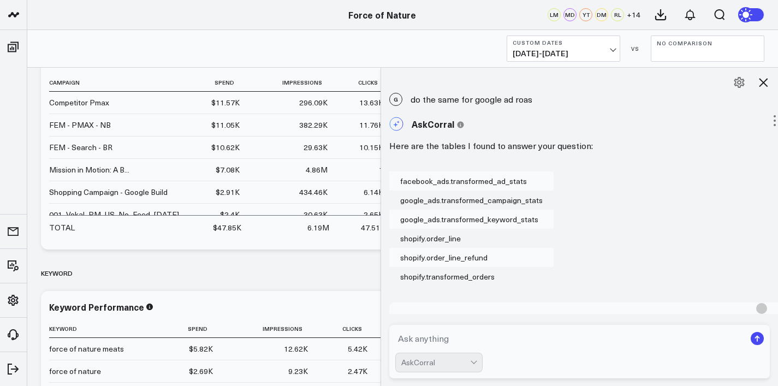
scroll to position [10046, 0]
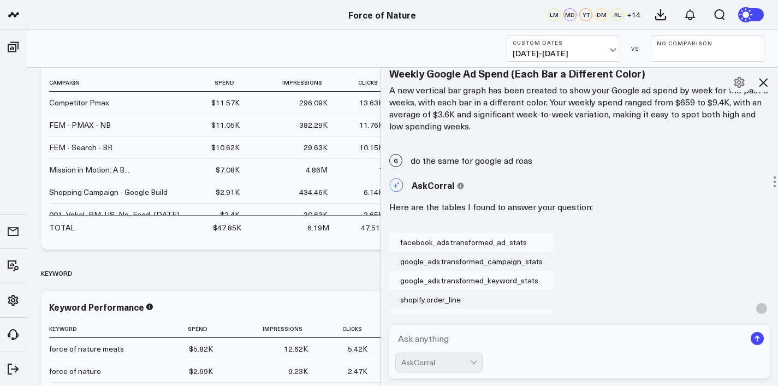
click at [551, 198] on div "AskCorral This feature is experimental, yet powerful. Always check your answers…" at bounding box center [586, 185] width 395 height 25
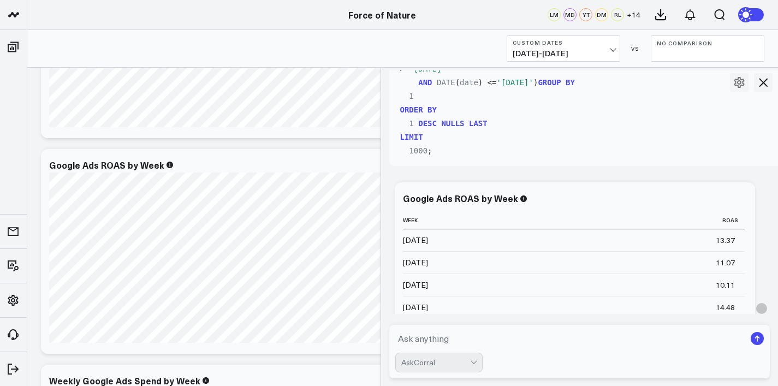
scroll to position [329, 0]
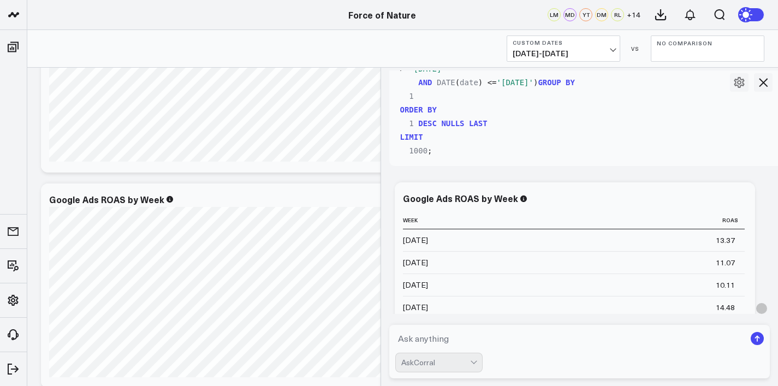
drag, startPoint x: 384, startPoint y: 192, endPoint x: 427, endPoint y: 192, distance: 42.6
click at [383, 192] on div at bounding box center [380, 226] width 5 height 319
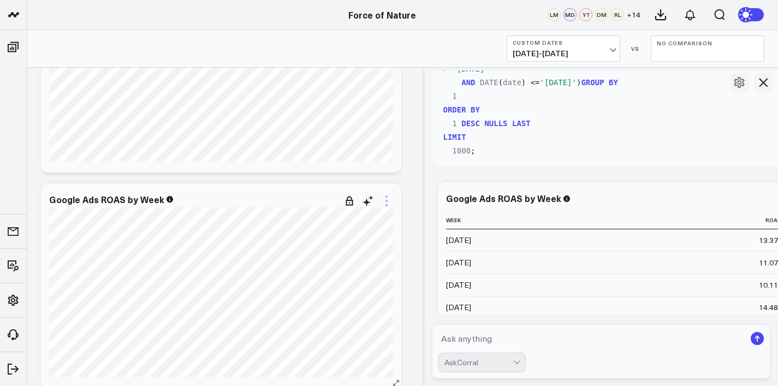
click at [383, 204] on icon at bounding box center [386, 200] width 13 height 13
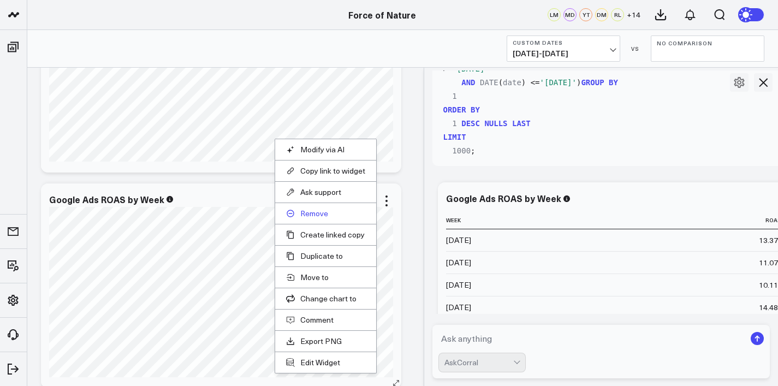
click at [314, 216] on button "Remove" at bounding box center [325, 214] width 79 height 10
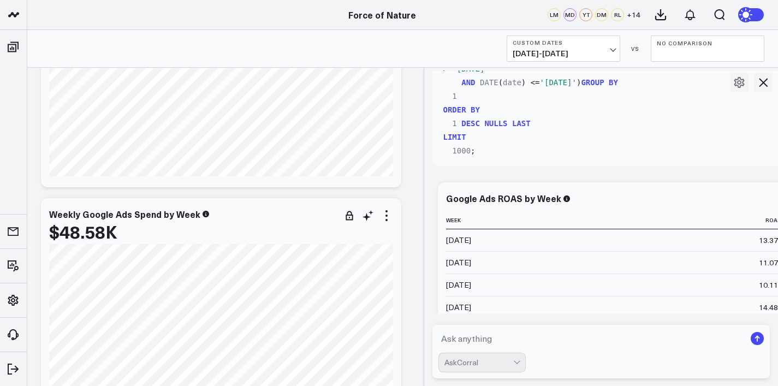
scroll to position [314, 0]
click at [387, 217] on icon at bounding box center [386, 216] width 13 height 13
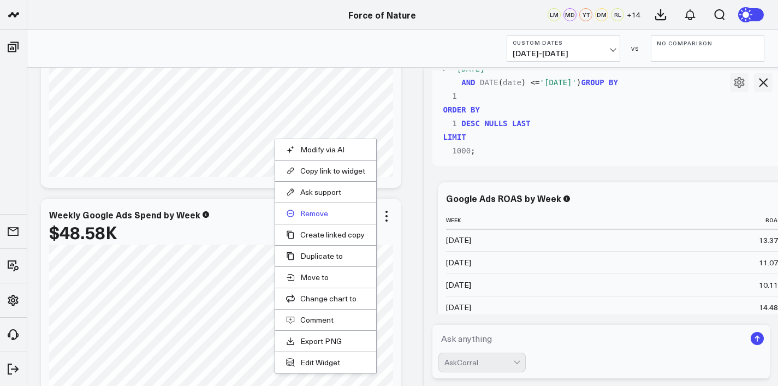
click at [309, 213] on button "Remove" at bounding box center [325, 214] width 79 height 10
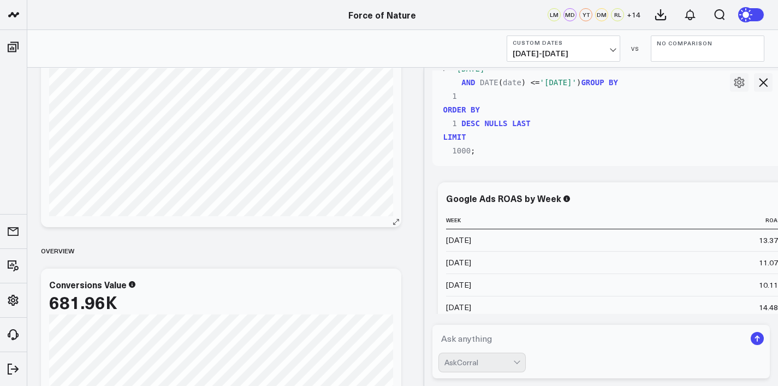
scroll to position [232, 0]
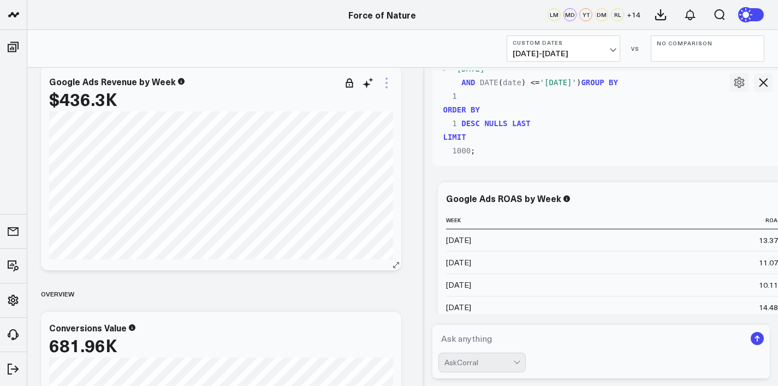
click at [385, 84] on icon at bounding box center [386, 82] width 13 height 13
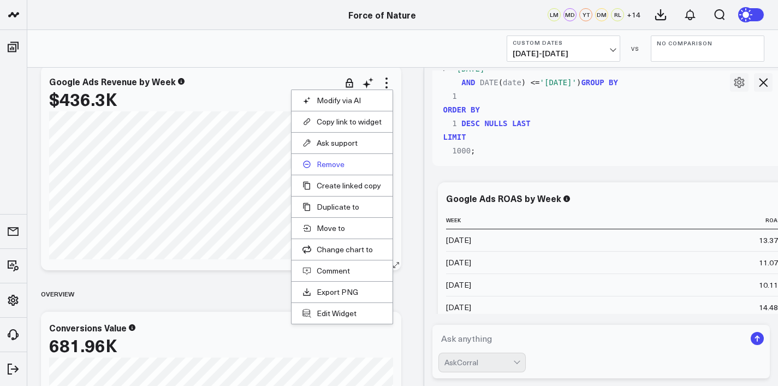
click at [339, 164] on button "Remove" at bounding box center [342, 164] width 79 height 10
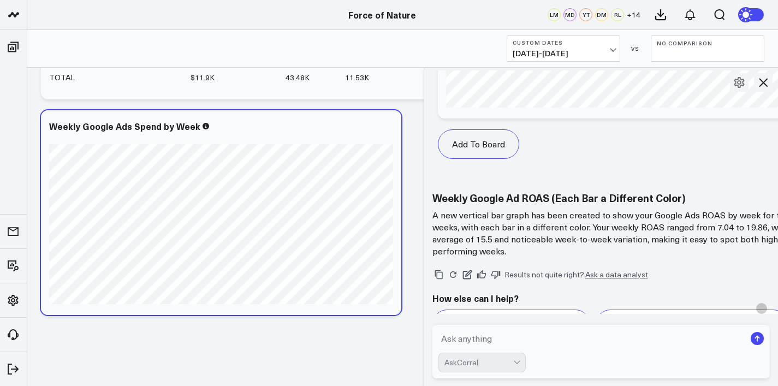
scroll to position [11372, 0]
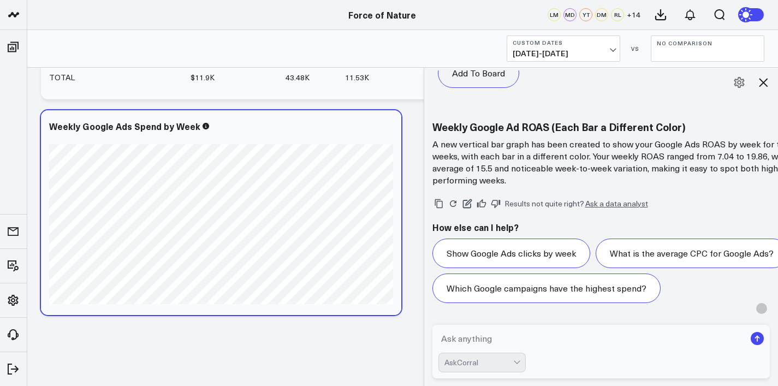
click at [462, 337] on textarea at bounding box center [593, 339] width 308 height 20
type textarea "w"
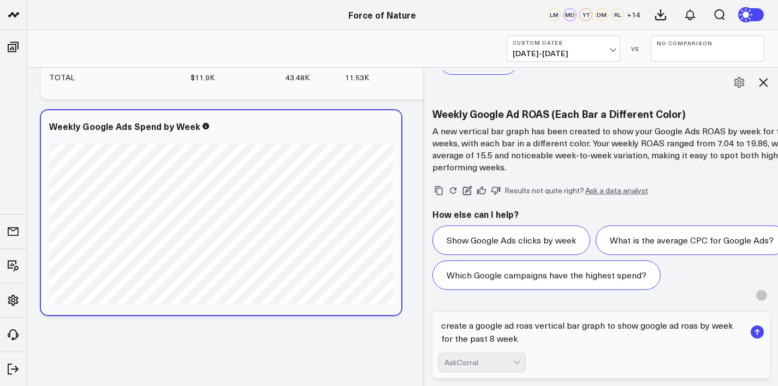
type textarea "create a google ad roas vertical bar graph to show google ad roas by week for t…"
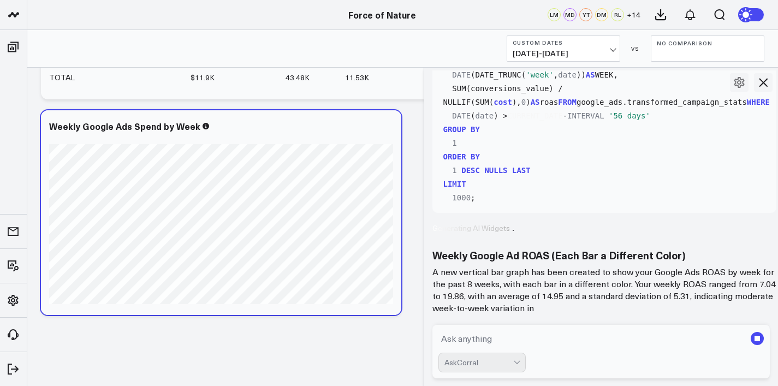
scroll to position [11712, 0]
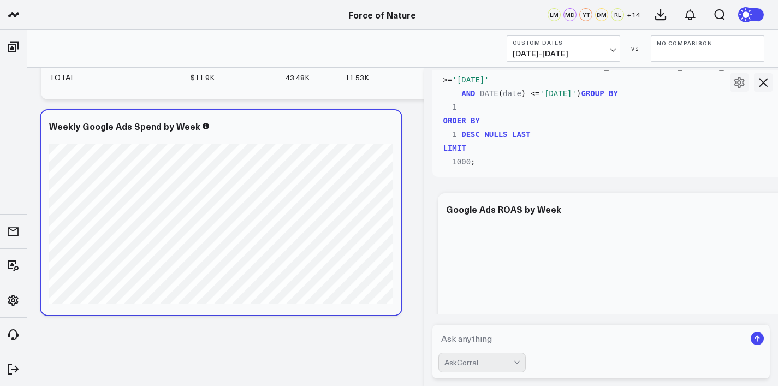
click at [560, 45] on b "Custom Dates" at bounding box center [564, 42] width 102 height 7
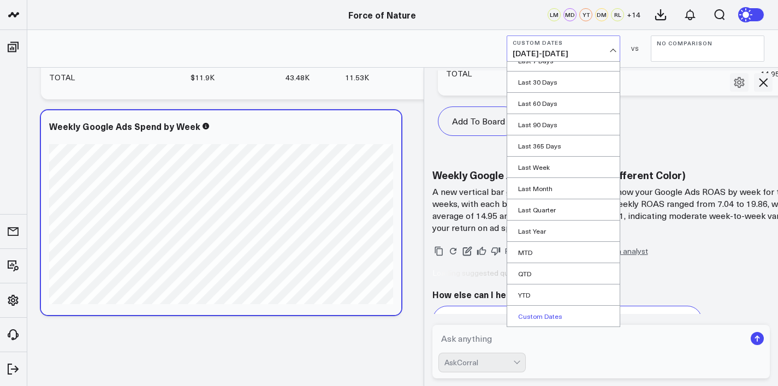
scroll to position [12400, 0]
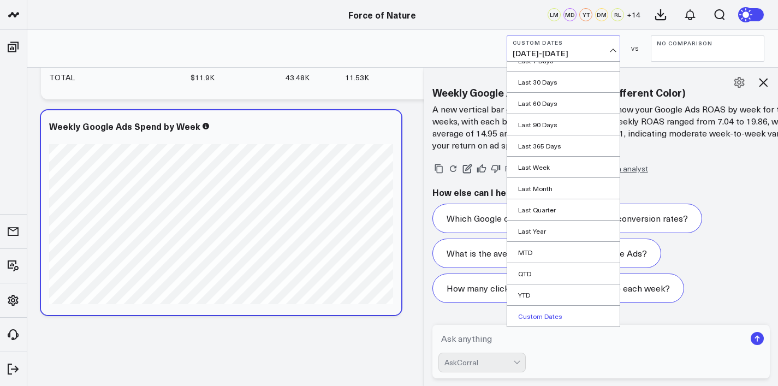
click at [534, 309] on link "Custom Dates" at bounding box center [563, 316] width 113 height 21
select select "8"
select select "2025"
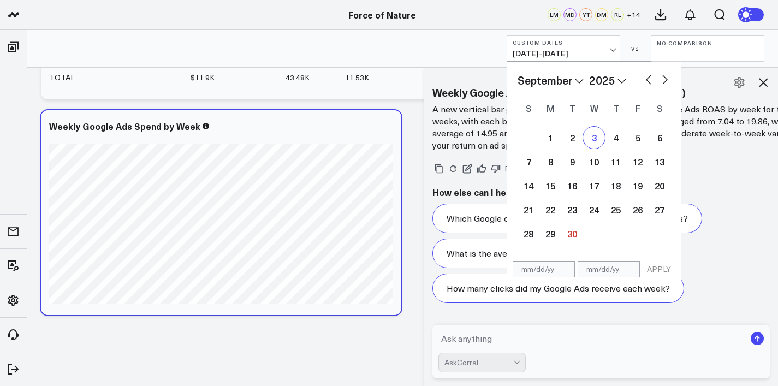
click at [594, 141] on div "3" at bounding box center [594, 138] width 22 height 22
type input "[DATE]"
select select "8"
select select "2025"
click at [663, 81] on button "button" at bounding box center [665, 78] width 11 height 13
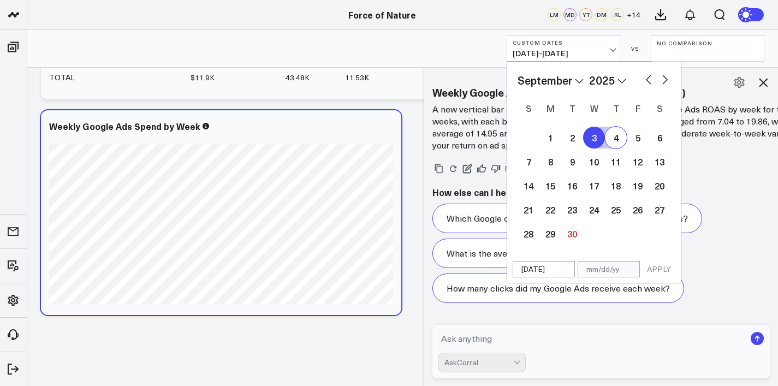
select select "9"
select select "2025"
click at [663, 81] on button "button" at bounding box center [665, 78] width 11 height 13
select select "10"
select select "2025"
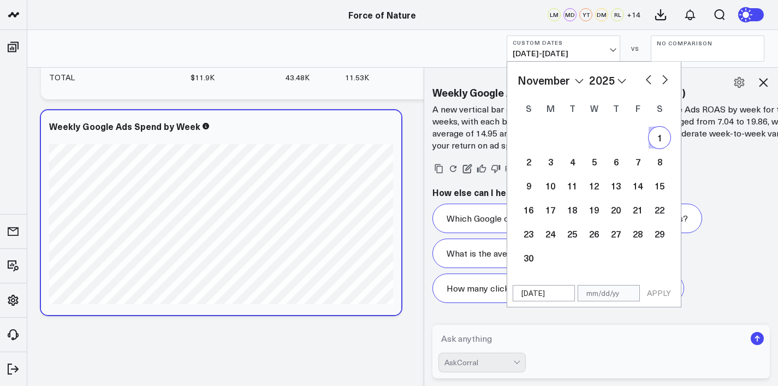
click at [650, 76] on button "button" at bounding box center [648, 78] width 11 height 13
select select "9"
select select "2025"
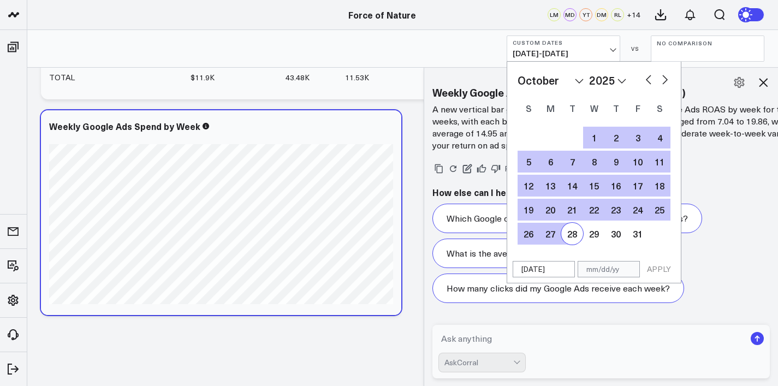
click at [570, 226] on div "28" at bounding box center [572, 234] width 22 height 22
type input "[DATE]"
select select "9"
select select "2025"
click at [639, 78] on div "January February March April May June July August September October November [D…" at bounding box center [594, 80] width 153 height 16
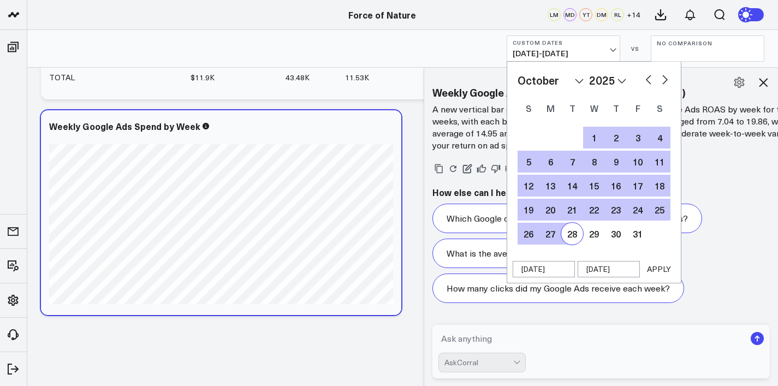
click at [652, 78] on button "button" at bounding box center [648, 78] width 11 height 13
select select "8"
select select "2025"
click at [532, 230] on div "28" at bounding box center [529, 234] width 22 height 22
type input "[DATE]"
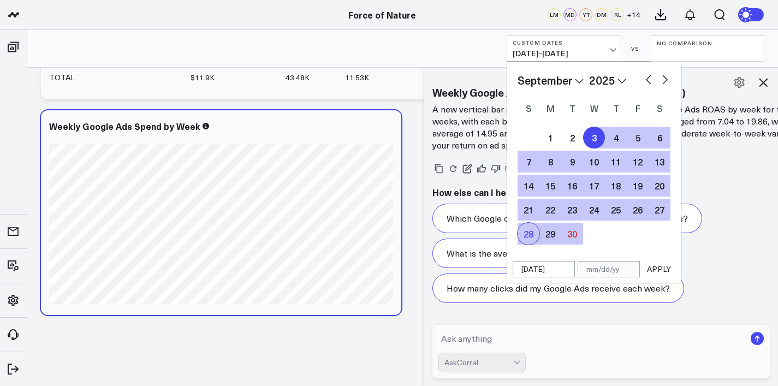
select select "8"
select select "2025"
click at [645, 78] on button "button" at bounding box center [648, 78] width 11 height 13
select select "6"
select select "2025"
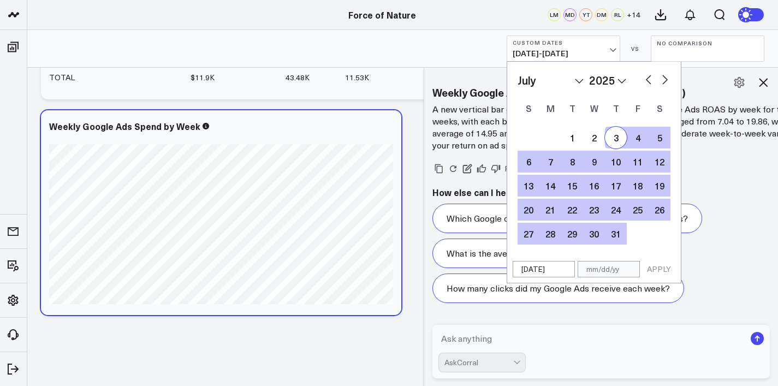
click at [616, 139] on div "3" at bounding box center [616, 138] width 22 height 22
type input "[DATE]"
select select "6"
select select "2025"
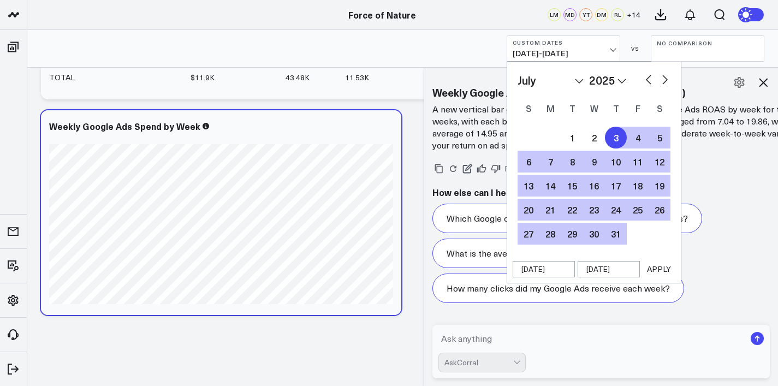
click at [660, 267] on button "APPLY" at bounding box center [659, 269] width 33 height 16
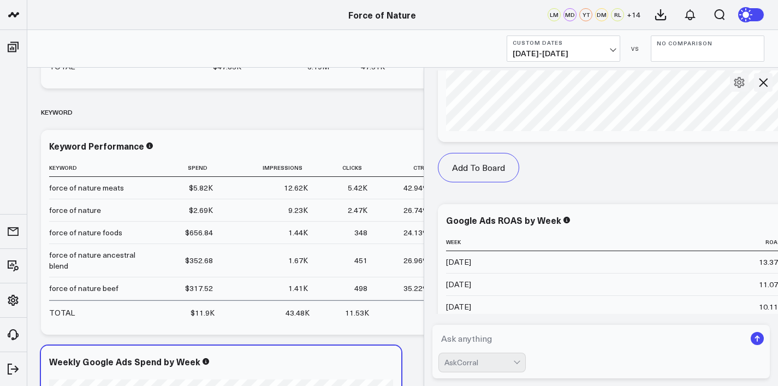
scroll to position [11954, 0]
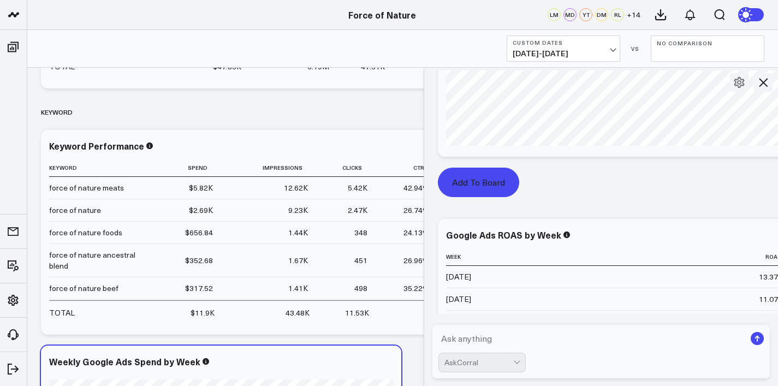
click at [497, 197] on button "Add To Board" at bounding box center [478, 182] width 81 height 29
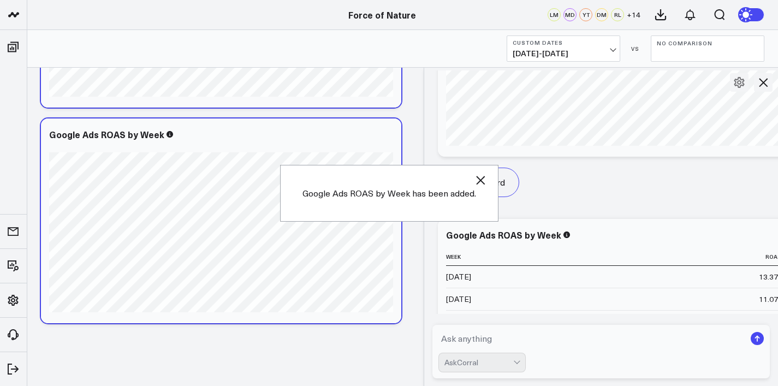
scroll to position [2220, 0]
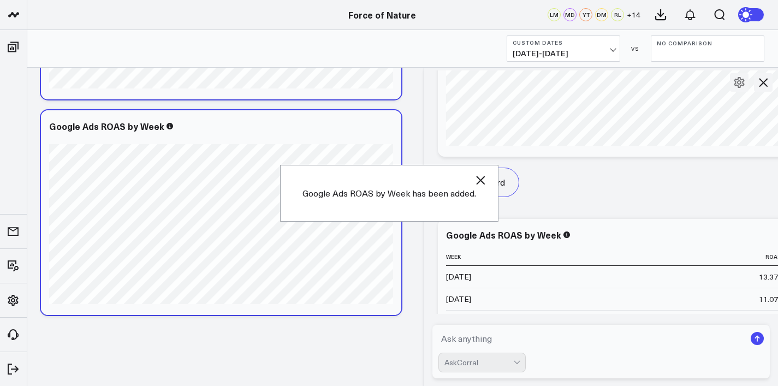
click at [766, 78] on icon at bounding box center [763, 82] width 13 height 13
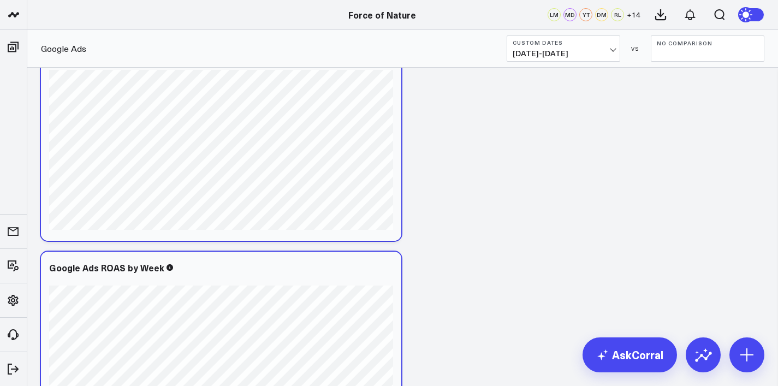
scroll to position [2054, 0]
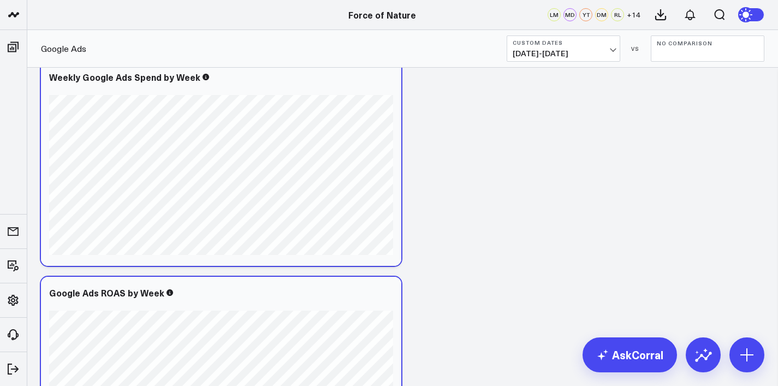
click at [558, 52] on span "[DATE] - [DATE]" at bounding box center [564, 53] width 102 height 9
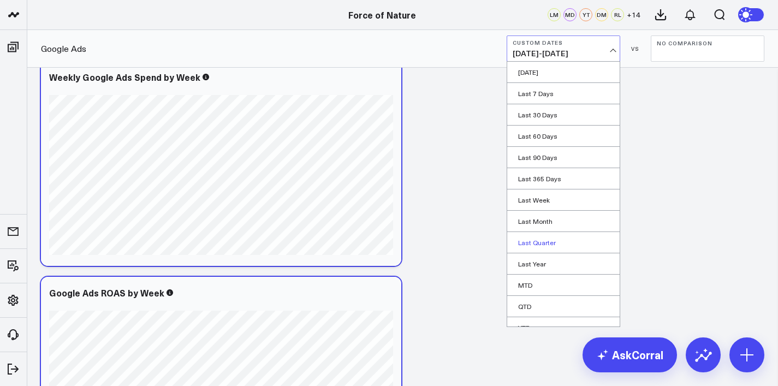
scroll to position [33, 0]
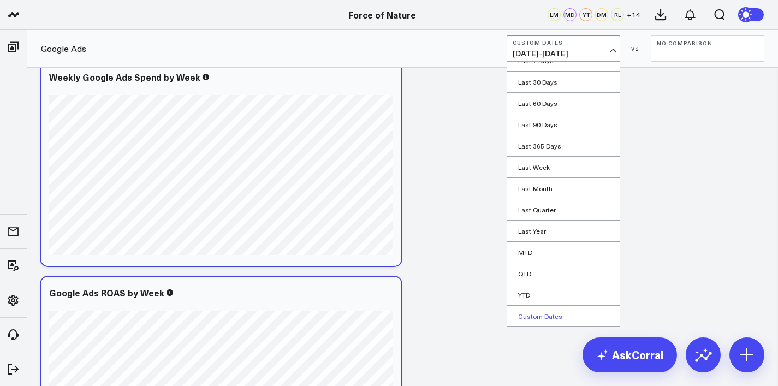
click at [539, 313] on link "Custom Dates" at bounding box center [563, 316] width 113 height 21
select select "8"
select select "2025"
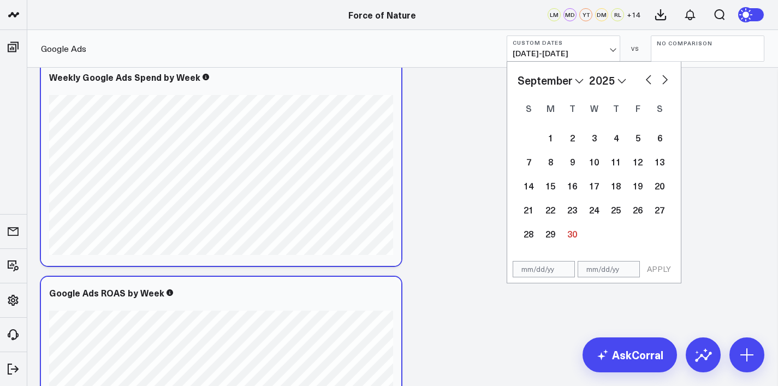
click at [647, 81] on button "button" at bounding box center [648, 78] width 11 height 13
select select "7"
select select "2025"
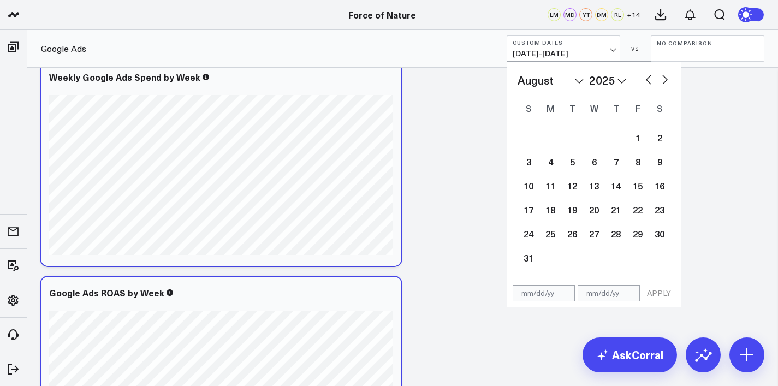
click at [647, 81] on button "button" at bounding box center [648, 78] width 11 height 13
select select "6"
select select "2025"
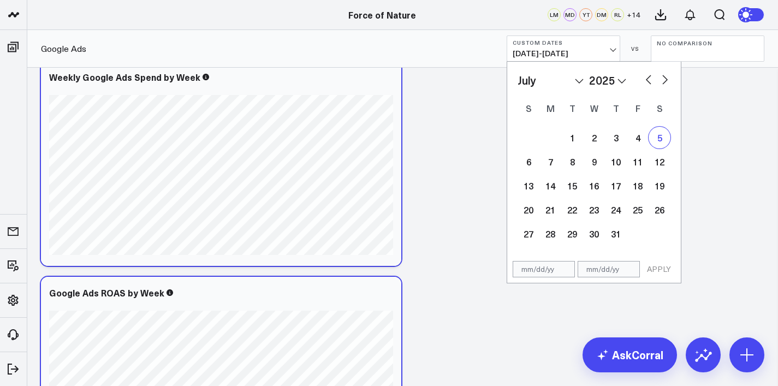
click at [658, 143] on div "5" at bounding box center [660, 138] width 22 height 22
type input "[DATE]"
select select "6"
select select "2025"
click at [665, 80] on button "button" at bounding box center [665, 78] width 11 height 13
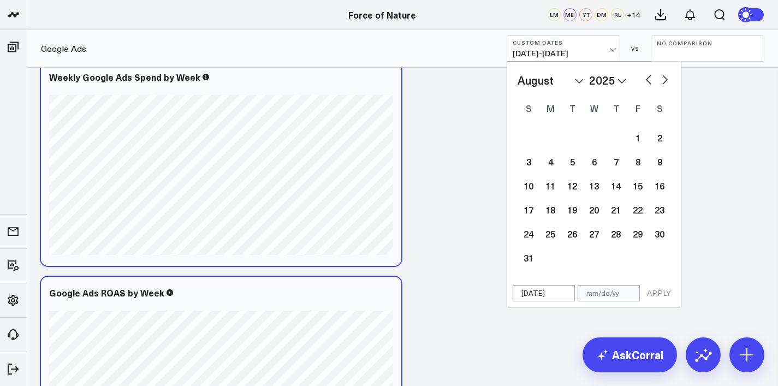
click at [665, 80] on button "button" at bounding box center [665, 78] width 11 height 13
select select "8"
select select "2025"
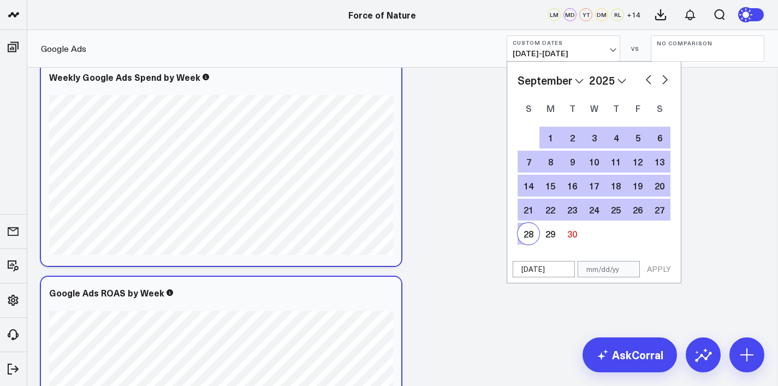
click at [531, 235] on div "28" at bounding box center [529, 234] width 22 height 22
type input "[DATE]"
select select "8"
select select "2025"
click at [657, 270] on button "APPLY" at bounding box center [659, 269] width 33 height 16
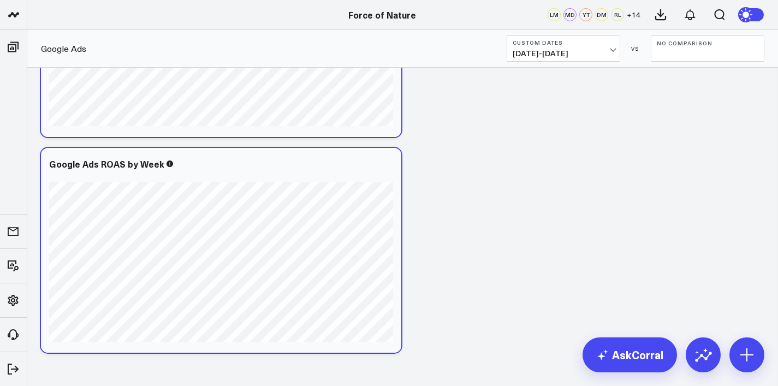
scroll to position [2183, 0]
click at [560, 58] on span "[DATE] - [DATE]" at bounding box center [564, 53] width 102 height 9
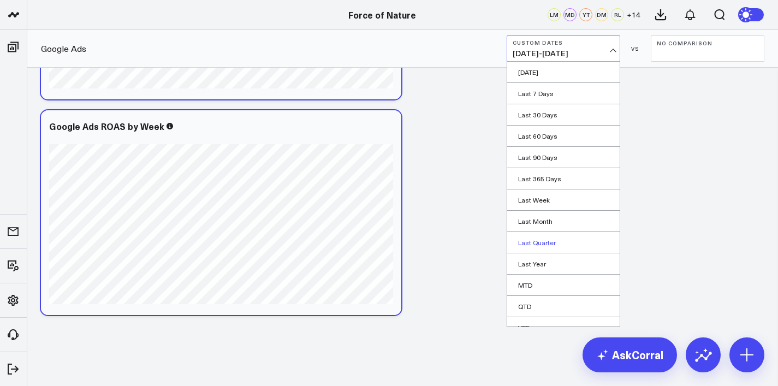
scroll to position [33, 0]
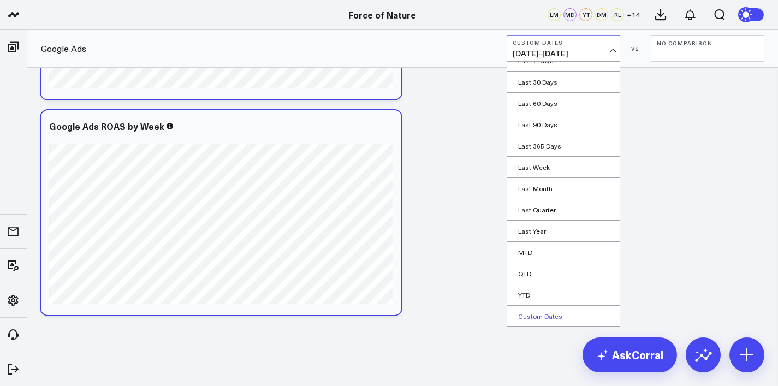
click at [539, 308] on link "Custom Dates" at bounding box center [563, 316] width 113 height 21
select select "8"
select select "2025"
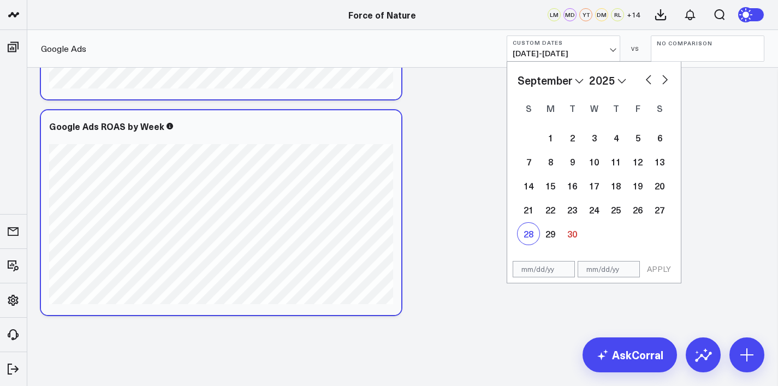
click at [533, 229] on div "28" at bounding box center [529, 234] width 22 height 22
type input "[DATE]"
select select "8"
select select "2025"
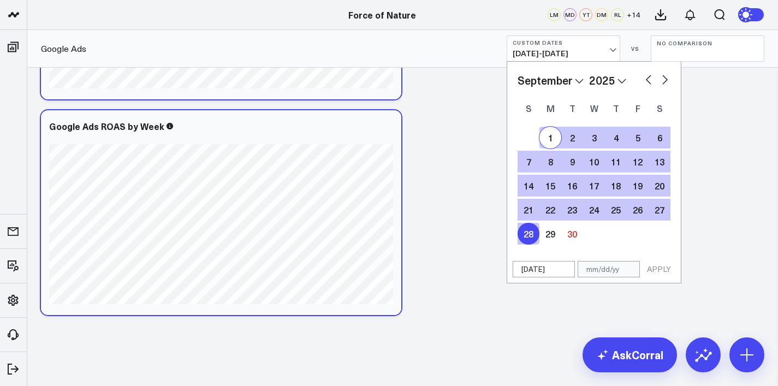
click at [649, 75] on button "button" at bounding box center [648, 78] width 11 height 13
select select "7"
select select "2025"
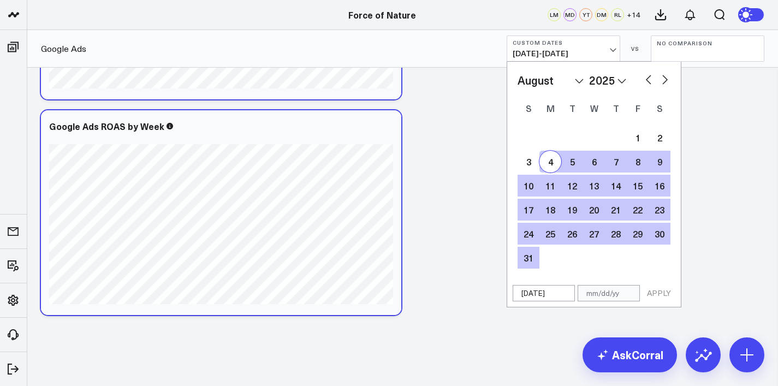
click at [552, 165] on div "4" at bounding box center [551, 162] width 22 height 22
select select "7"
select select "2025"
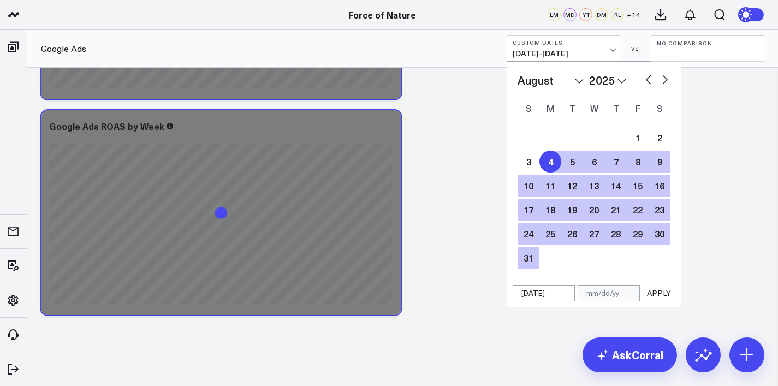
type input "[DATE]"
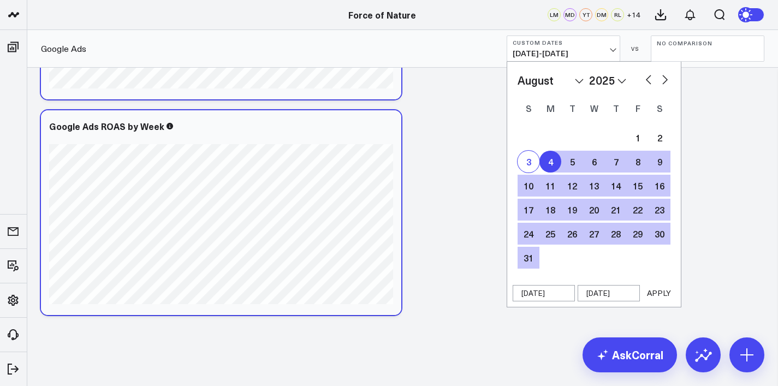
click at [531, 161] on div "3" at bounding box center [529, 162] width 22 height 22
type input "[DATE]"
select select "7"
select select "2025"
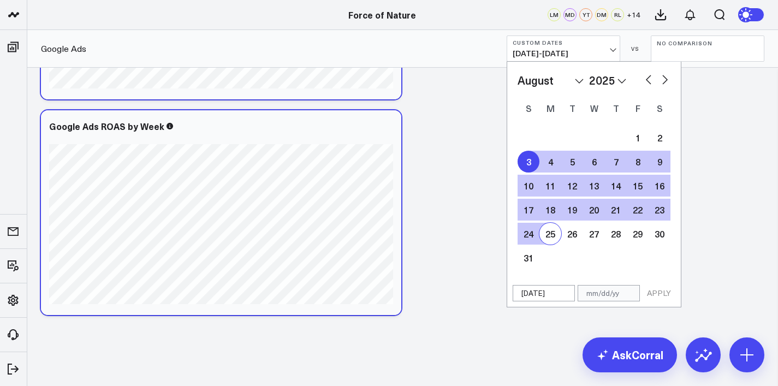
click at [663, 80] on button "button" at bounding box center [665, 78] width 11 height 13
select select "8"
select select "2025"
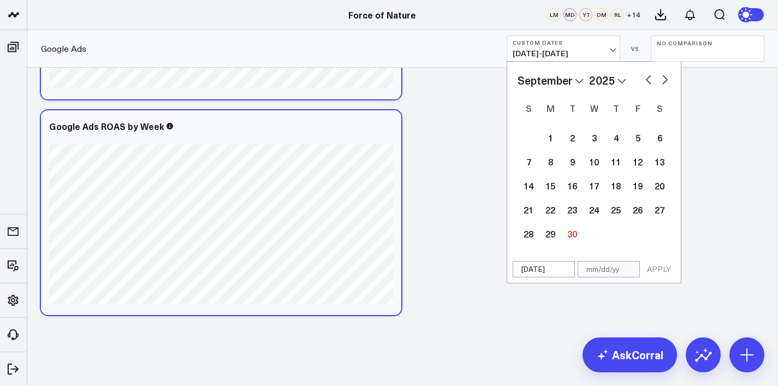
click at [663, 80] on button "button" at bounding box center [665, 78] width 11 height 13
select select "9"
select select "2025"
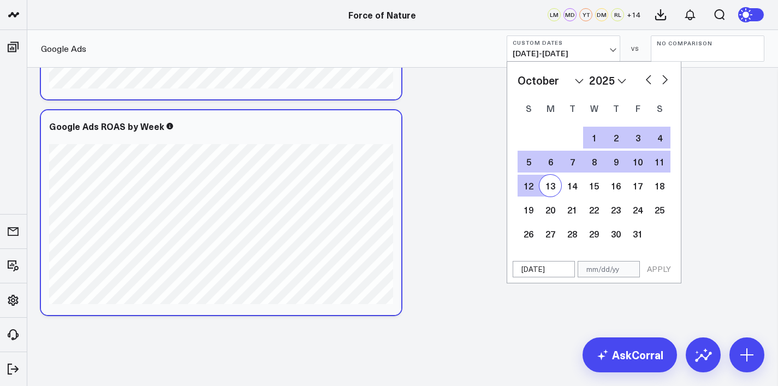
click at [649, 77] on button "button" at bounding box center [648, 78] width 11 height 13
select select "8"
select select "2025"
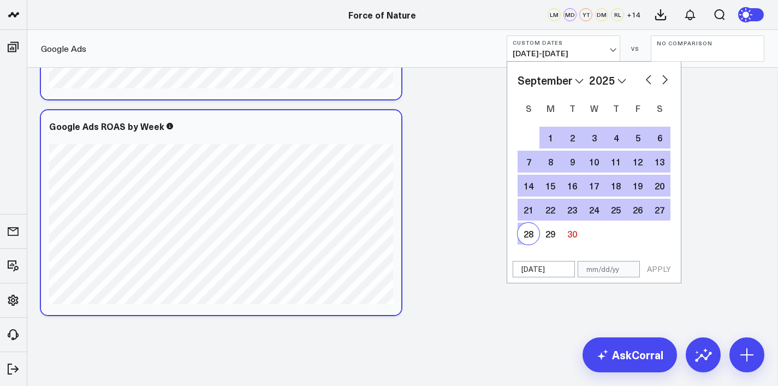
click at [535, 230] on div "28" at bounding box center [529, 234] width 22 height 22
type input "[DATE]"
select select "8"
select select "2025"
click at [659, 264] on button "APPLY" at bounding box center [659, 269] width 33 height 16
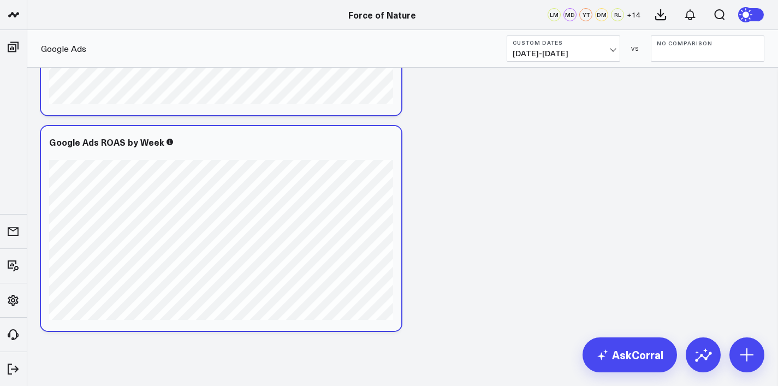
scroll to position [2213, 0]
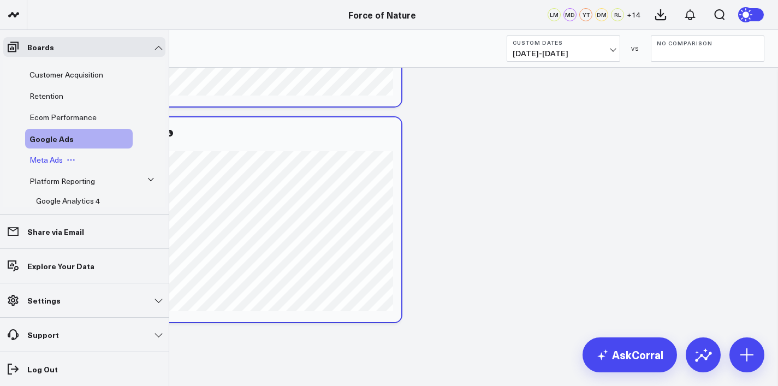
click at [55, 158] on span "Meta Ads" at bounding box center [45, 160] width 33 height 10
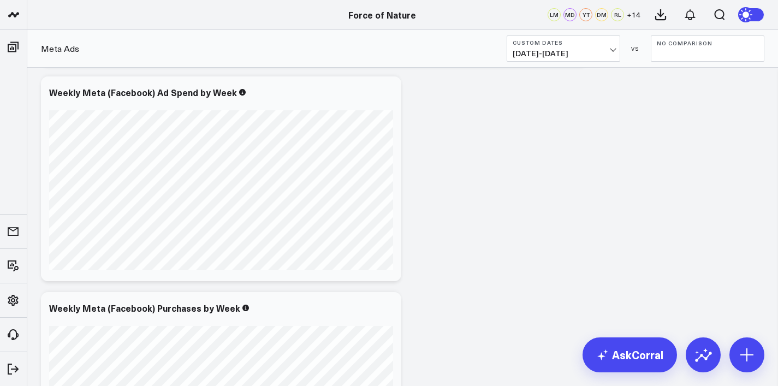
scroll to position [1308, 0]
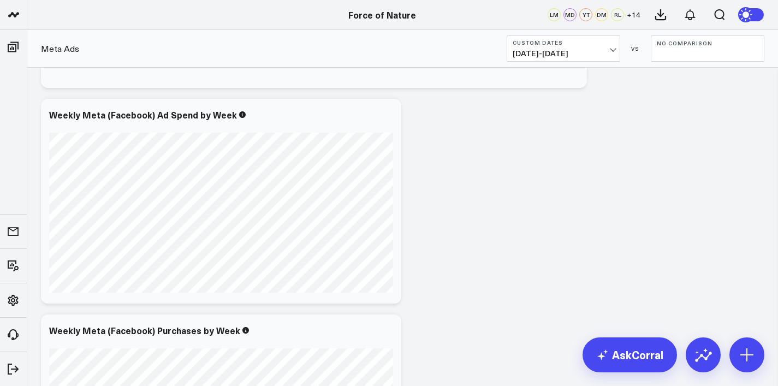
click at [545, 56] on span "[DATE] - [DATE]" at bounding box center [564, 53] width 102 height 9
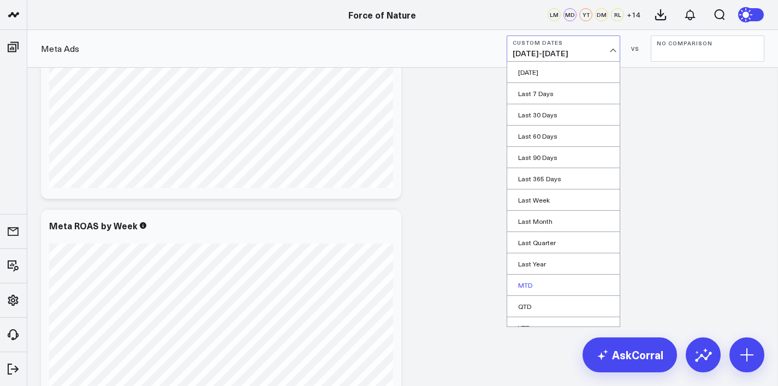
scroll to position [33, 0]
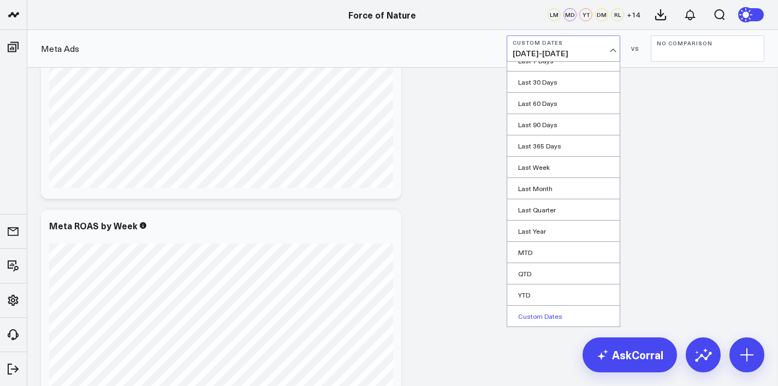
click at [540, 311] on link "Custom Dates" at bounding box center [563, 316] width 113 height 21
select select "8"
select select "2025"
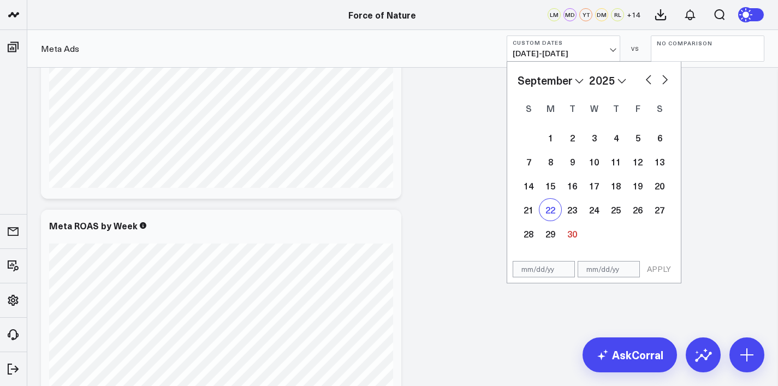
click at [548, 213] on div "22" at bounding box center [551, 210] width 22 height 22
type input "[DATE]"
select select "8"
select select "2025"
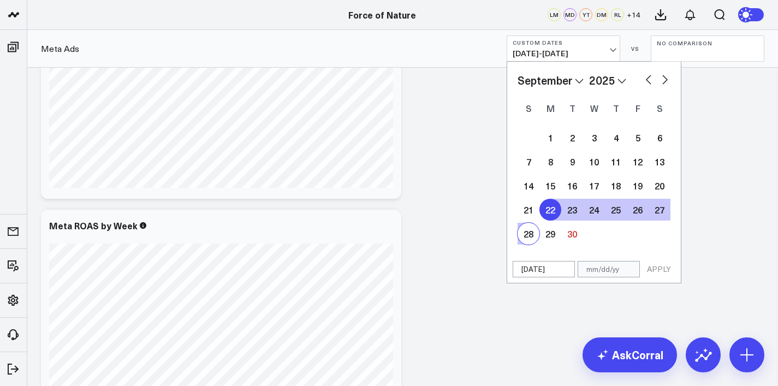
click at [528, 239] on div "28" at bounding box center [529, 234] width 22 height 22
type input "[DATE]"
select select "8"
select select "2025"
click at [654, 270] on button "APPLY" at bounding box center [659, 269] width 33 height 16
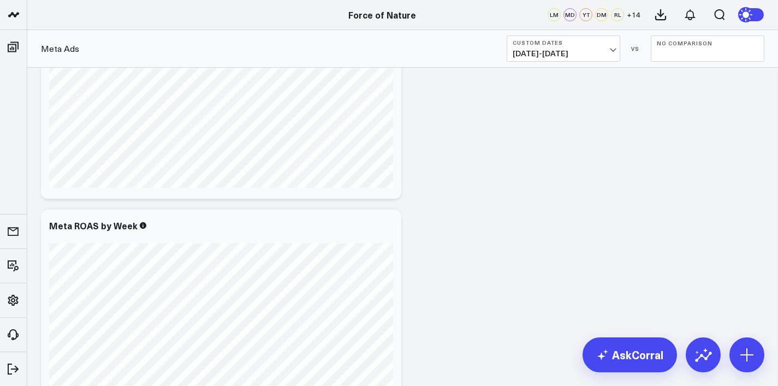
click at [689, 39] on button "No Comparison" at bounding box center [708, 49] width 114 height 26
click at [687, 78] on link "Previous Period" at bounding box center [708, 72] width 113 height 21
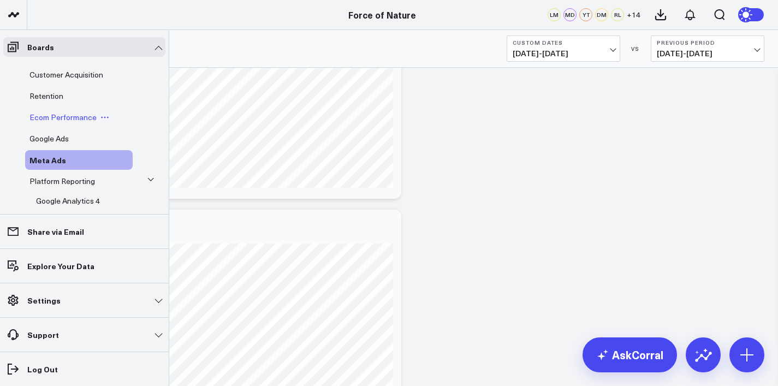
click at [68, 117] on span "Ecom Performance" at bounding box center [62, 117] width 67 height 10
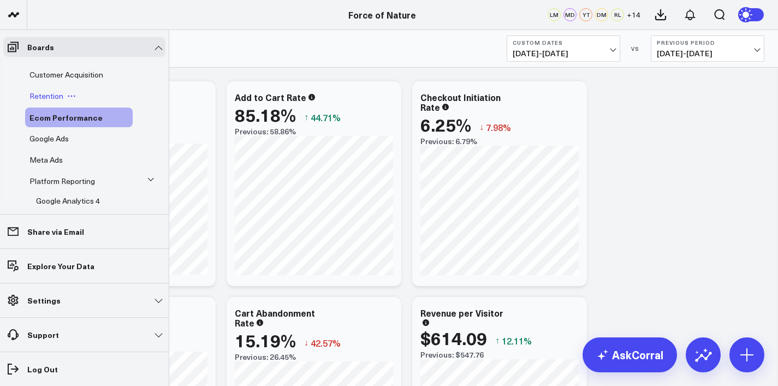
click at [41, 93] on span "Retention" at bounding box center [46, 96] width 34 height 10
